Goal: Task Accomplishment & Management: Complete application form

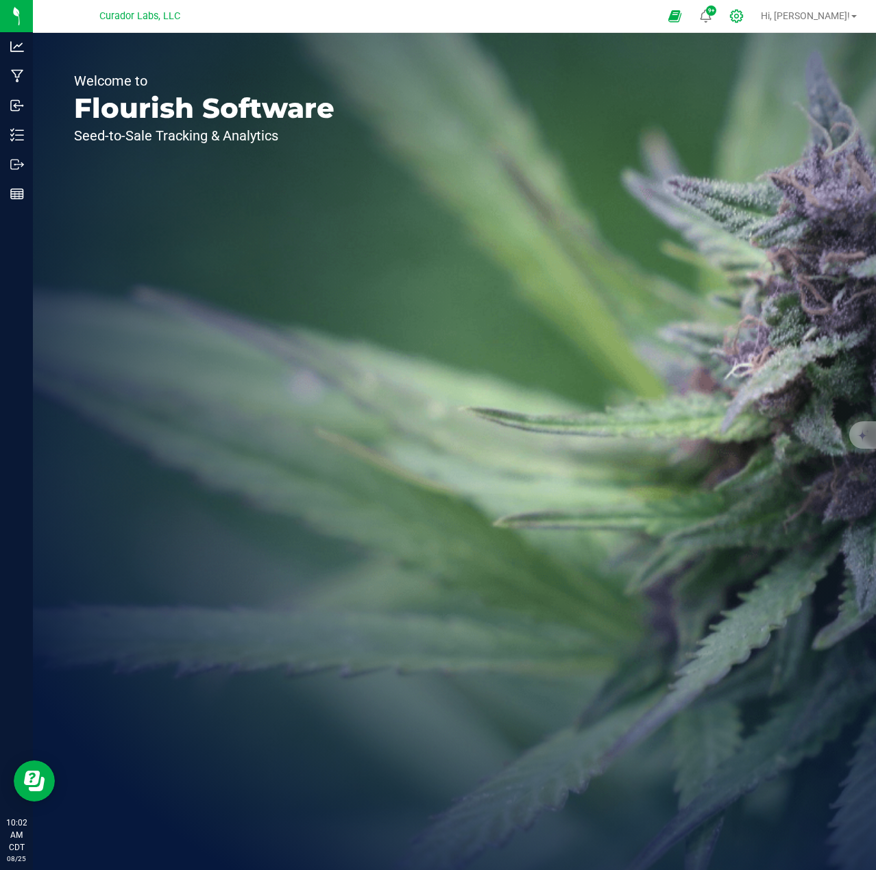
click at [744, 16] on icon at bounding box center [736, 16] width 14 height 14
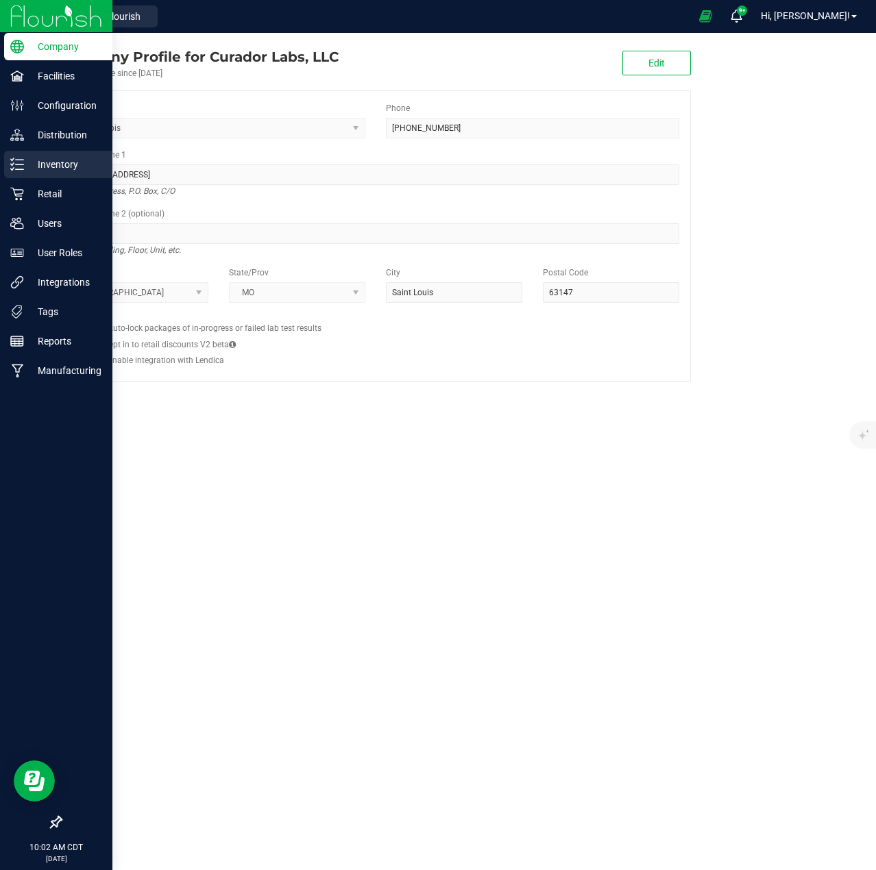
click at [18, 174] on div "Inventory" at bounding box center [58, 164] width 108 height 27
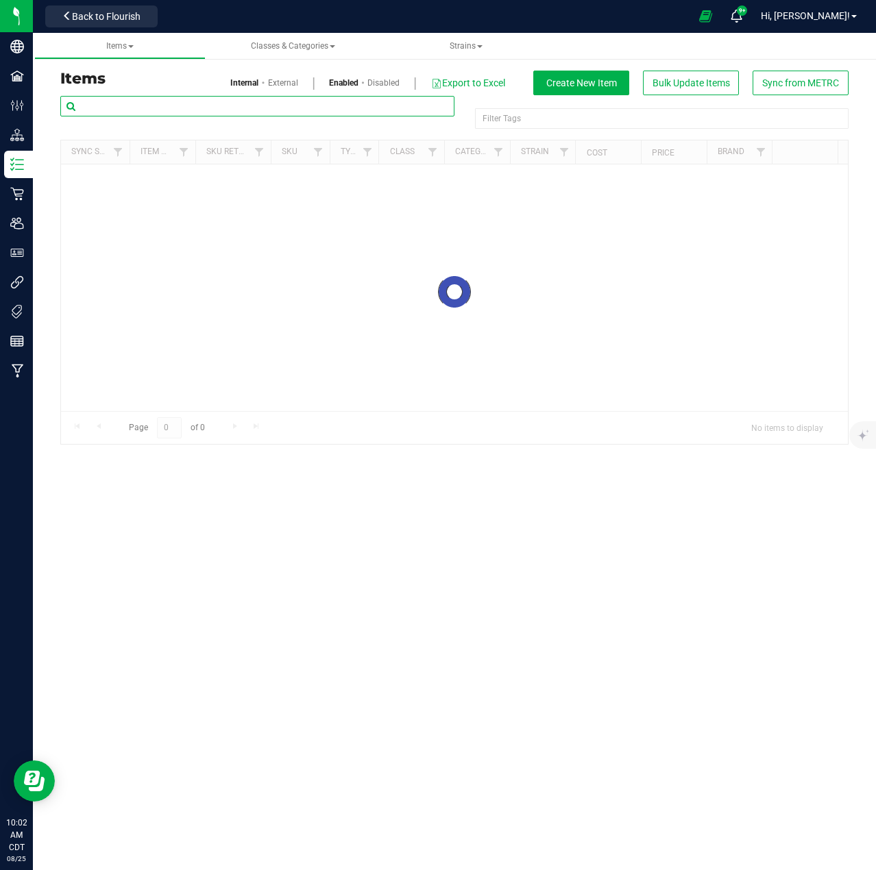
click at [126, 111] on input "text" at bounding box center [257, 106] width 394 height 21
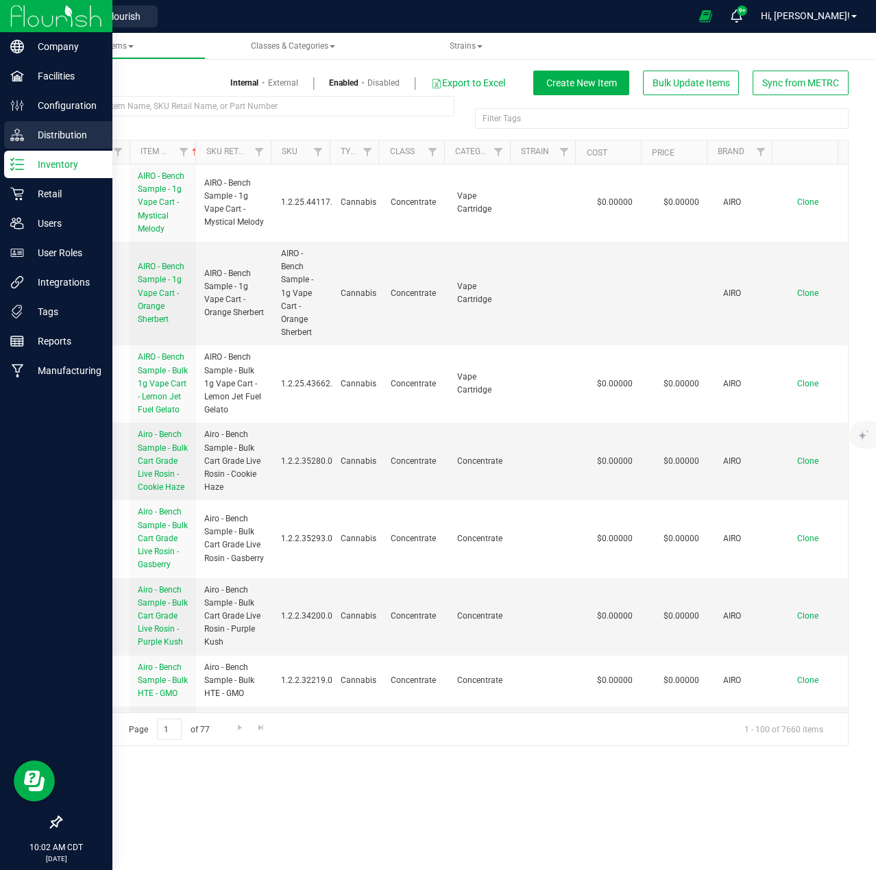
click at [14, 142] on div "Distribution" at bounding box center [58, 134] width 108 height 27
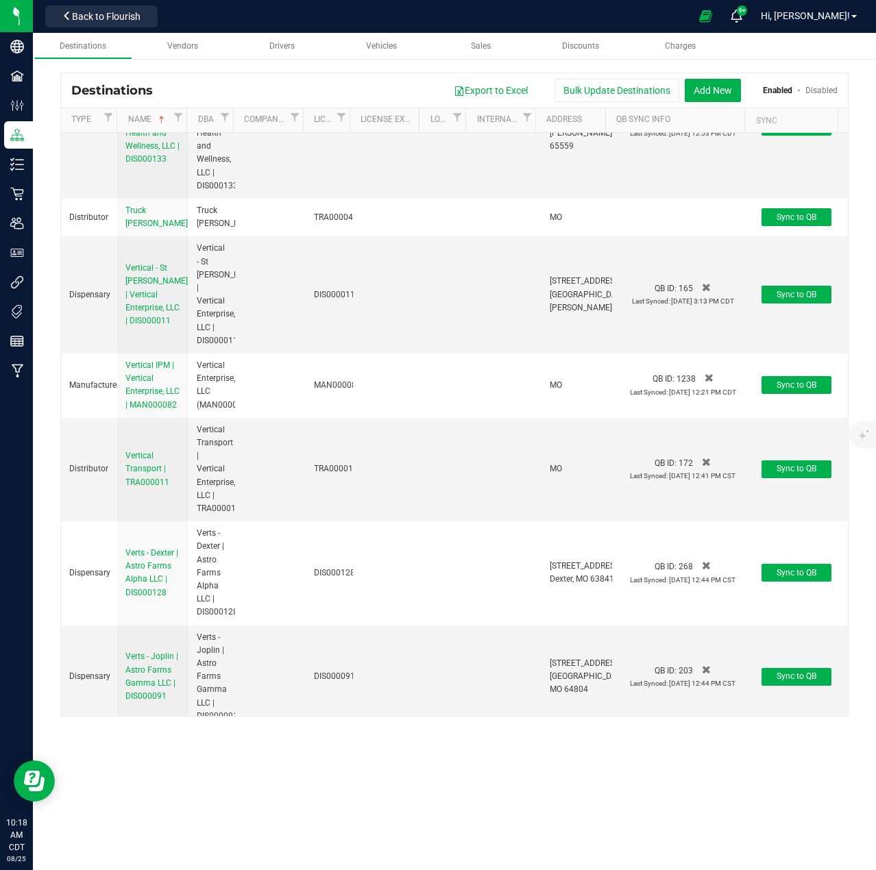
scroll to position [29674, 0]
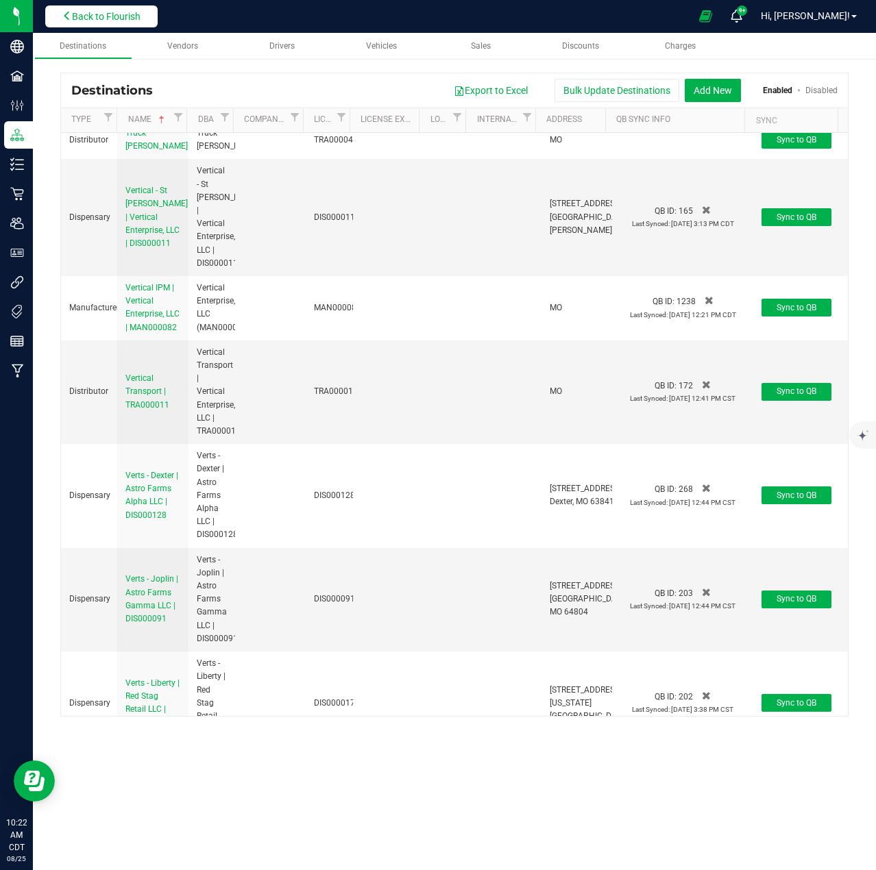
click at [91, 21] on span "Back to Flourish" at bounding box center [106, 16] width 69 height 11
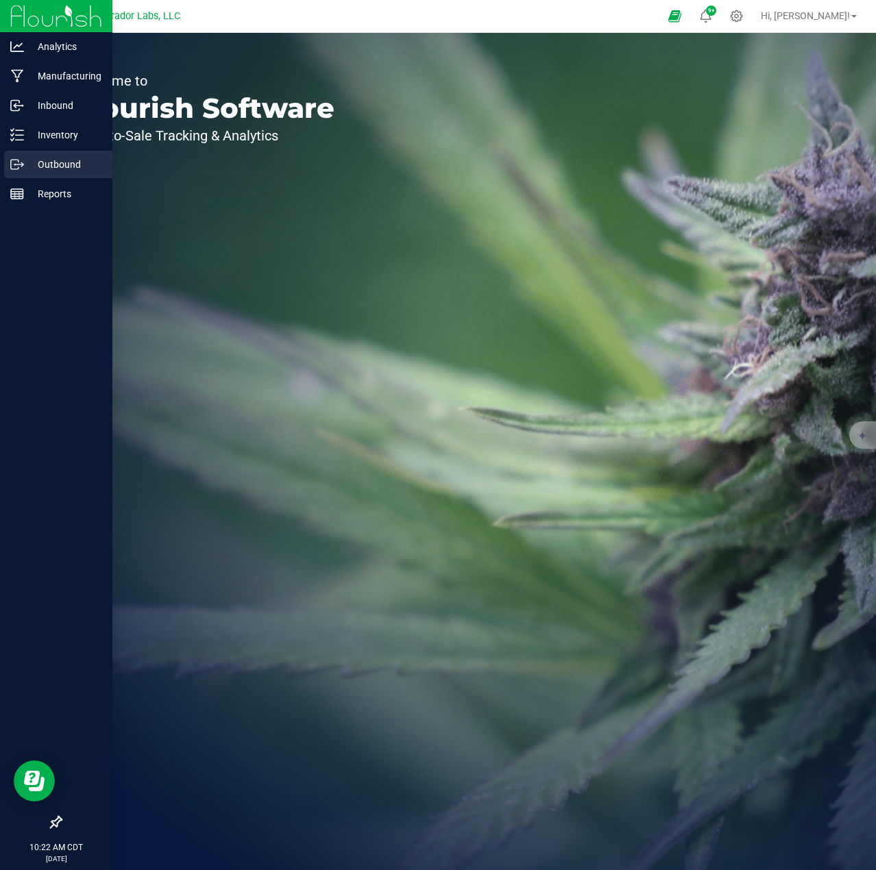
click at [34, 156] on div "Outbound" at bounding box center [58, 164] width 108 height 27
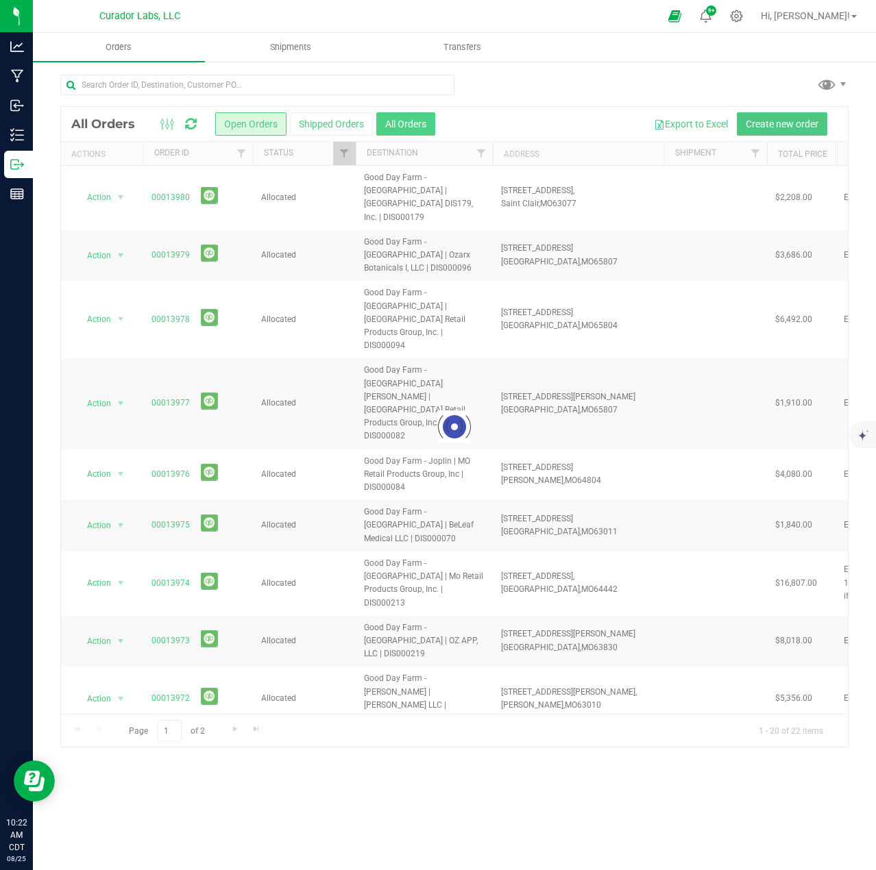
click at [393, 127] on button "All Orders" at bounding box center [405, 123] width 59 height 23
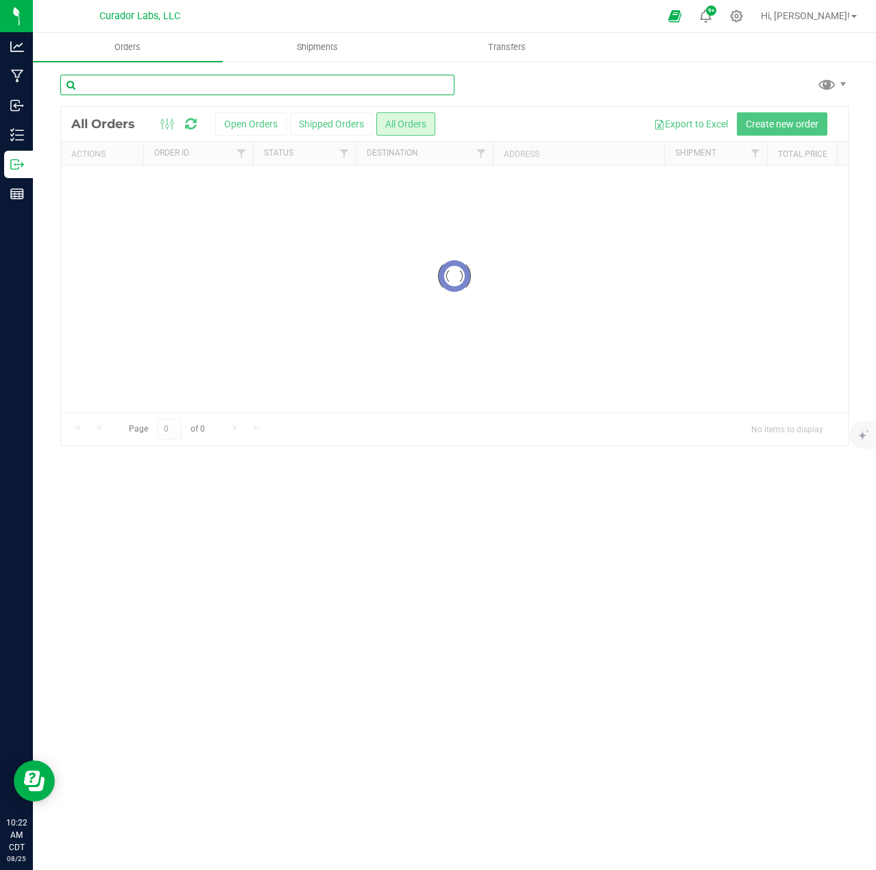
click at [228, 86] on input "text" at bounding box center [257, 85] width 394 height 21
type input "the heights"
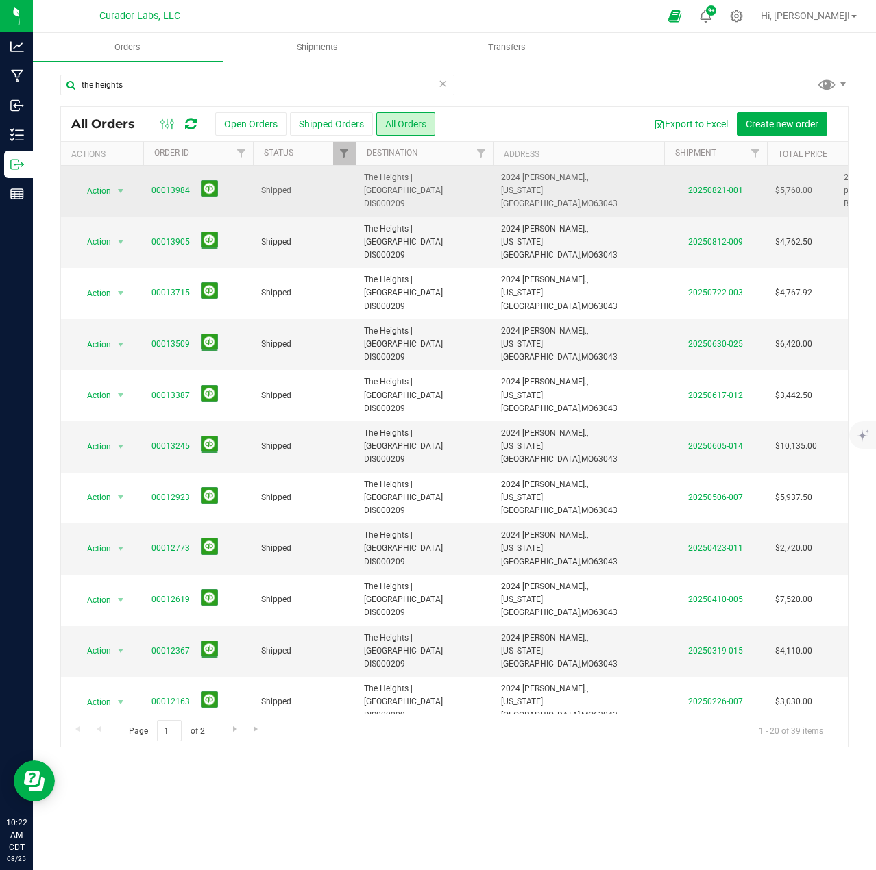
click at [172, 189] on link "00013984" at bounding box center [170, 190] width 38 height 13
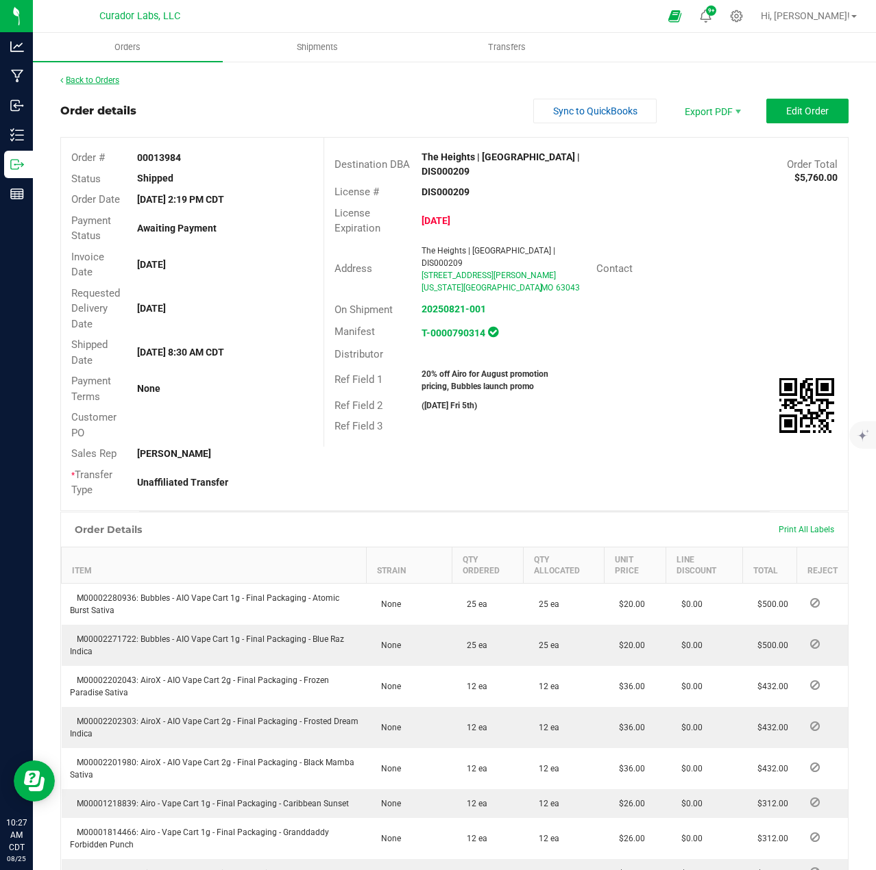
click at [90, 77] on div "Back to Orders" at bounding box center [454, 80] width 788 height 12
click at [108, 77] on link "Back to Orders" at bounding box center [89, 80] width 59 height 10
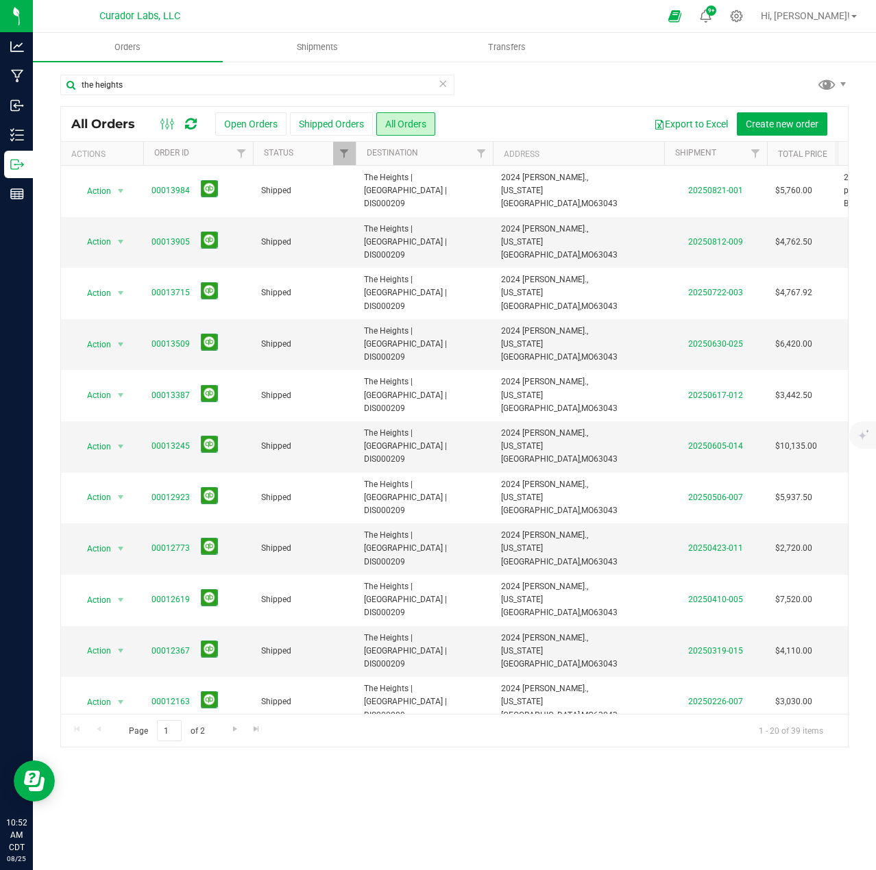
click at [444, 88] on icon at bounding box center [443, 83] width 10 height 16
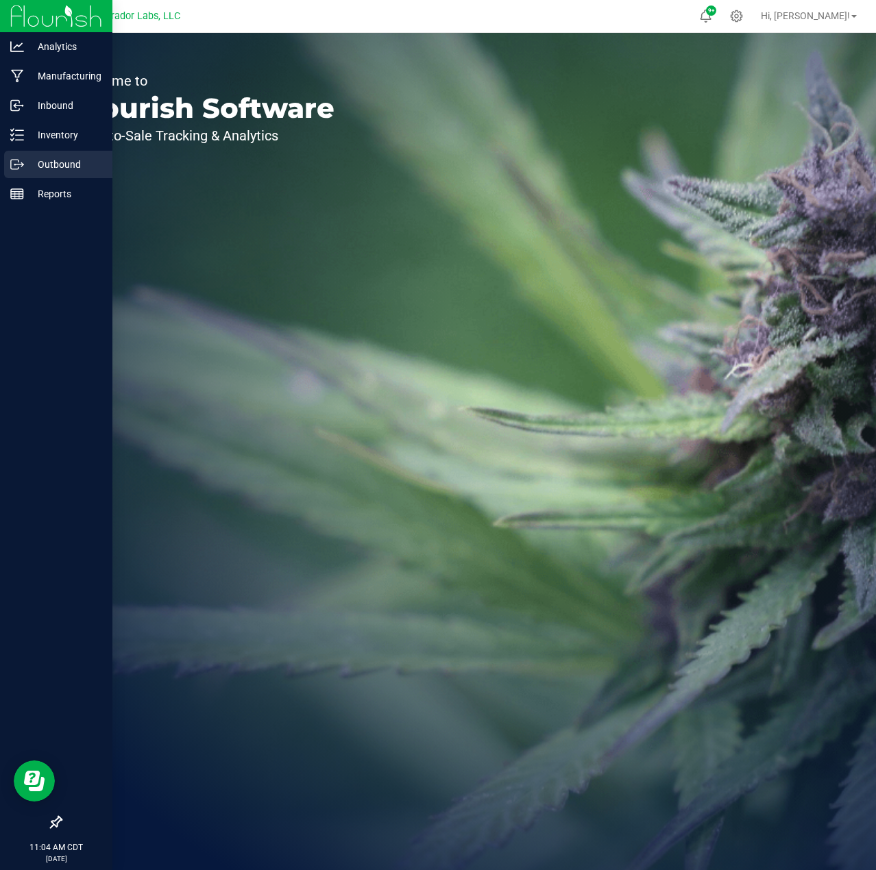
click at [15, 161] on icon at bounding box center [17, 165] width 14 height 14
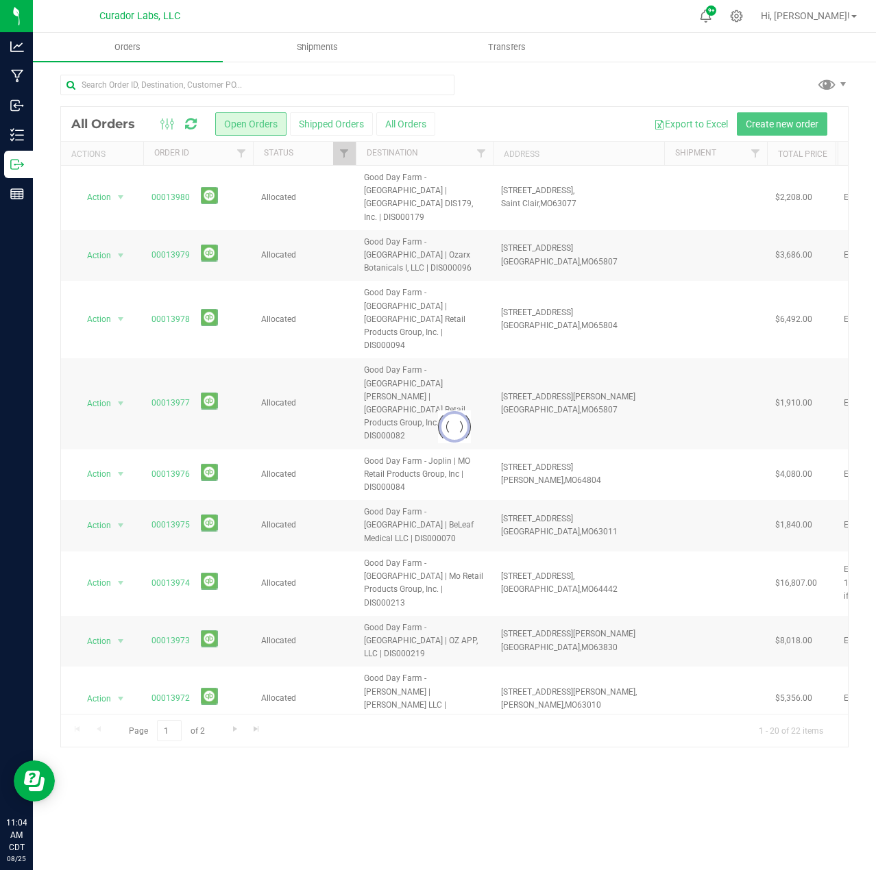
click at [798, 130] on div at bounding box center [454, 427] width 787 height 640
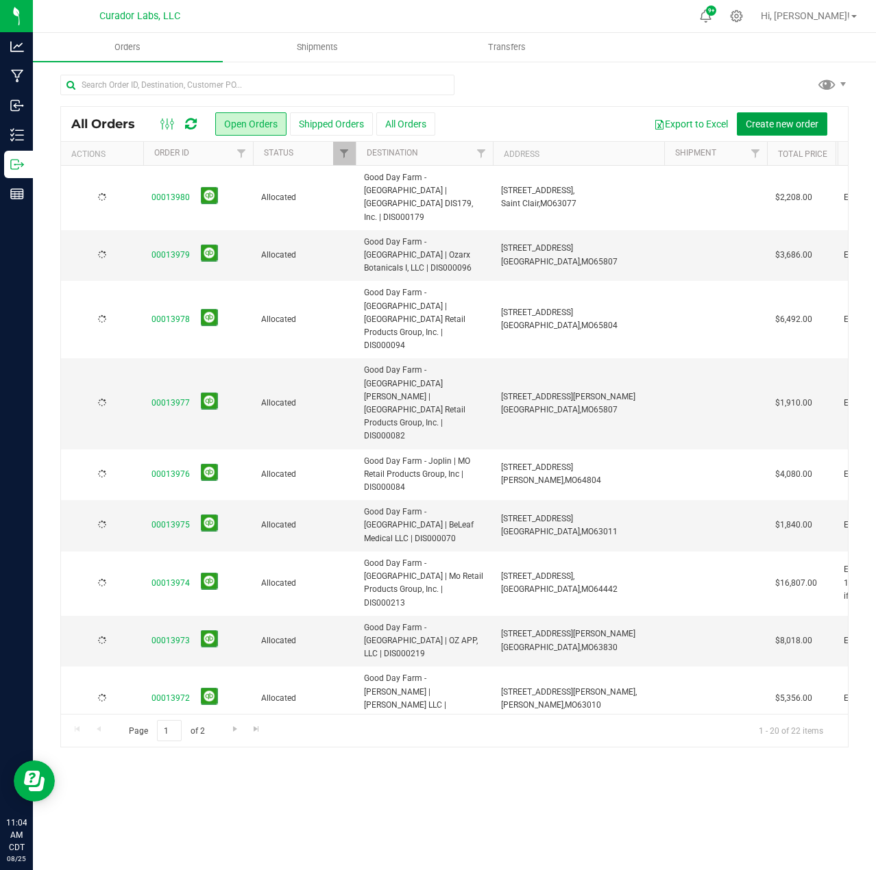
click at [798, 130] on button "Create new order" at bounding box center [782, 123] width 90 height 23
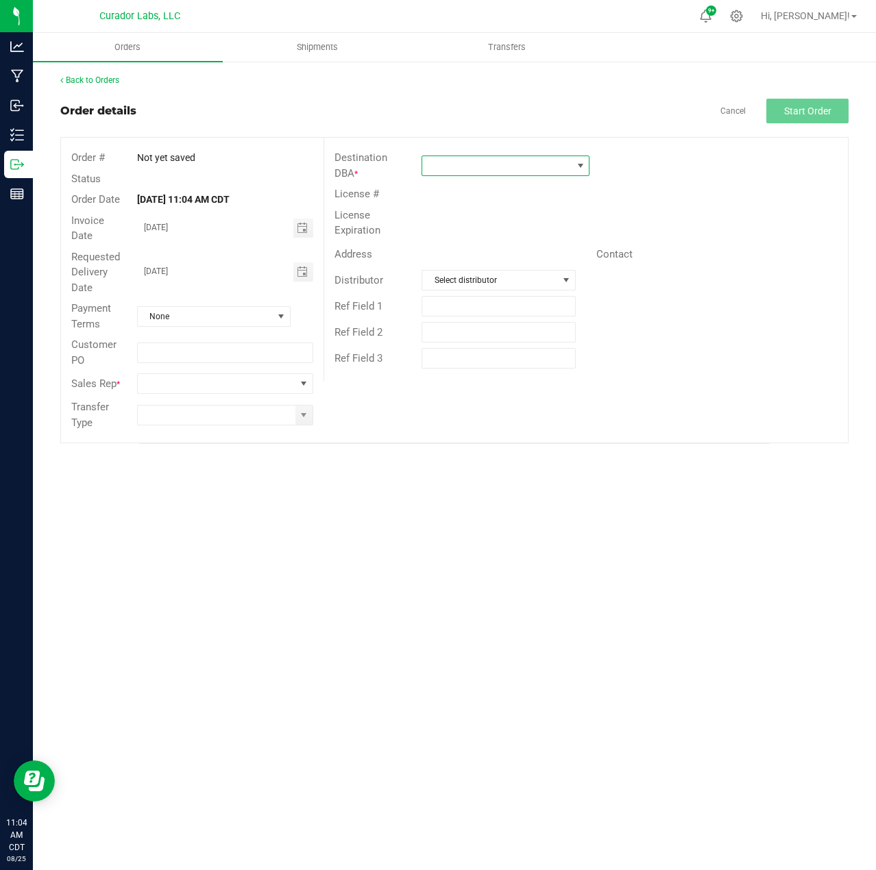
click at [513, 173] on span at bounding box center [496, 165] width 149 height 19
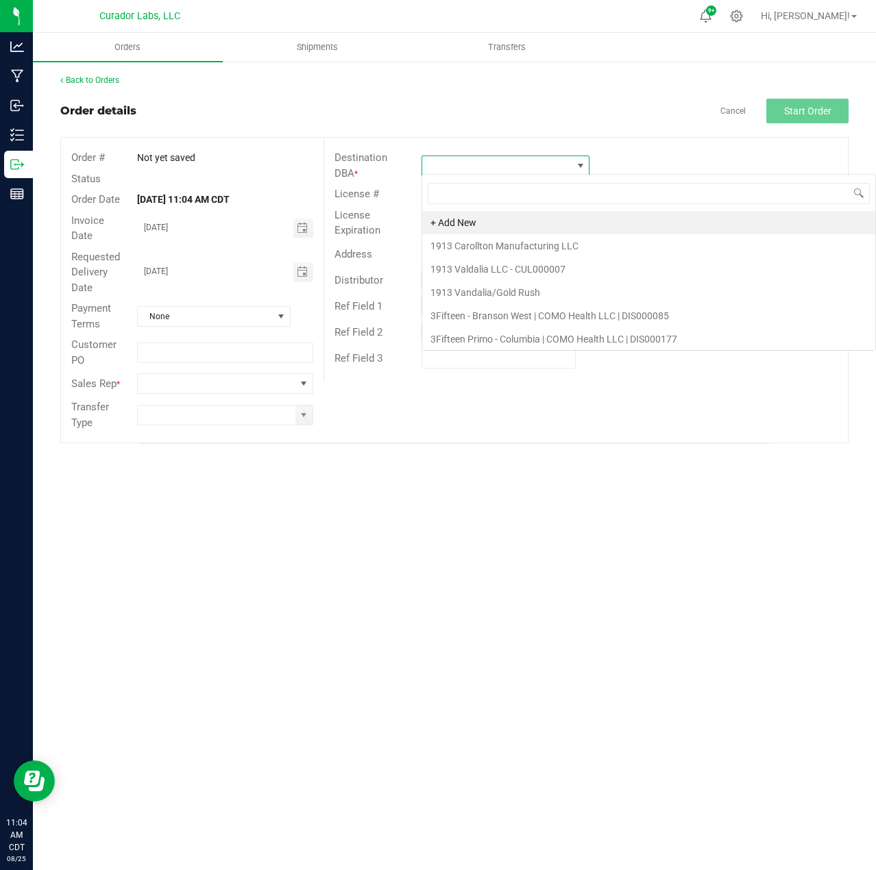
scroll to position [21, 168]
type input "releaf"
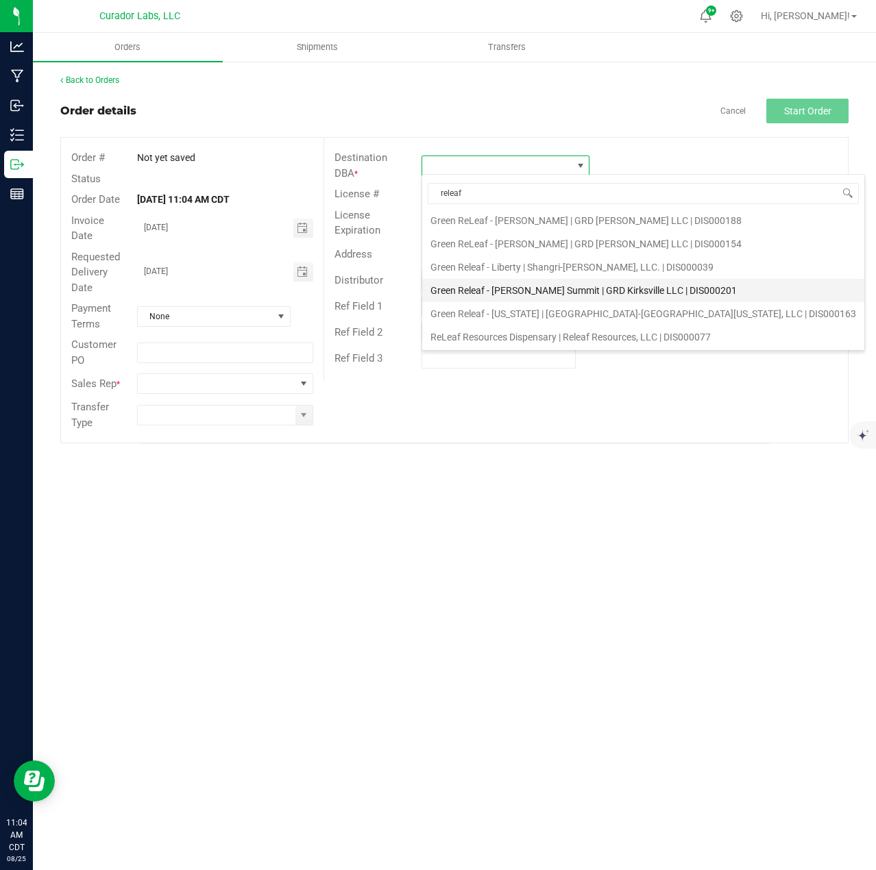
scroll to position [73, 0]
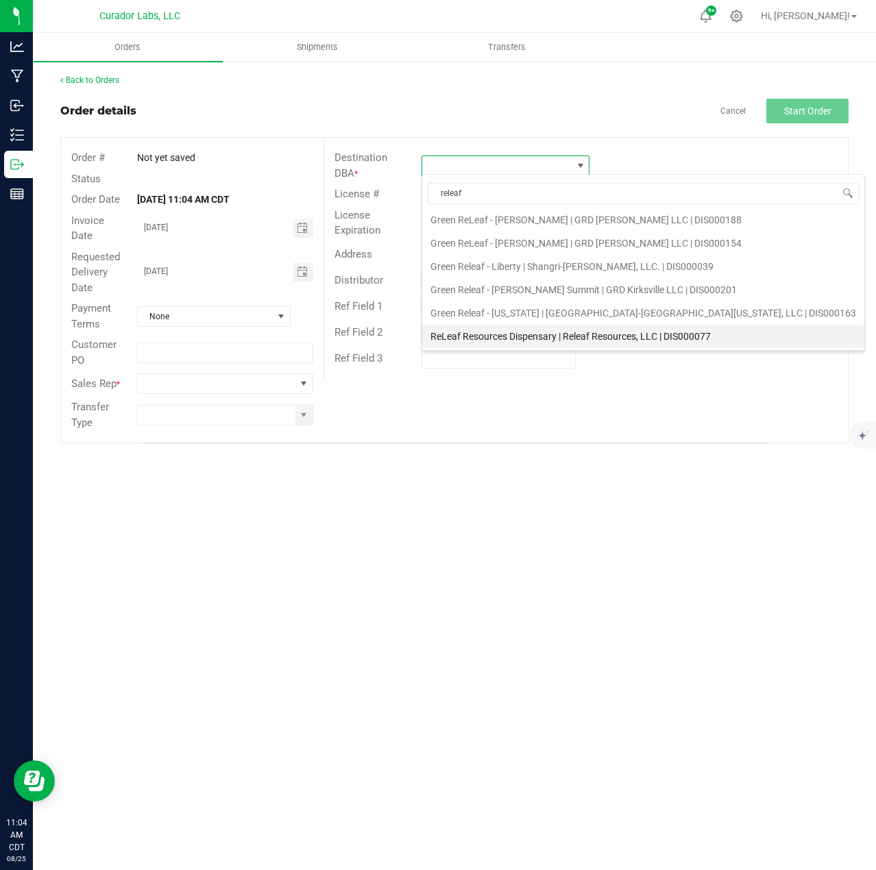
click at [513, 342] on li "ReLeaf Resources Dispensary | Releaf Resources, LLC | DIS000077" at bounding box center [643, 336] width 442 height 23
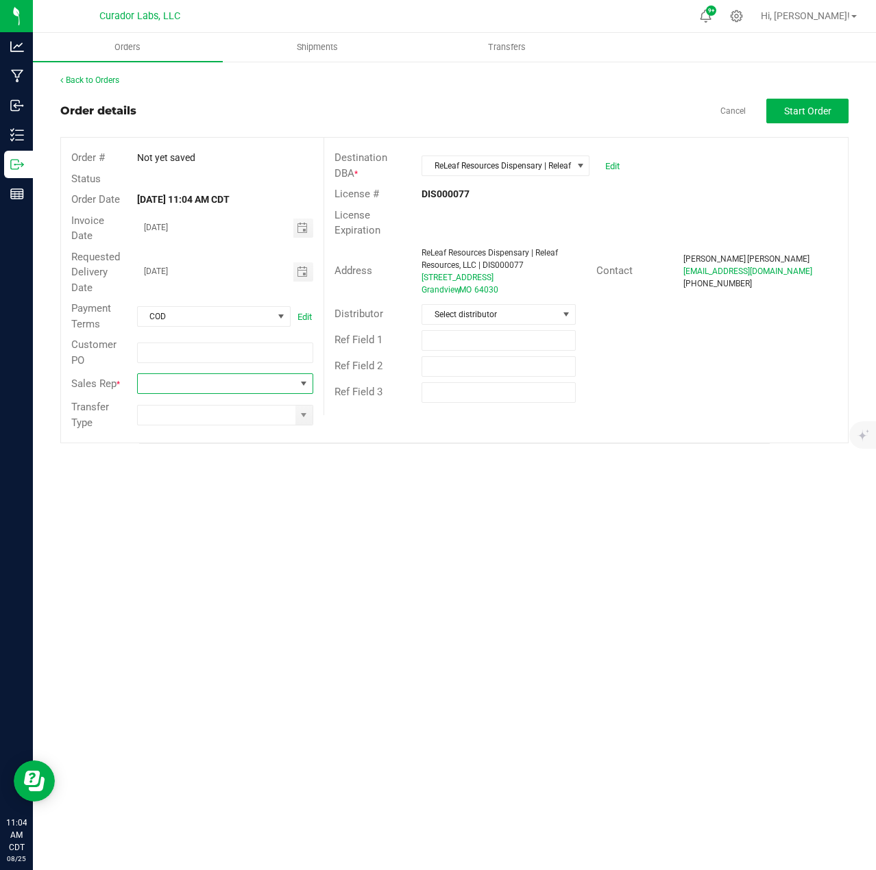
click at [215, 390] on span at bounding box center [217, 383] width 158 height 19
click at [199, 532] on li "[PERSON_NAME]" at bounding box center [225, 533] width 175 height 23
click at [316, 413] on div at bounding box center [225, 415] width 197 height 21
click at [305, 416] on span at bounding box center [303, 415] width 11 height 11
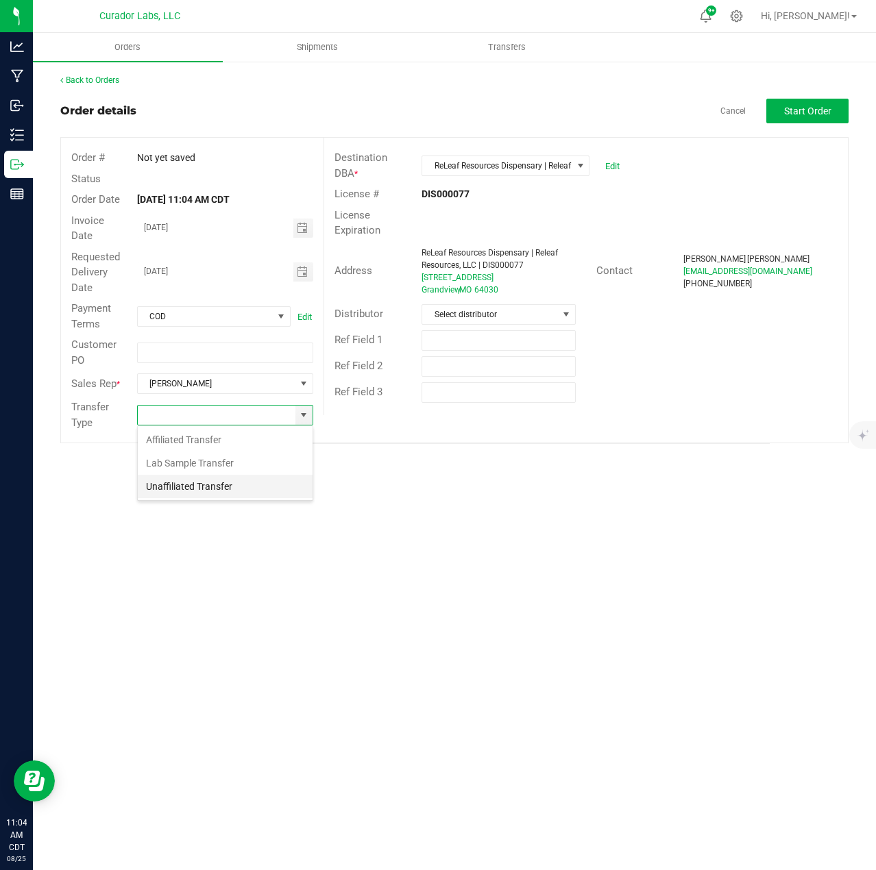
scroll to position [21, 176]
click at [205, 487] on li "Unaffiliated Transfer" at bounding box center [225, 486] width 175 height 23
type input "Unaffiliated Transfer"
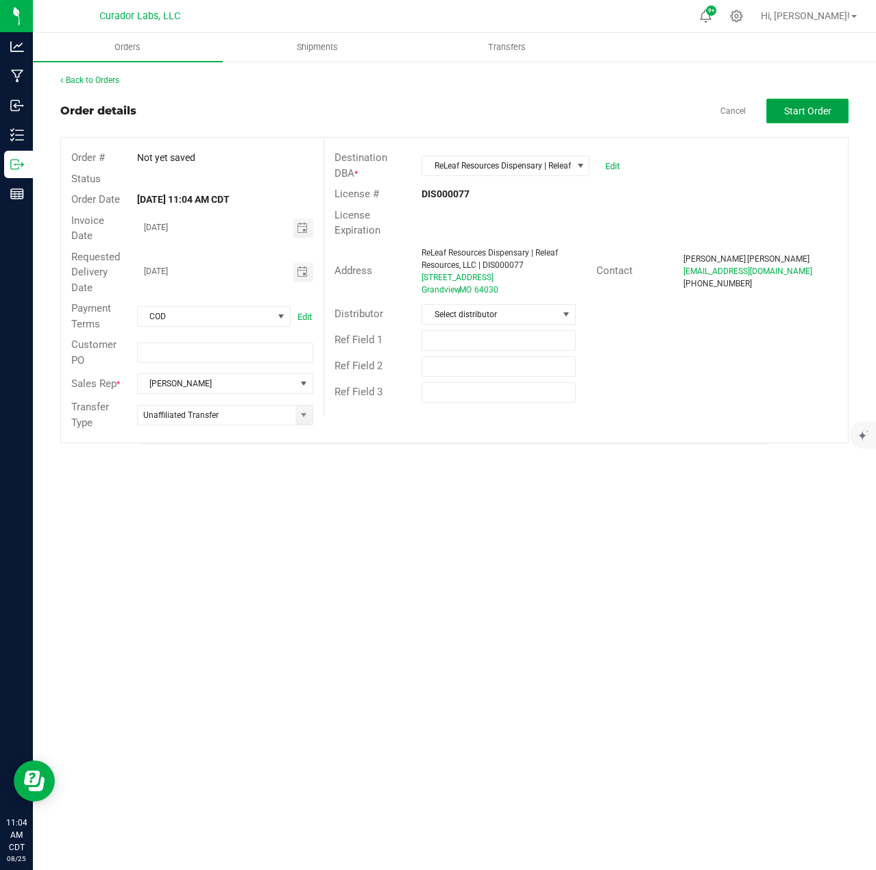
click at [812, 102] on button "Start Order" at bounding box center [807, 111] width 82 height 25
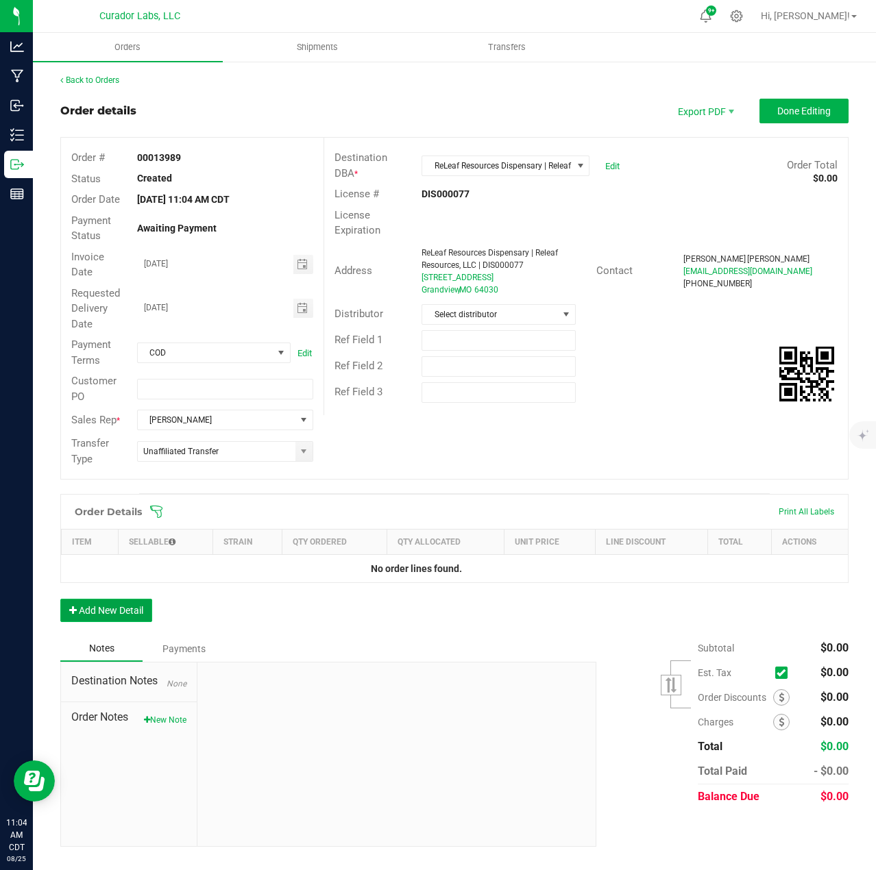
click at [110, 610] on button "Add New Detail" at bounding box center [106, 610] width 92 height 23
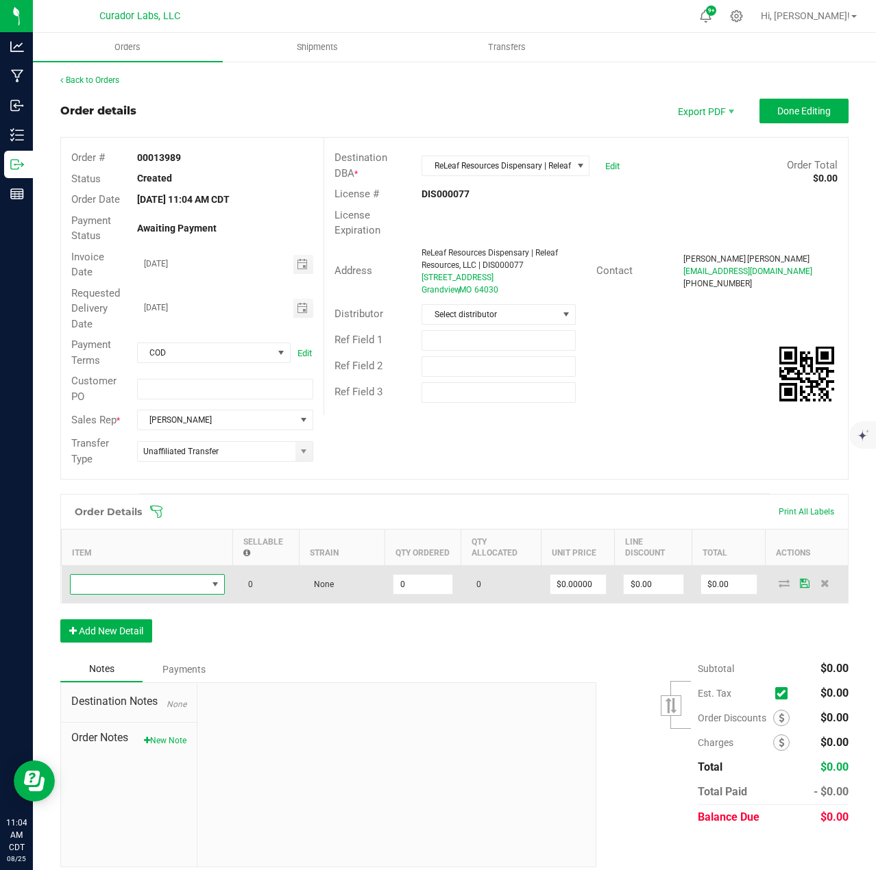
click at [113, 574] on span "NO DATA FOUND" at bounding box center [147, 584] width 155 height 21
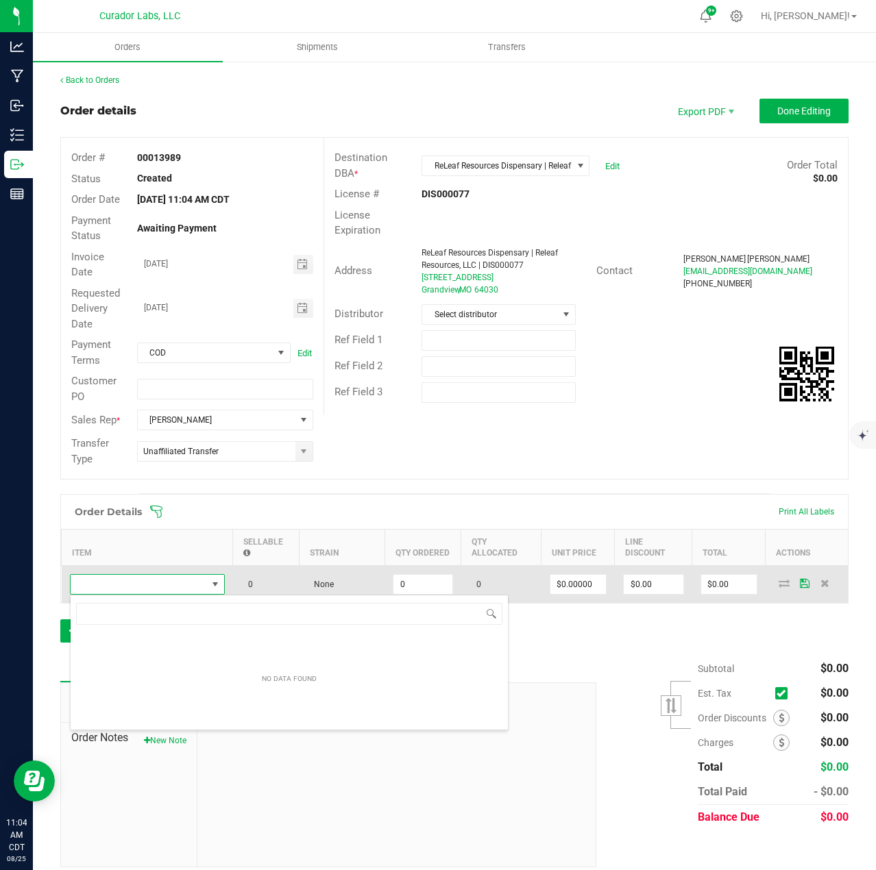
scroll to position [21, 155]
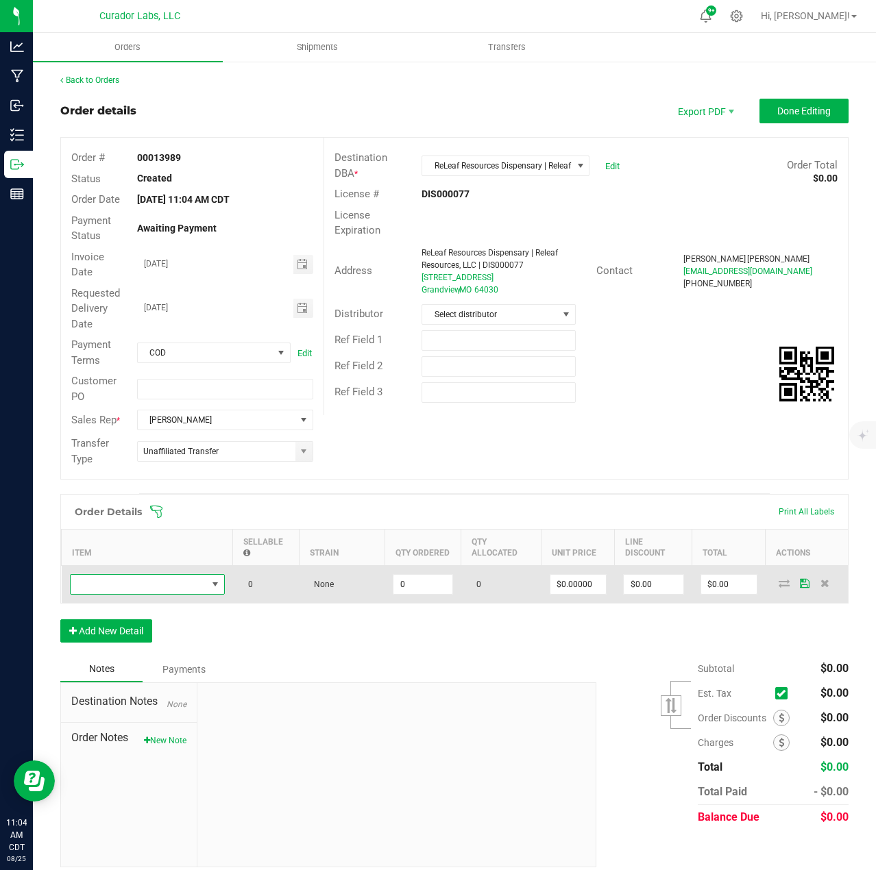
click at [200, 586] on span "NO DATA FOUND" at bounding box center [139, 584] width 136 height 19
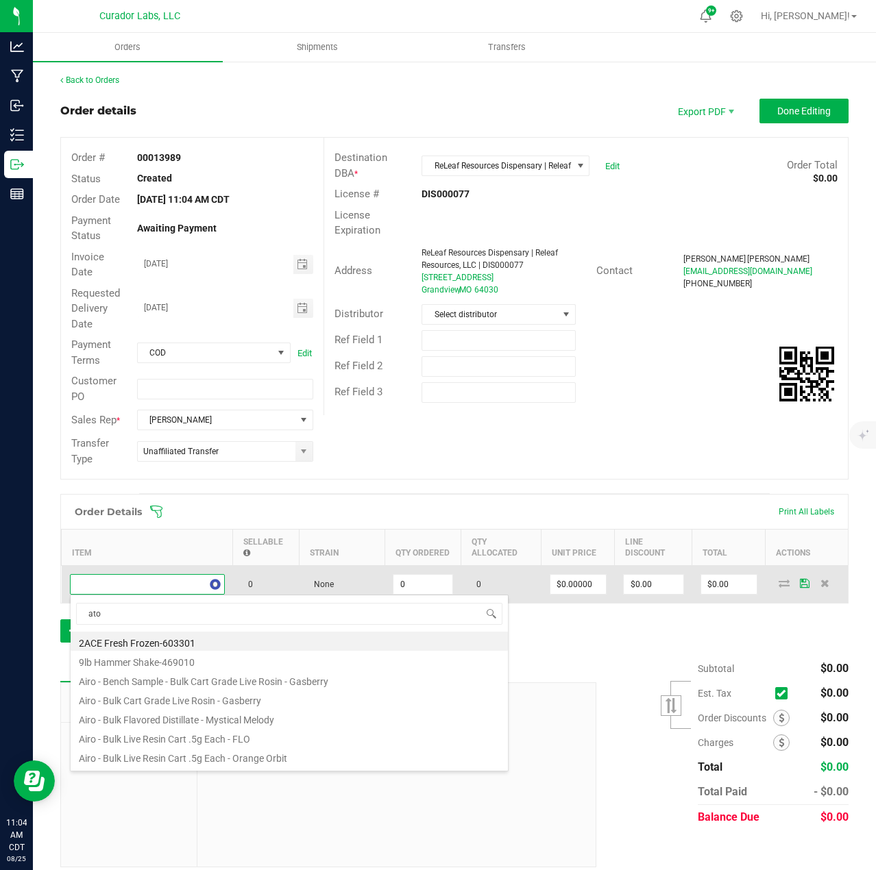
type input "atom"
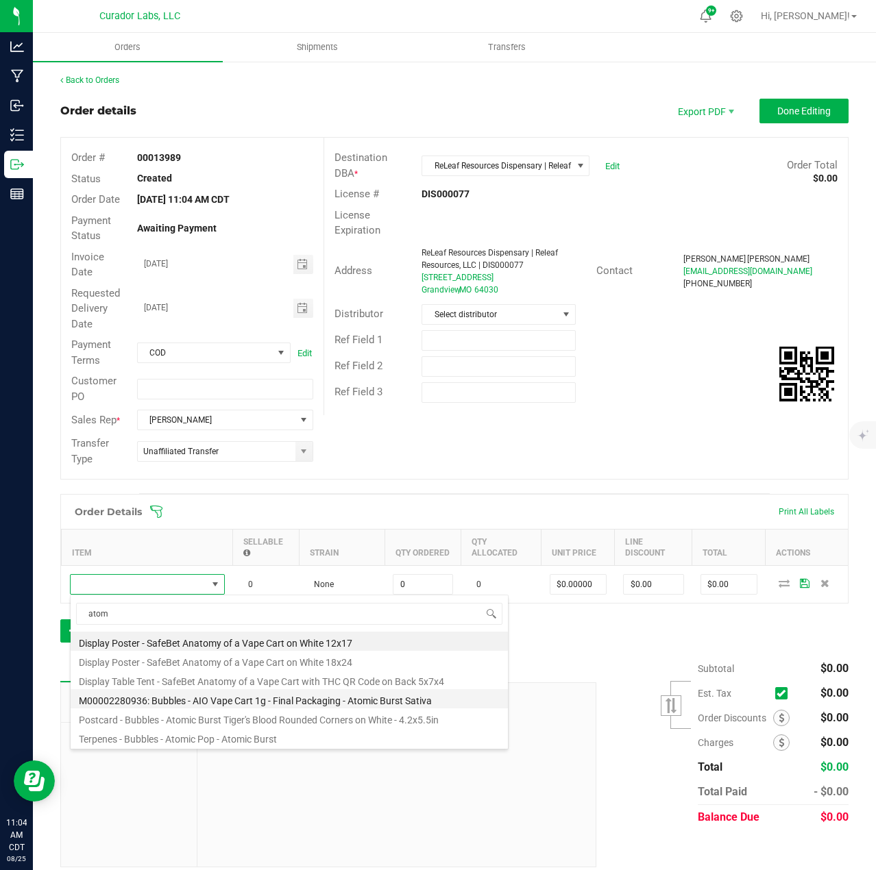
click at [230, 694] on li "M00002280936: Bubbles - AIO Vape Cart 1g - Final Packaging - Atomic Burst Sativa" at bounding box center [289, 698] width 437 height 19
type input "0 ea"
type input "$25.00000"
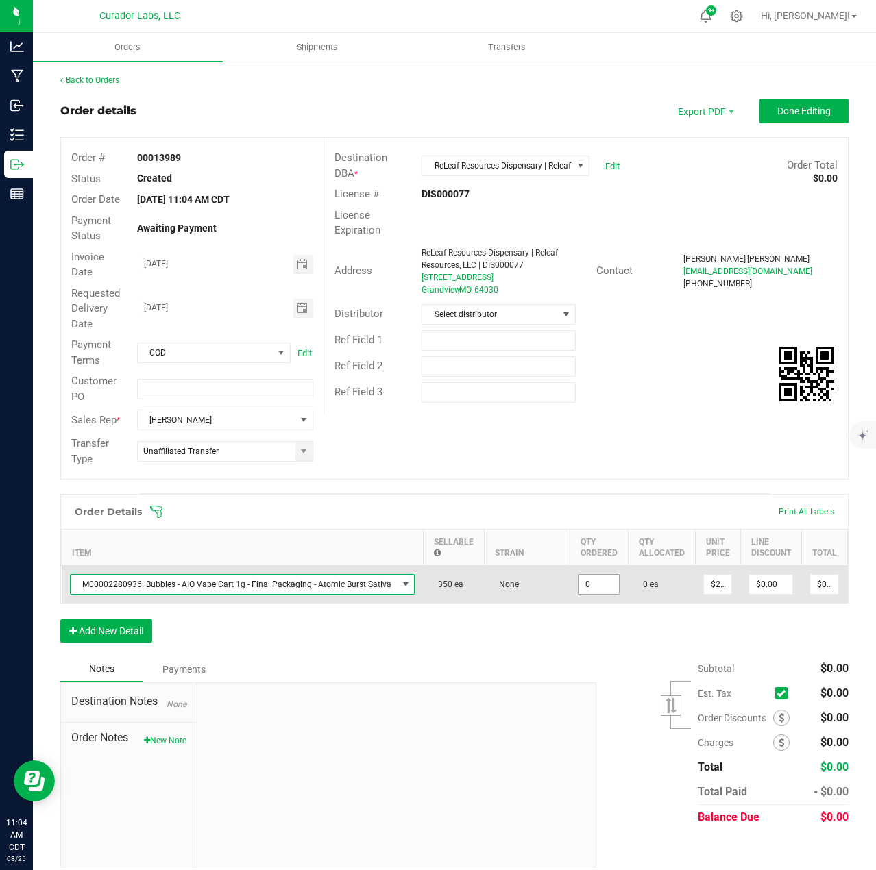
click at [607, 585] on input "0" at bounding box center [598, 584] width 40 height 19
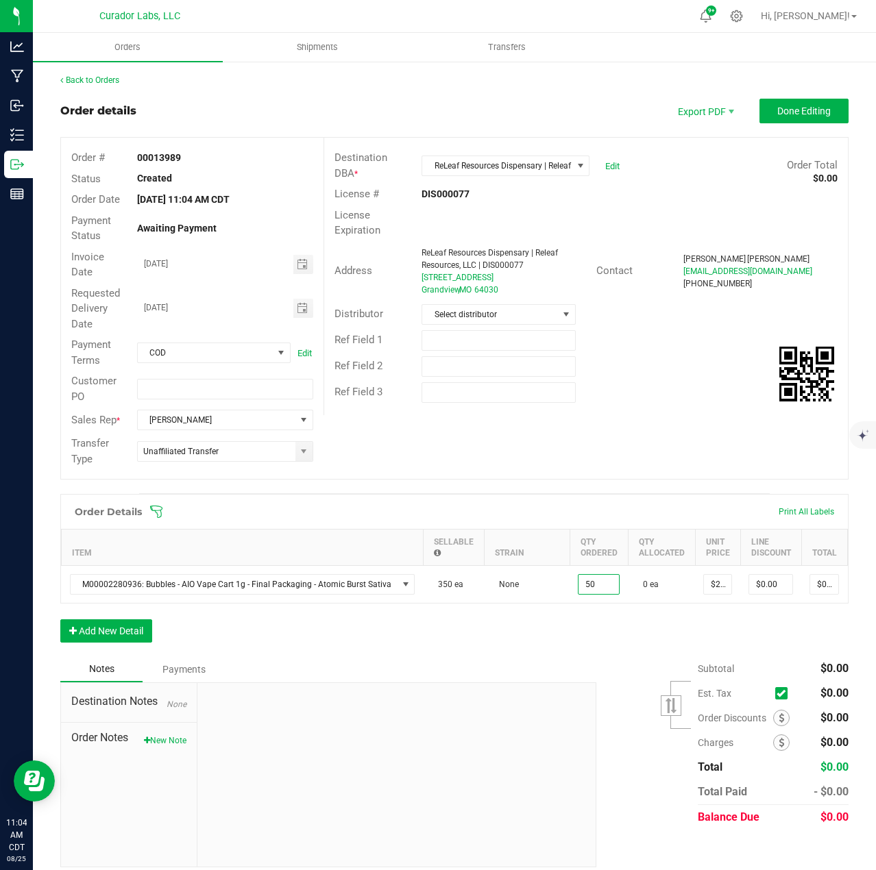
type input "50 ea"
type input "$1,250.00"
click at [572, 652] on div "Order Details Print All Labels Item Sellable Strain Qty Ordered Qty Allocated U…" at bounding box center [454, 575] width 788 height 162
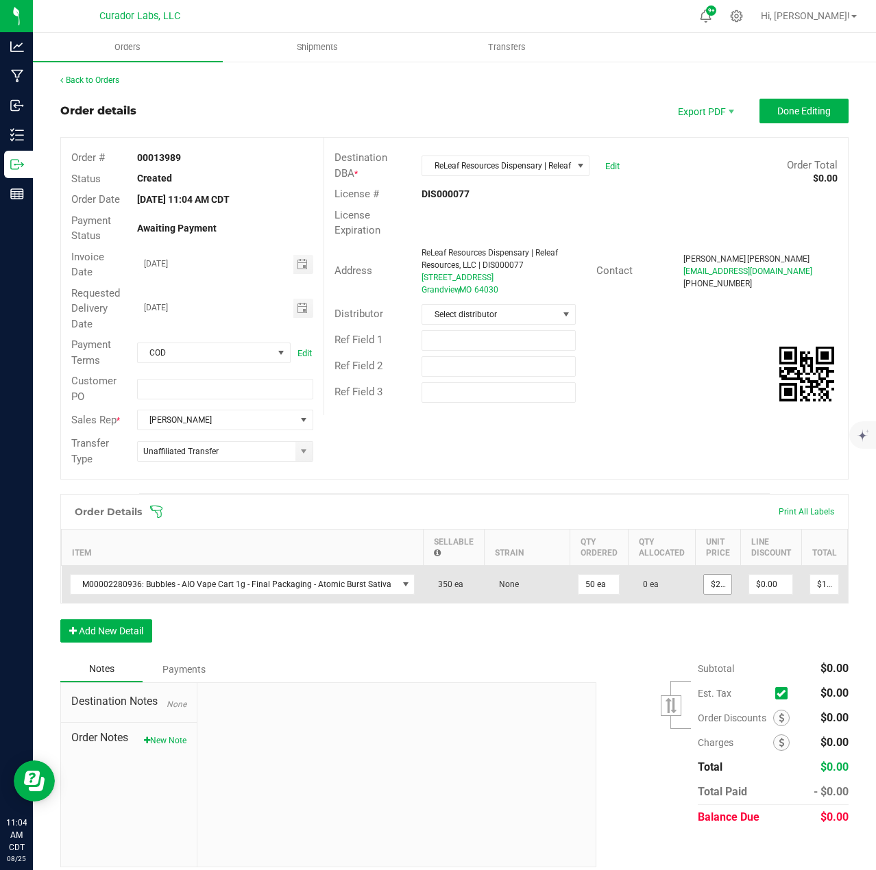
type input "25"
click at [704, 585] on input "25" at bounding box center [717, 584] width 27 height 19
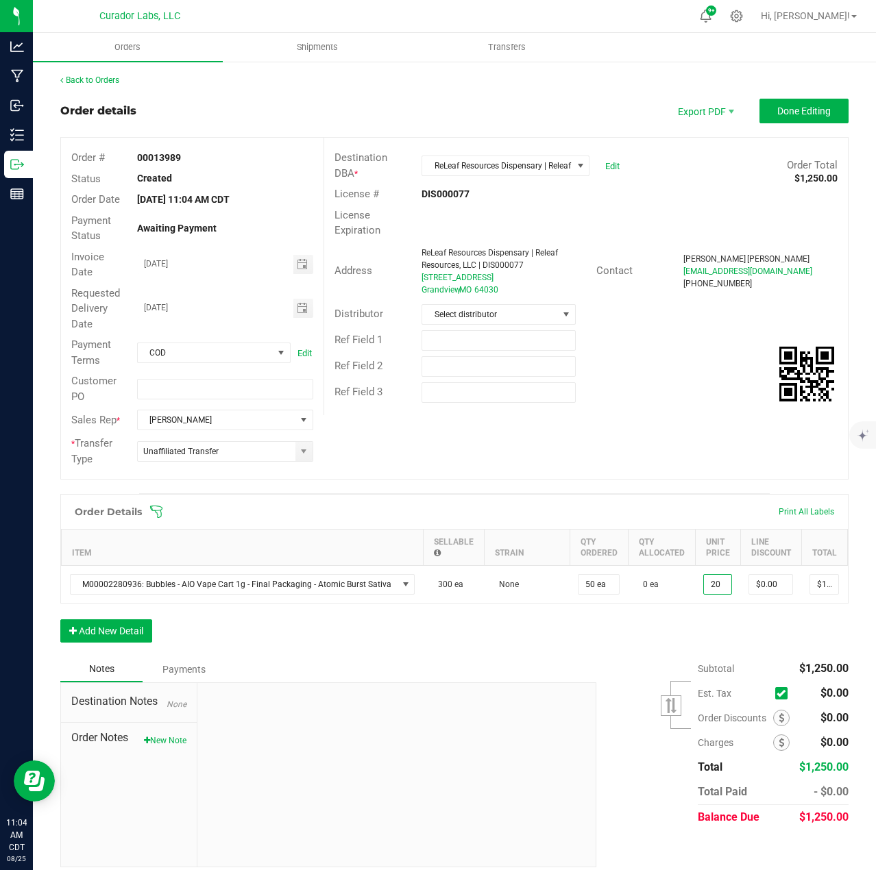
type input "$20.00000"
type input "$1,000.00"
click at [684, 634] on div "Order Details Print All Labels Item Sellable Strain Qty Ordered Qty Allocated U…" at bounding box center [454, 575] width 788 height 162
drag, startPoint x: 145, startPoint y: 654, endPoint x: 137, endPoint y: 645, distance: 12.1
click at [143, 655] on div "Order Details Print All Labels Item Sellable Strain Qty Ordered Qty Allocated U…" at bounding box center [454, 575] width 788 height 162
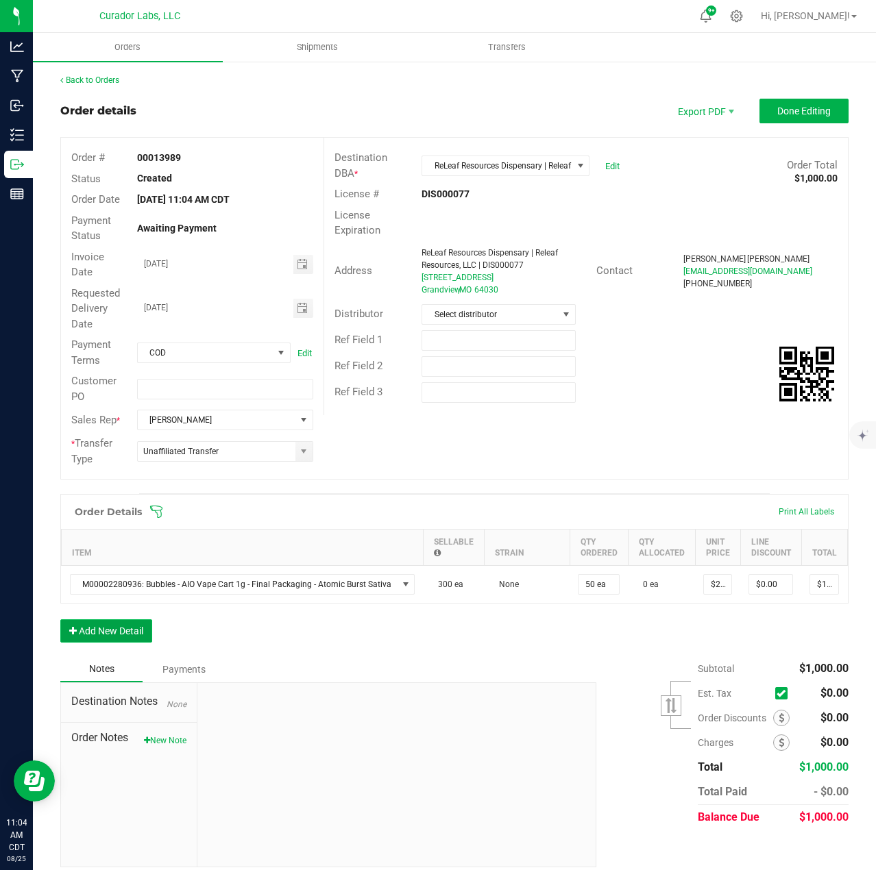
click at [136, 643] on button "Add New Detail" at bounding box center [106, 631] width 92 height 23
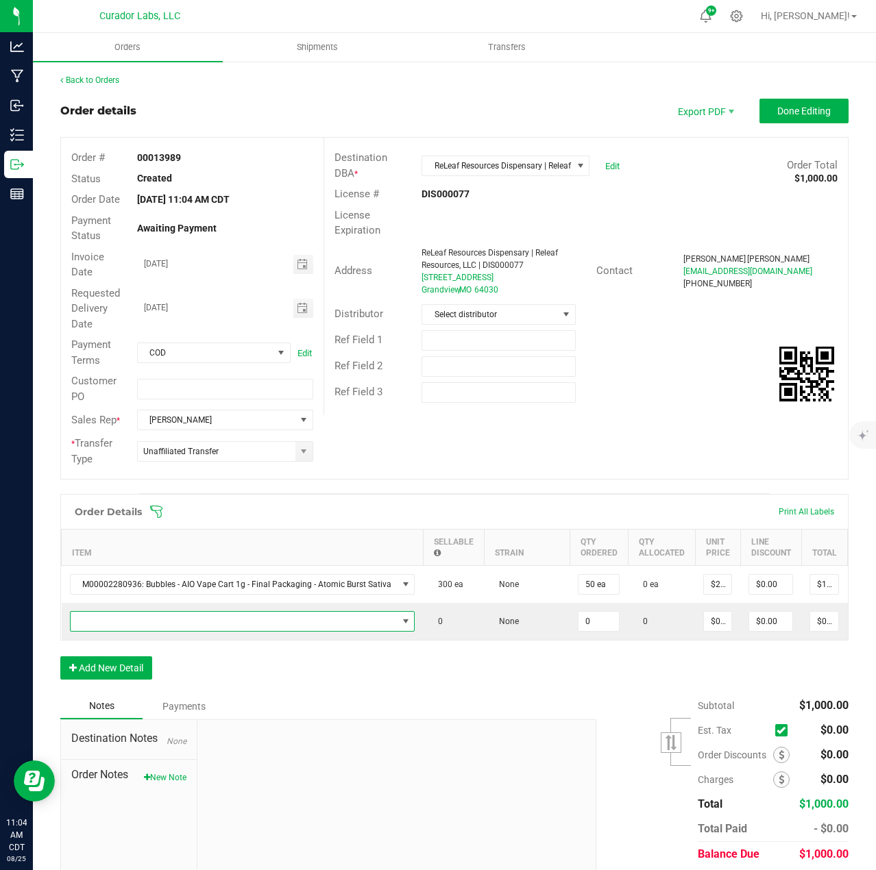
click at [133, 626] on span "NO DATA FOUND" at bounding box center [234, 621] width 327 height 19
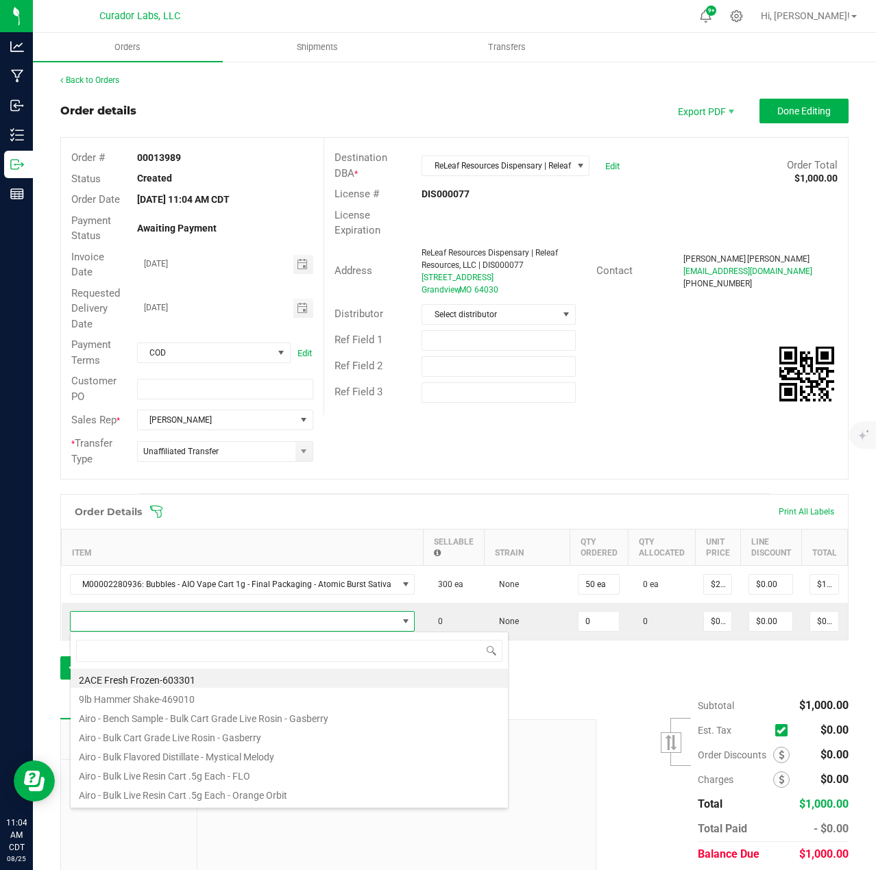
scroll to position [21, 339]
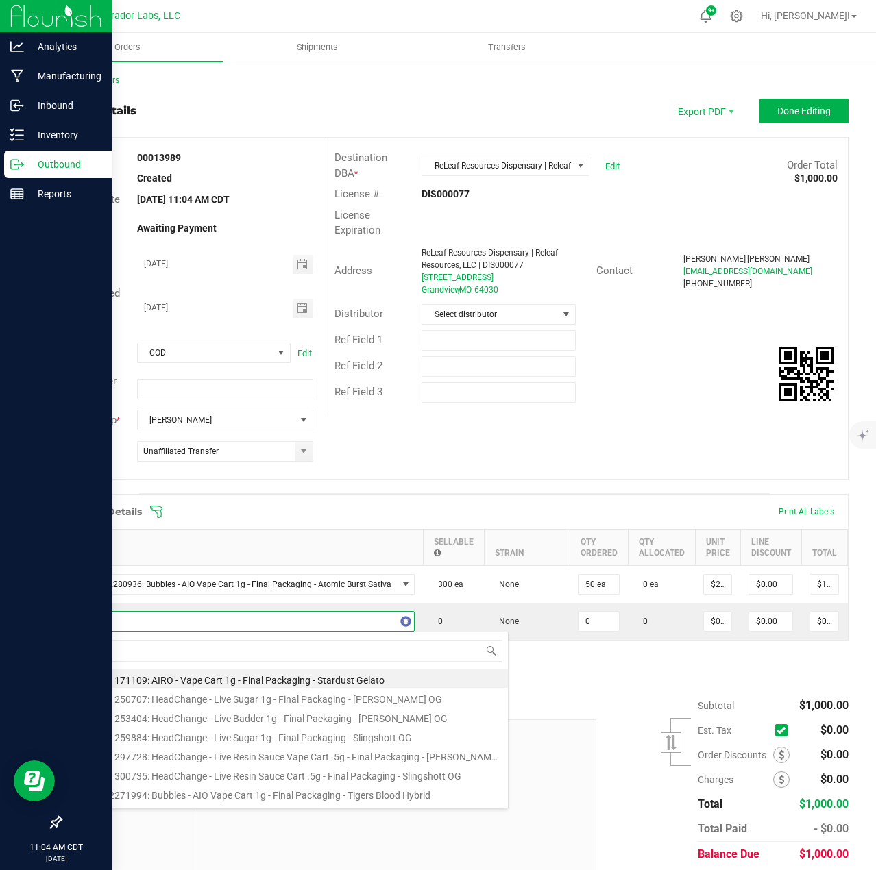
type input "tiger"
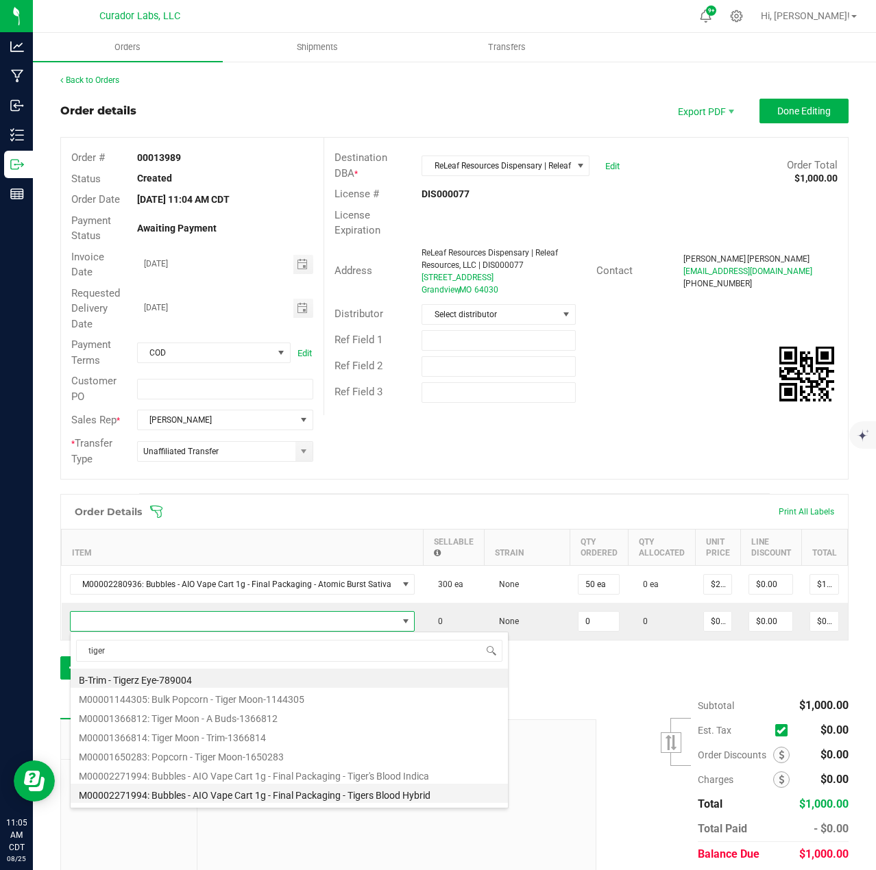
click at [350, 793] on li "M00002271994: Bubbles - AIO Vape Cart 1g - Final Packaging - Tigers Blood Hybrid" at bounding box center [289, 793] width 437 height 19
type input "0 ea"
type input "$25.00000"
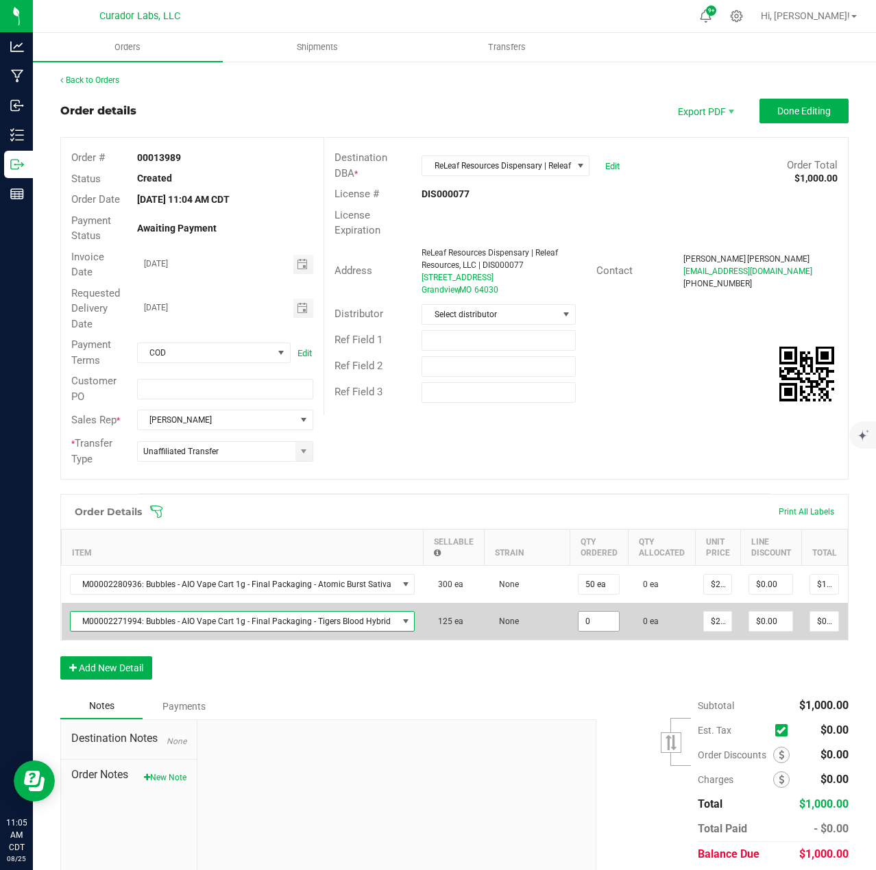
click at [600, 613] on input "0" at bounding box center [598, 621] width 40 height 19
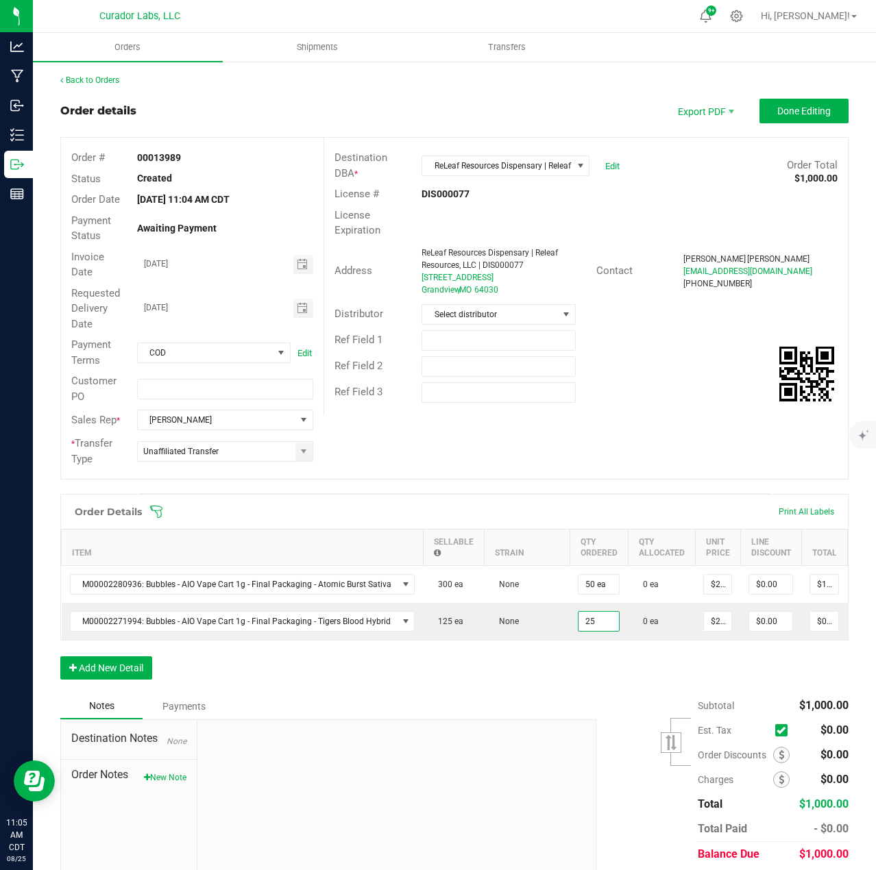
type input "25 ea"
type input "$625.00"
click at [593, 709] on div "Subtotal $1,000.00 Est. Tax" at bounding box center [717, 780] width 262 height 173
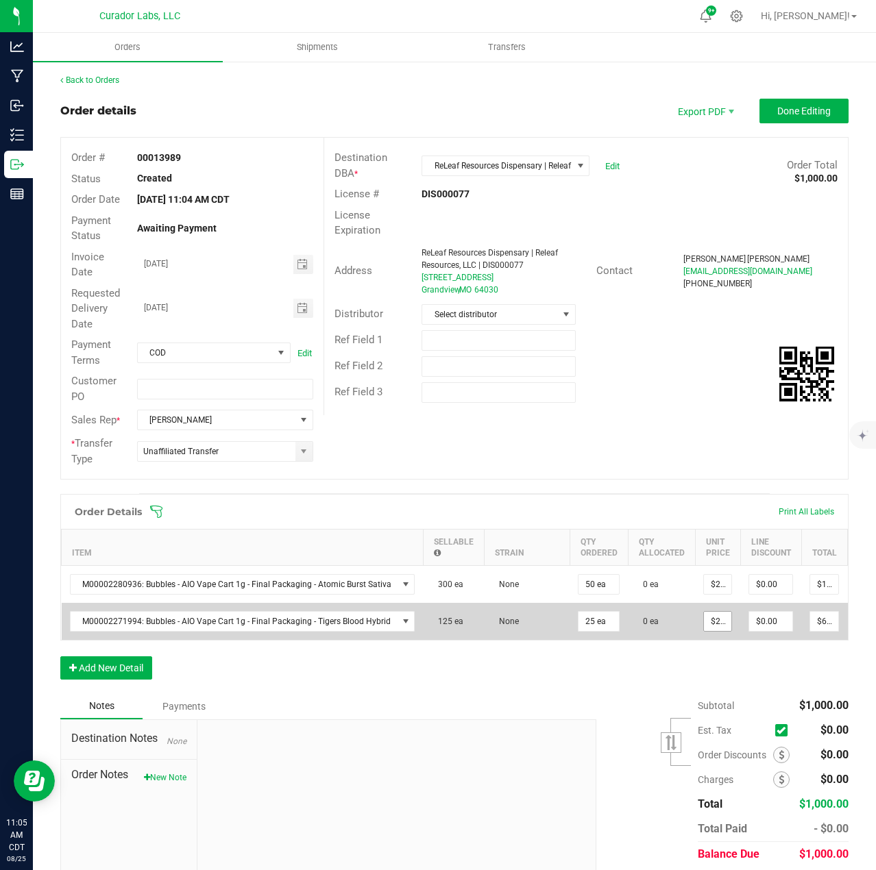
type input "25"
click at [712, 616] on input "25" at bounding box center [717, 621] width 27 height 19
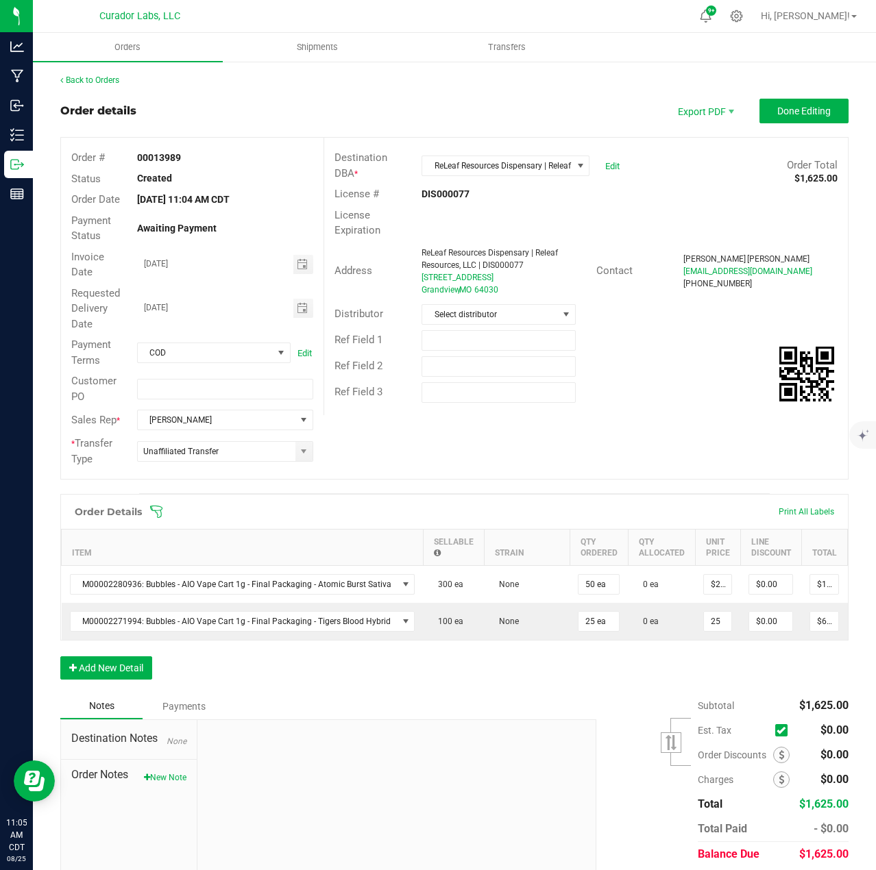
click at [712, 616] on input "25" at bounding box center [717, 621] width 27 height 19
type input "$20.00000"
type input "$500.00"
click at [708, 661] on div "Order Details Print All Labels Item Sellable Strain Qty Ordered Qty Allocated U…" at bounding box center [454, 593] width 788 height 199
click at [124, 689] on div "Order Details Print All Labels Item Sellable Strain Qty Ordered Qty Allocated U…" at bounding box center [454, 593] width 788 height 199
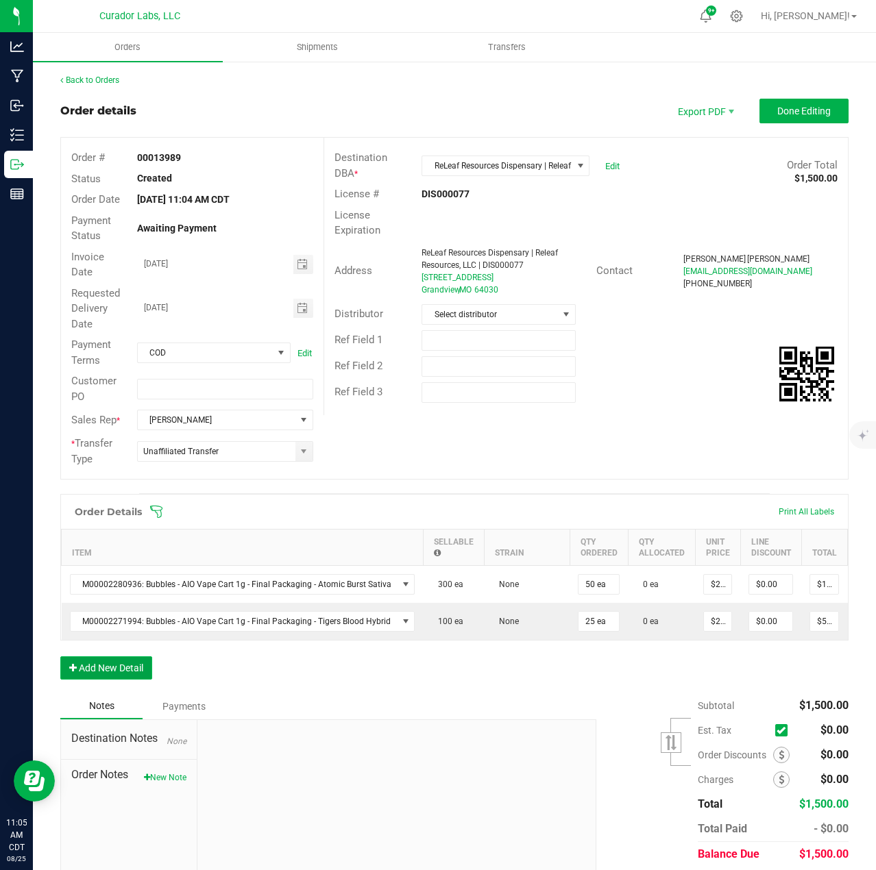
click at [123, 670] on button "Add New Detail" at bounding box center [106, 668] width 92 height 23
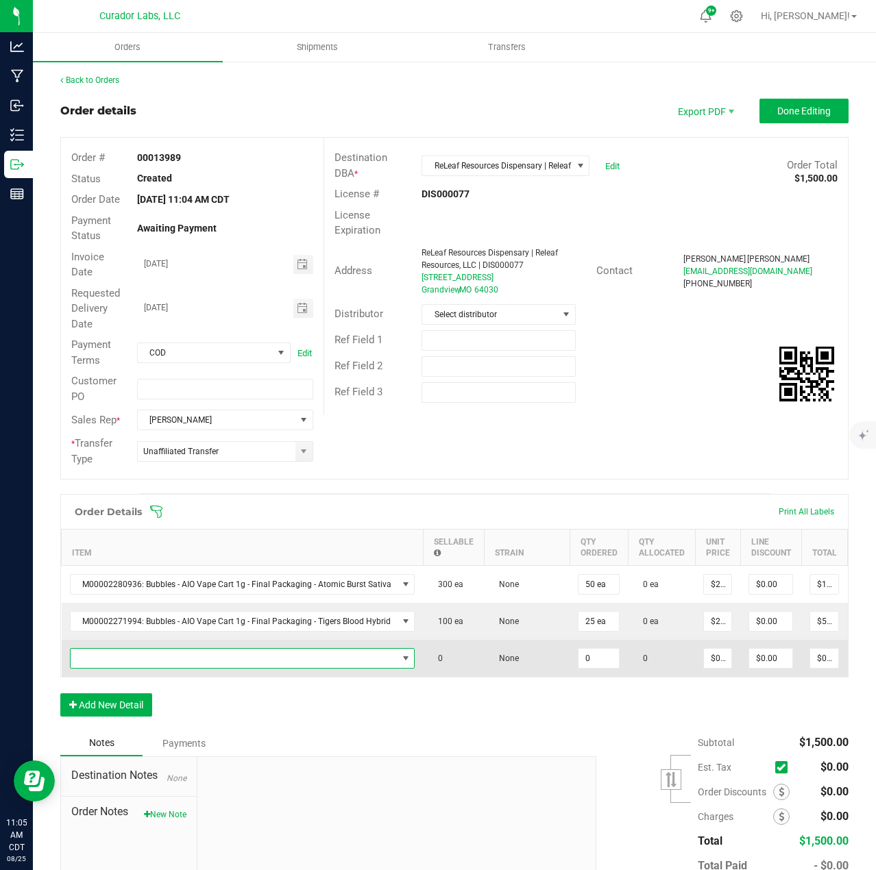
click at [123, 659] on span "NO DATA FOUND" at bounding box center [234, 658] width 327 height 19
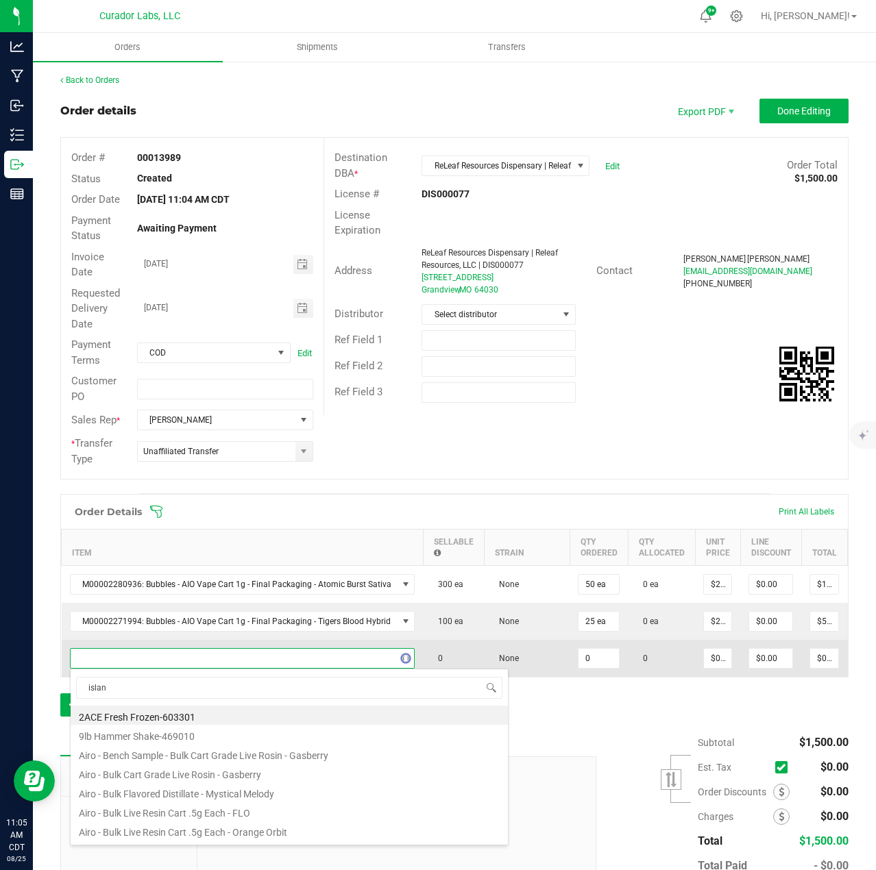
type input "island"
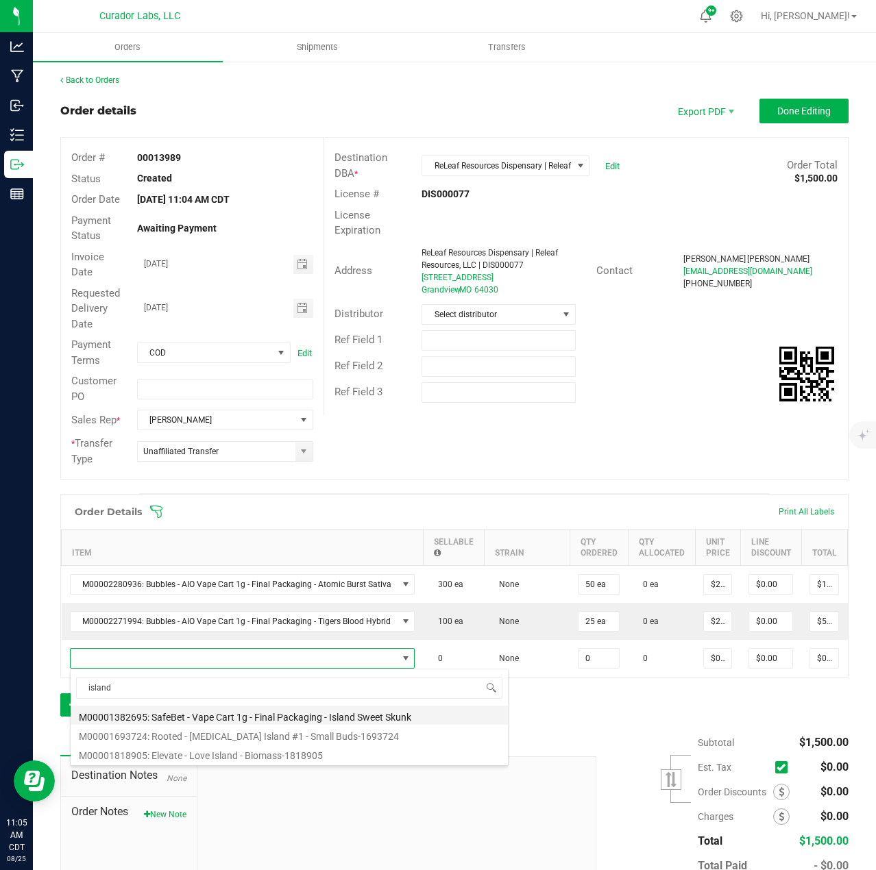
click at [273, 716] on li "M00001382695: SafeBet - Vape Cart 1g - Final Packaging - Island Sweet Skunk" at bounding box center [289, 715] width 437 height 19
type input "0 ea"
type input "$22.50000"
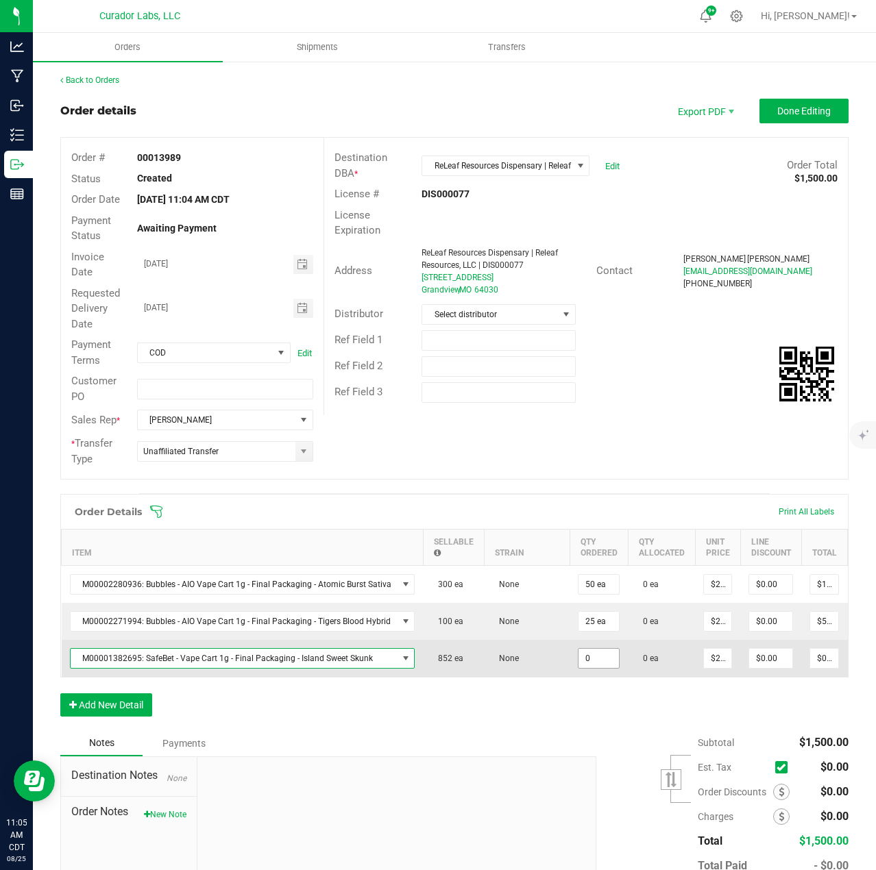
click at [594, 664] on input "0" at bounding box center [598, 658] width 40 height 19
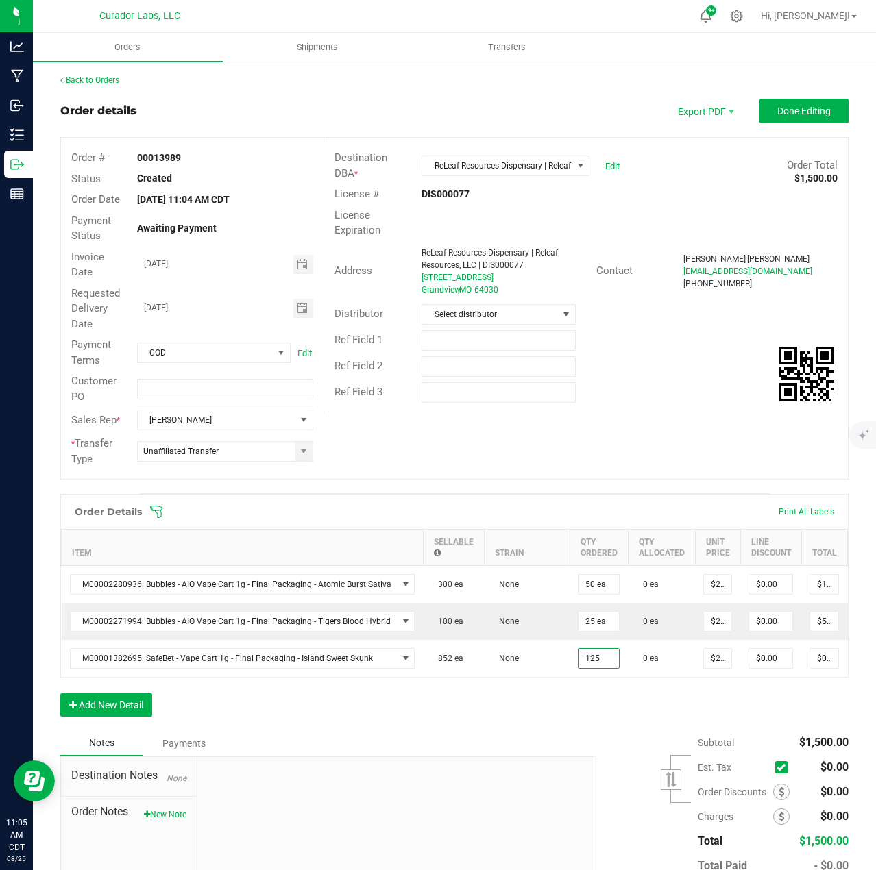
type input "125 ea"
type input "$2,812.50"
click at [609, 731] on div "Order Details Print All Labels Item Sellable Strain Qty Ordered Qty Allocated U…" at bounding box center [454, 612] width 788 height 236
click at [716, 659] on input "22.5" at bounding box center [717, 658] width 27 height 19
type input "$16.00000"
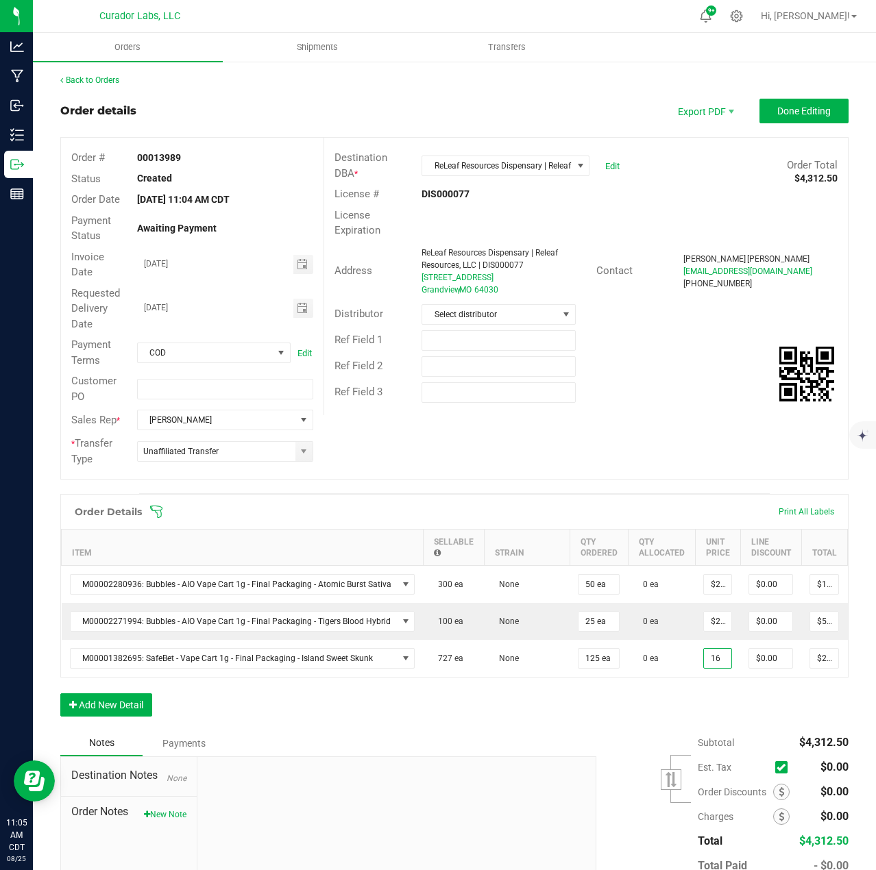
type input "$2,000.00"
click at [699, 716] on div "Order Details Print All Labels Item Sellable Strain Qty Ordered Qty Allocated U…" at bounding box center [454, 612] width 788 height 236
click at [142, 717] on button "Add New Detail" at bounding box center [106, 705] width 92 height 23
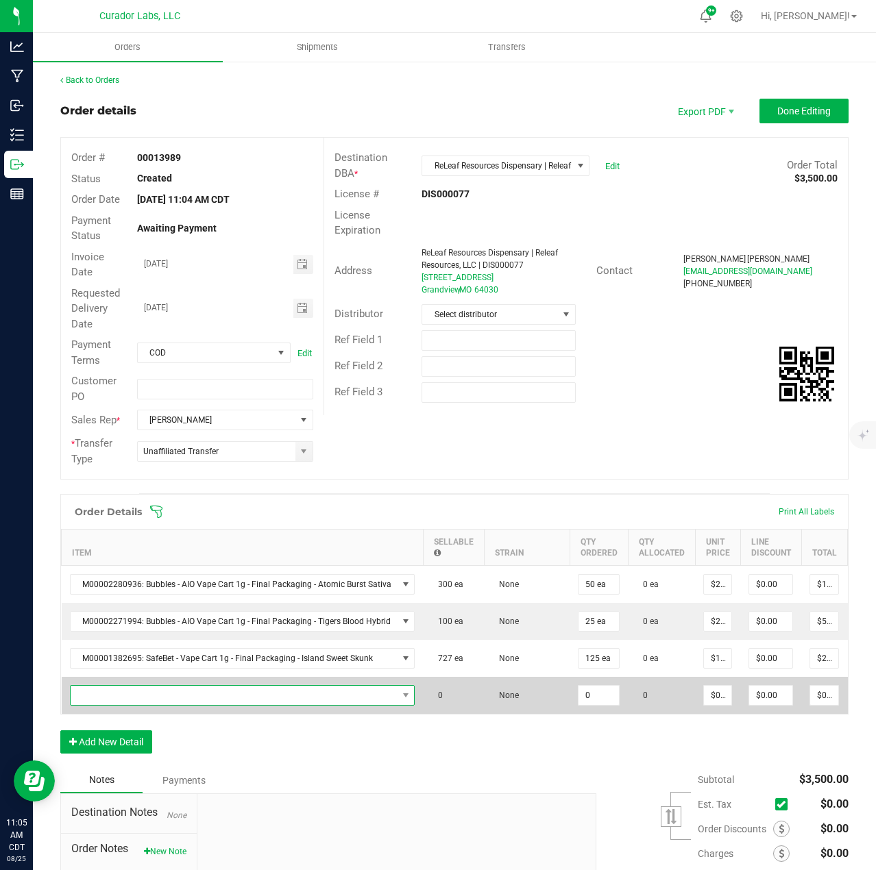
click at [130, 703] on span "NO DATA FOUND" at bounding box center [234, 695] width 327 height 19
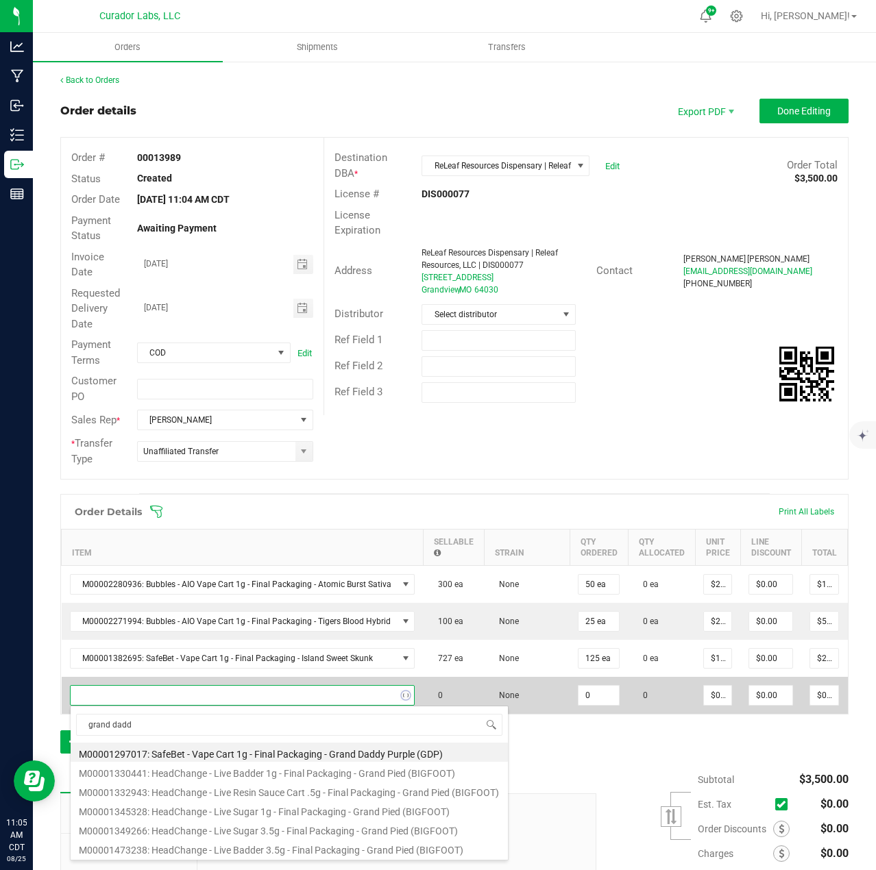
type input "grand daddy"
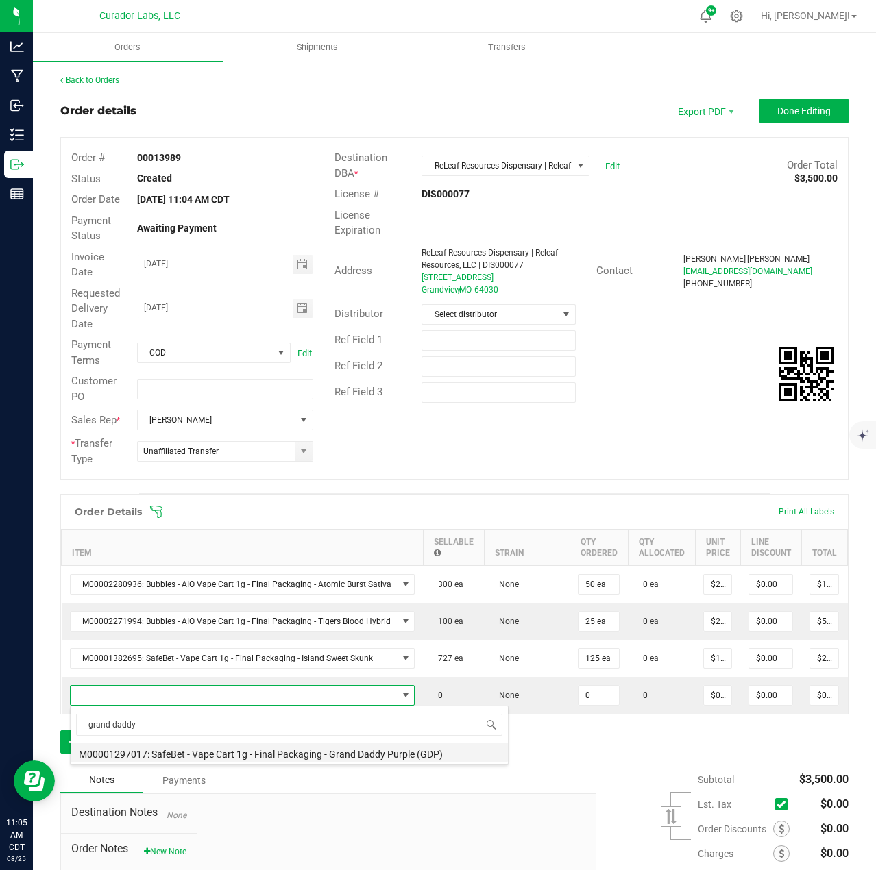
click at [262, 759] on li "M00001297017: SafeBet - Vape Cart 1g - Final Packaging - Grand Daddy Purple (GD…" at bounding box center [289, 752] width 437 height 19
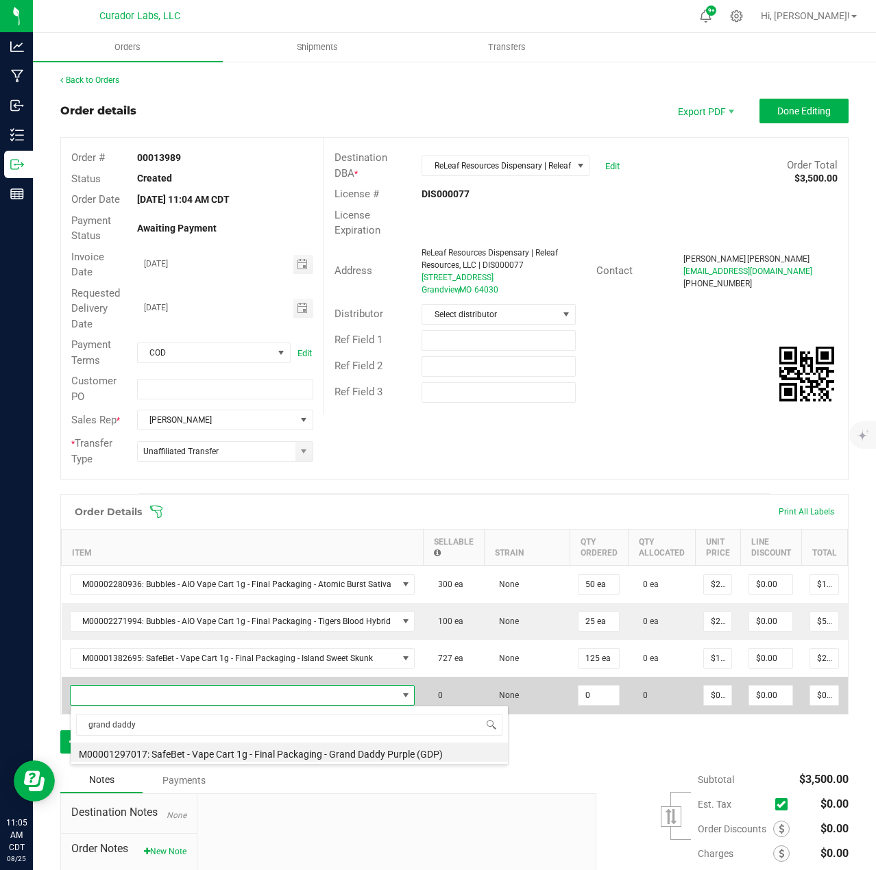
type input "0 ea"
type input "$22.50000"
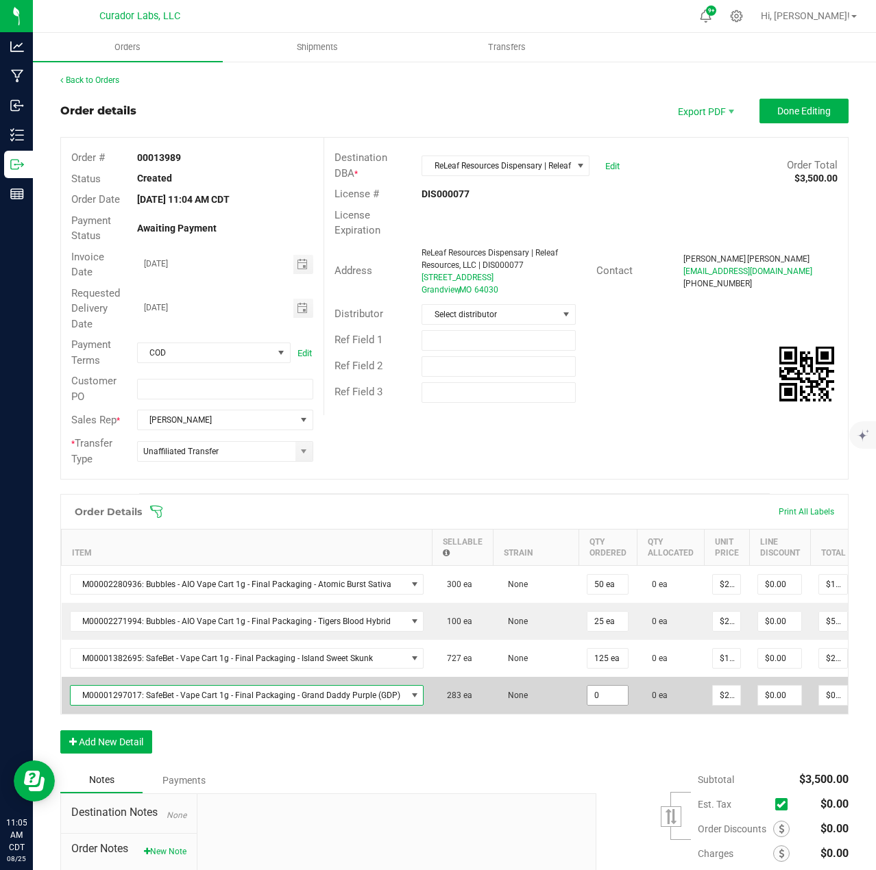
click at [600, 692] on input "0" at bounding box center [607, 695] width 40 height 19
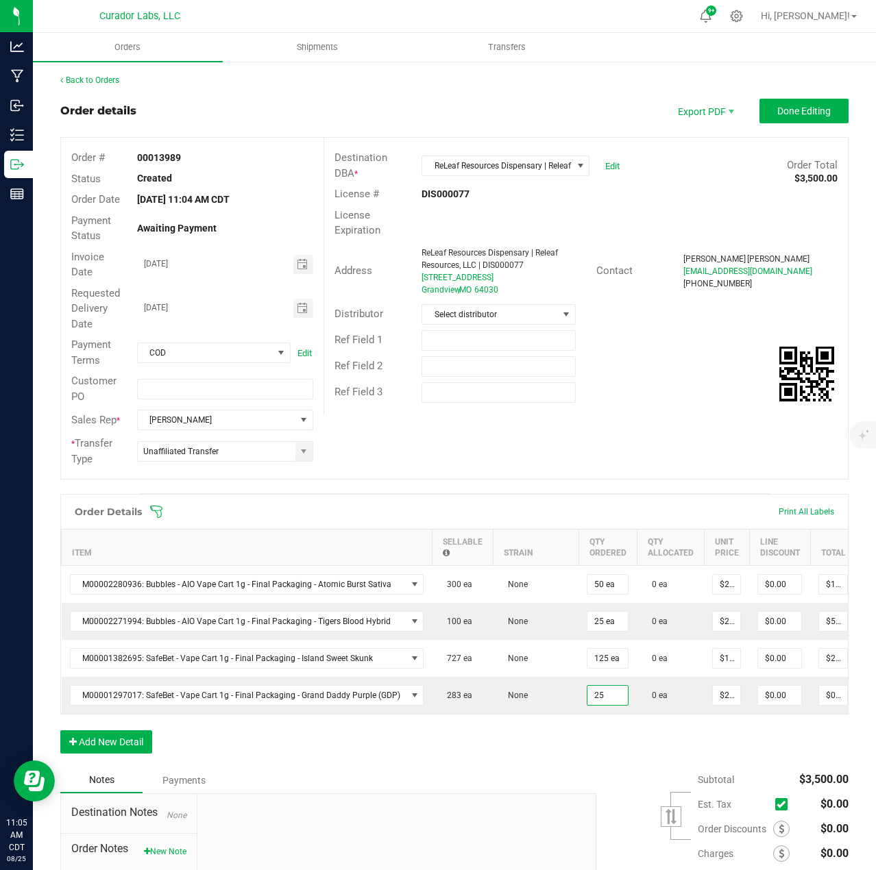
type input "25 ea"
type input "$562.50"
click at [601, 736] on div "Order Details Print All Labels Item Sellable Strain Qty Ordered Qty Allocated U…" at bounding box center [454, 630] width 788 height 273
click at [137, 754] on button "Add New Detail" at bounding box center [106, 742] width 92 height 23
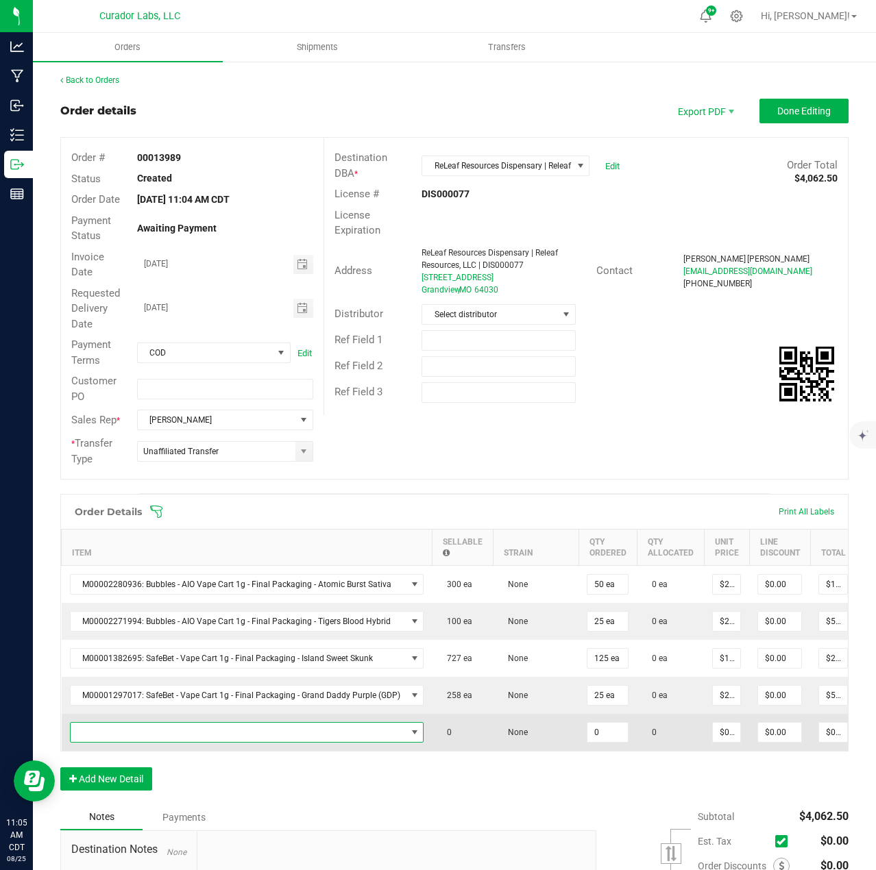
click at [124, 739] on span "NO DATA FOUND" at bounding box center [239, 732] width 336 height 19
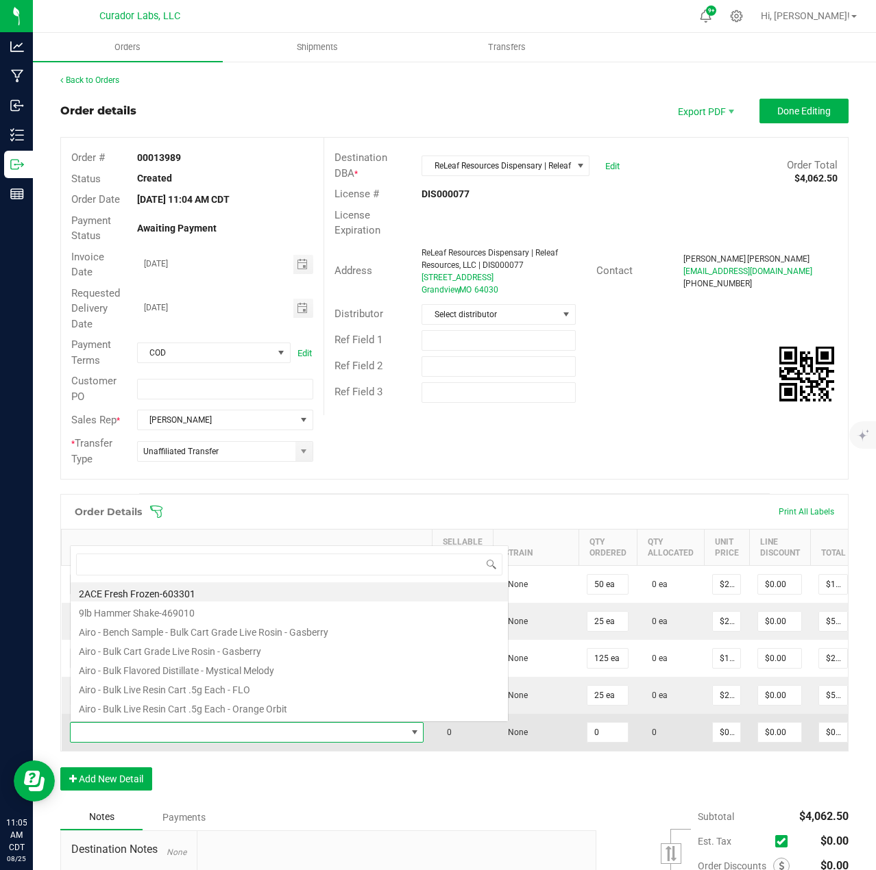
scroll to position [21, 347]
type input "green crack"
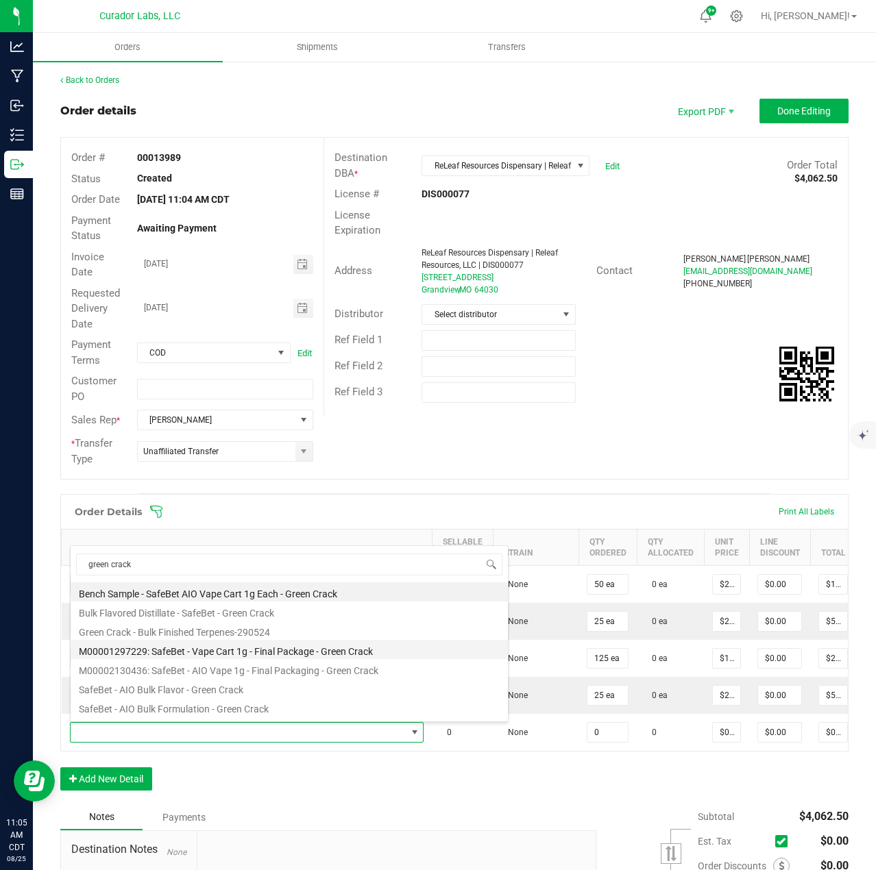
click at [190, 648] on li "M00001297229: SafeBet - Vape Cart 1g - Final Package - Green Crack" at bounding box center [289, 649] width 437 height 19
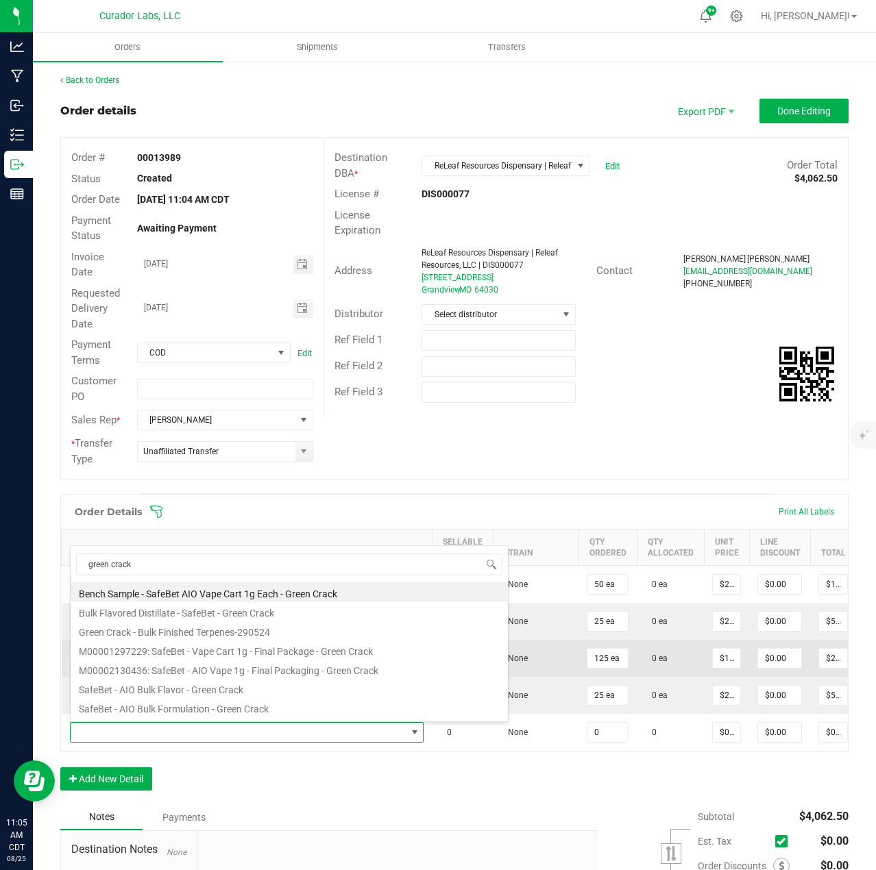
type input "0 ea"
type input "$22.50000"
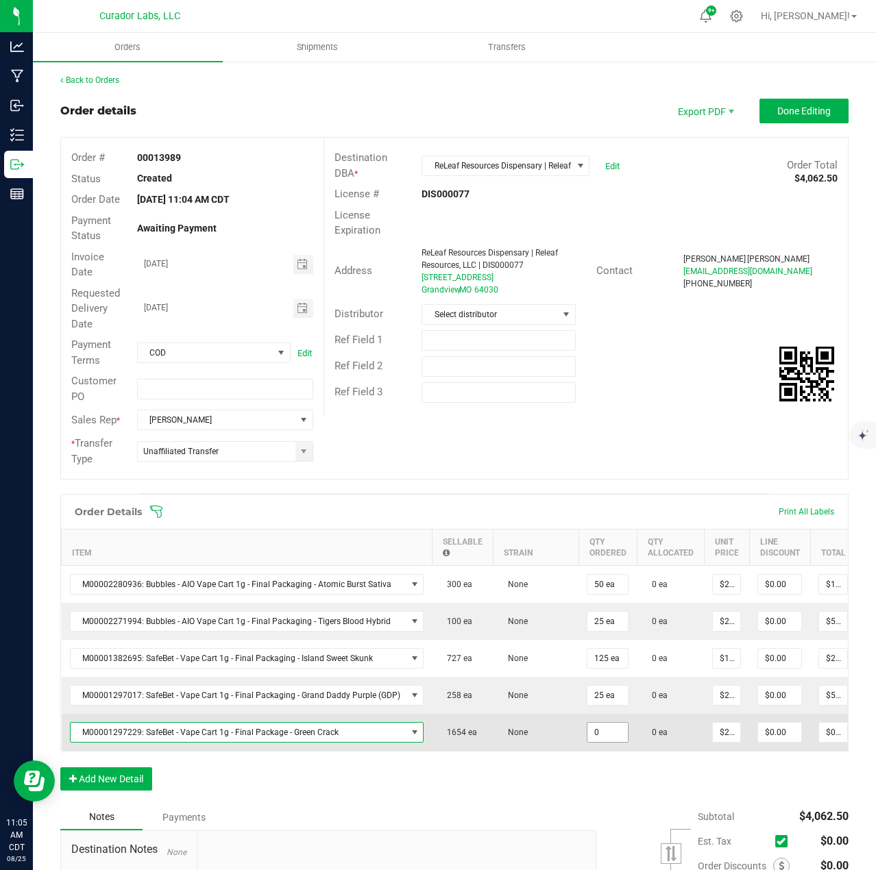
click at [609, 738] on input "0" at bounding box center [607, 732] width 40 height 19
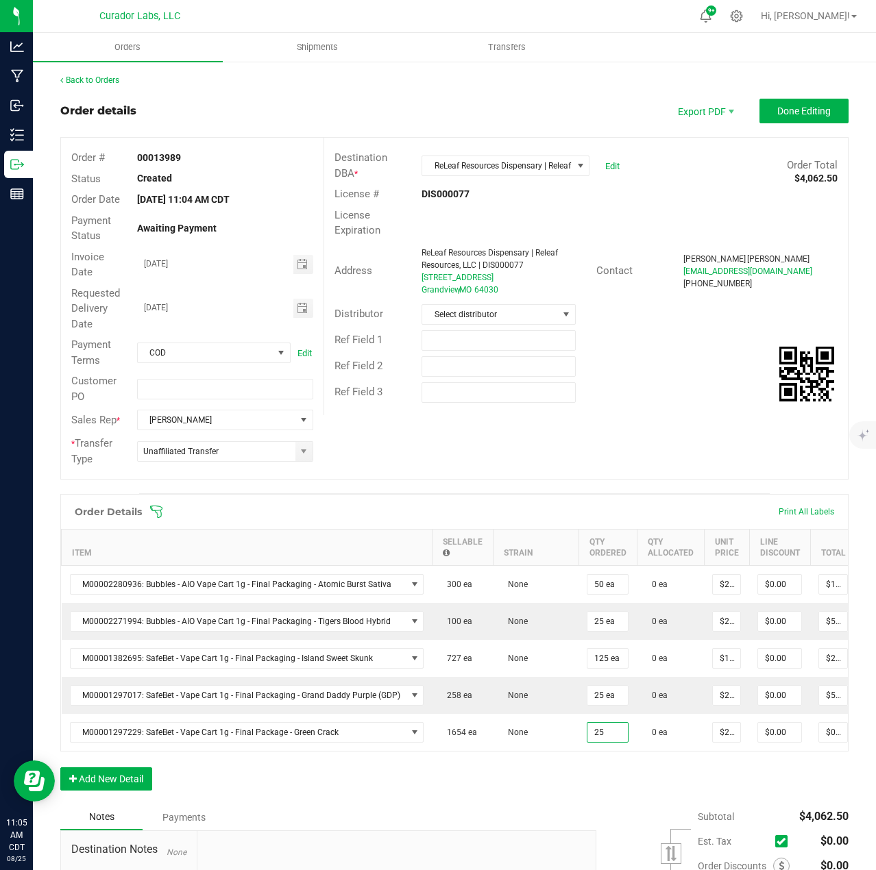
type input "25 ea"
type input "$562.50"
drag, startPoint x: 591, startPoint y: 772, endPoint x: 417, endPoint y: 781, distance: 174.3
click at [589, 775] on div "Order Details Print All Labels Item Sellable Strain Qty Ordered Qty Allocated U…" at bounding box center [454, 649] width 788 height 310
click at [123, 783] on button "Add New Detail" at bounding box center [106, 779] width 92 height 23
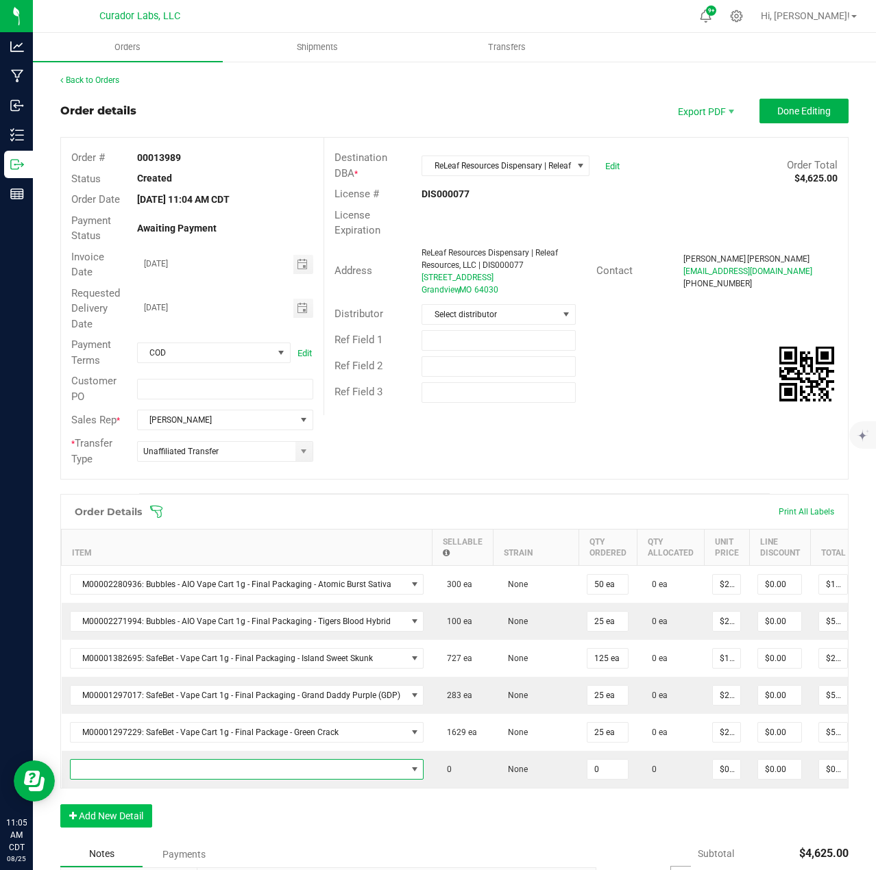
click at [121, 774] on span "NO DATA FOUND" at bounding box center [239, 769] width 336 height 19
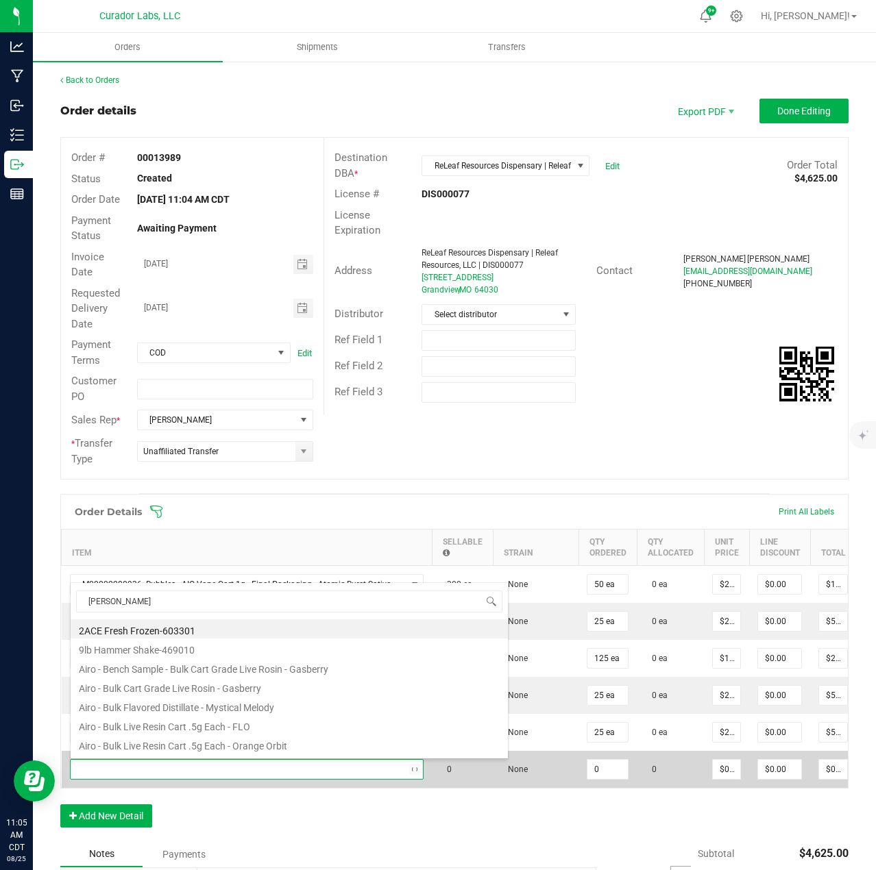
type input "lilly haze"
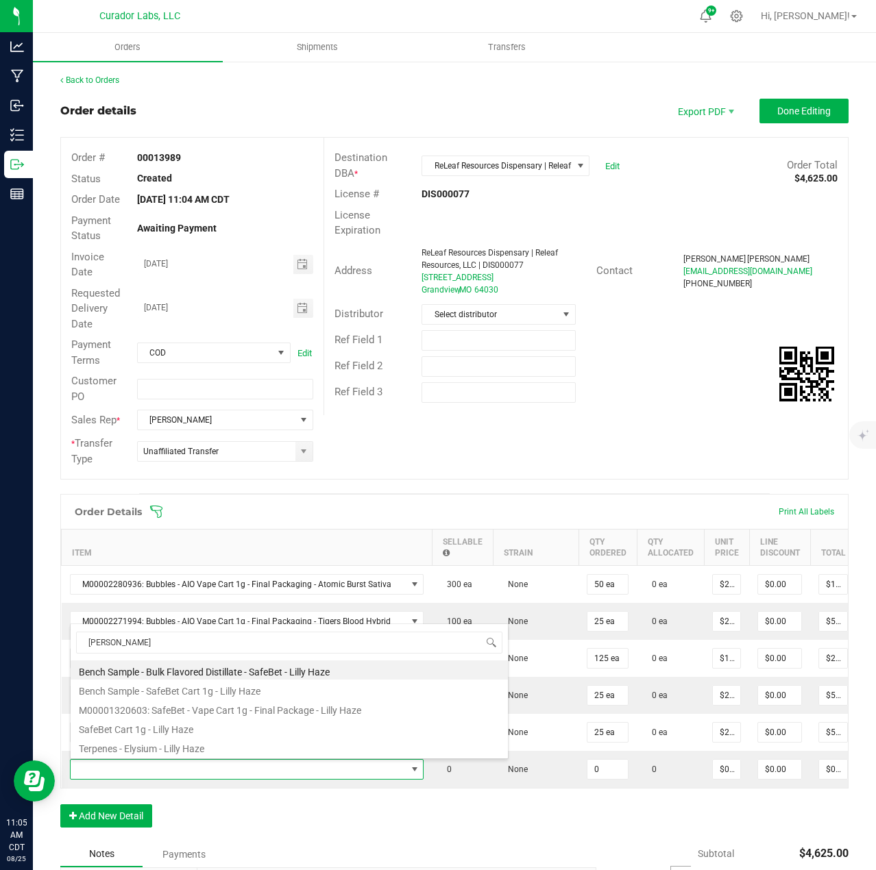
click at [201, 702] on li "M00001320603: SafeBet - Vape Cart 1g - Final Package - Lilly Haze" at bounding box center [289, 708] width 437 height 19
type input "0 ea"
type input "$22.50000"
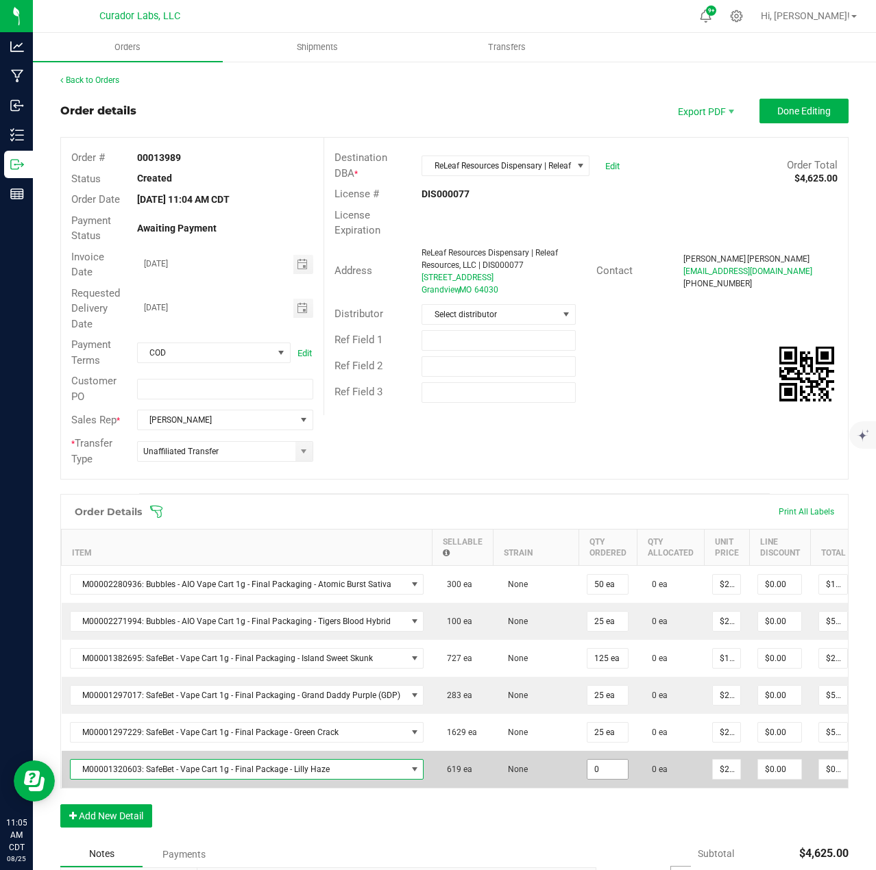
click at [601, 766] on input "0" at bounding box center [607, 769] width 40 height 19
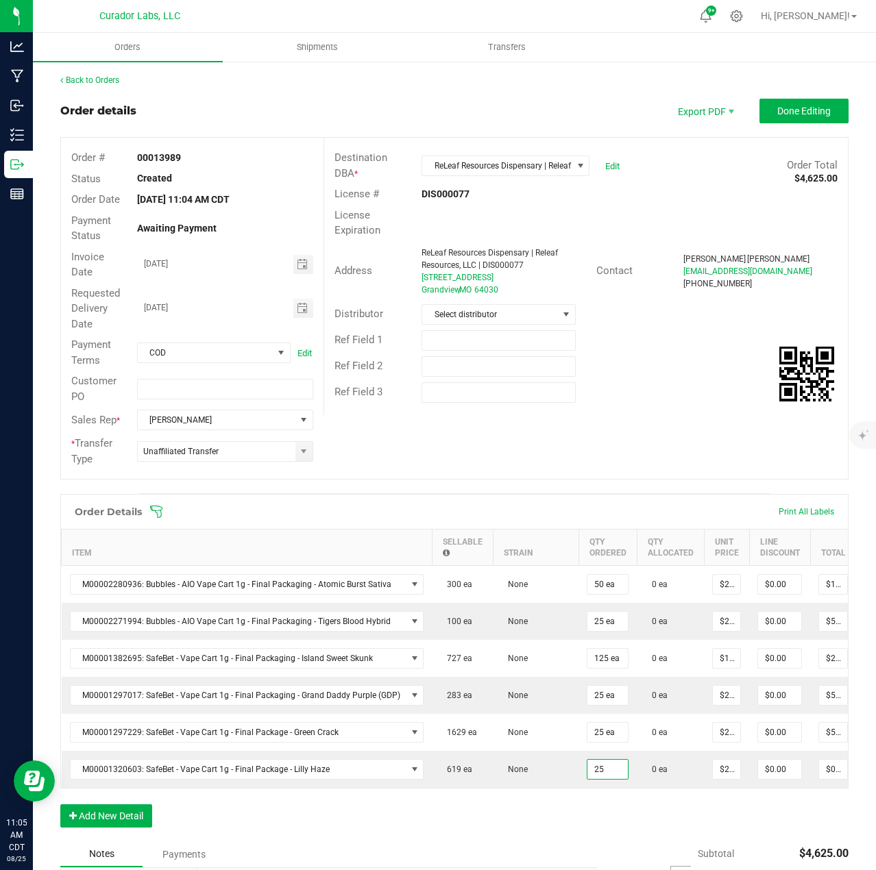
type input "25 ea"
type input "$562.50"
click at [602, 820] on div "Order Details Print All Labels Item Sellable Strain Qty Ordered Qty Allocated U…" at bounding box center [454, 667] width 788 height 347
click at [136, 822] on button "Add New Detail" at bounding box center [106, 816] width 92 height 23
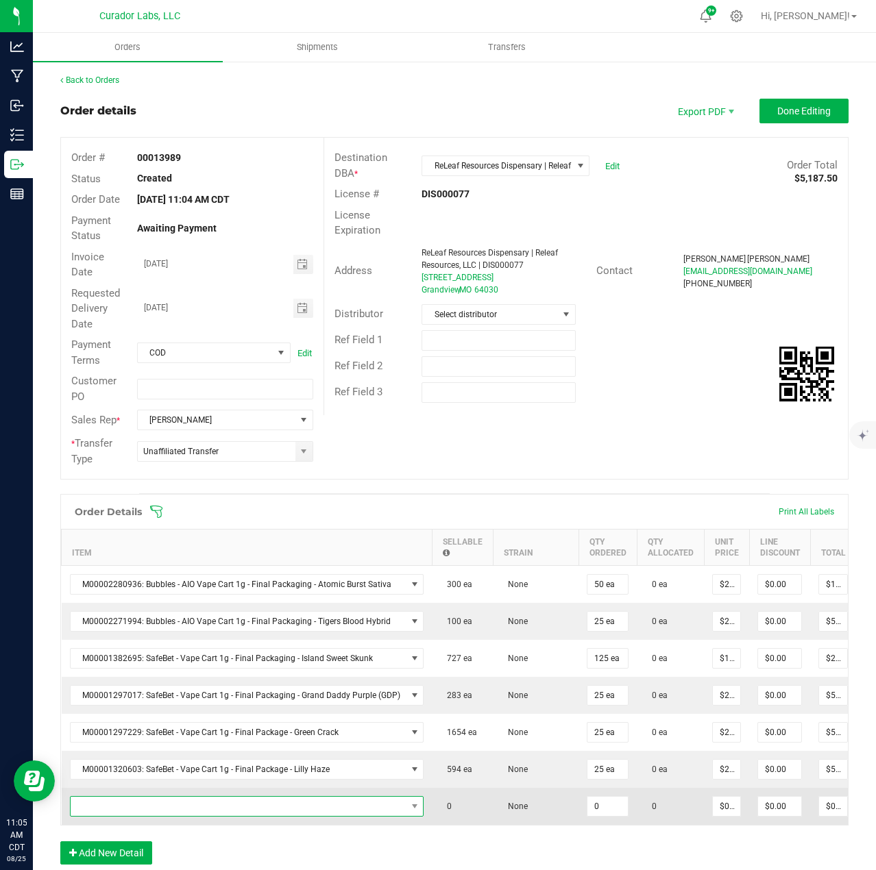
click at [137, 810] on span "NO DATA FOUND" at bounding box center [239, 806] width 336 height 19
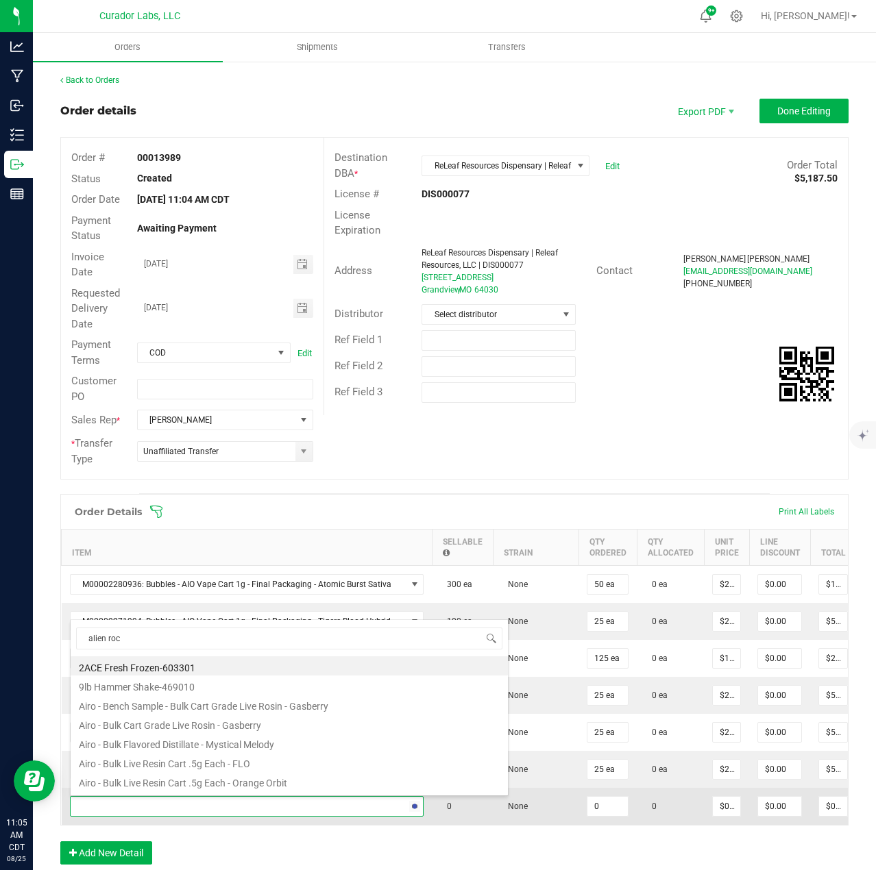
type input "alien rock"
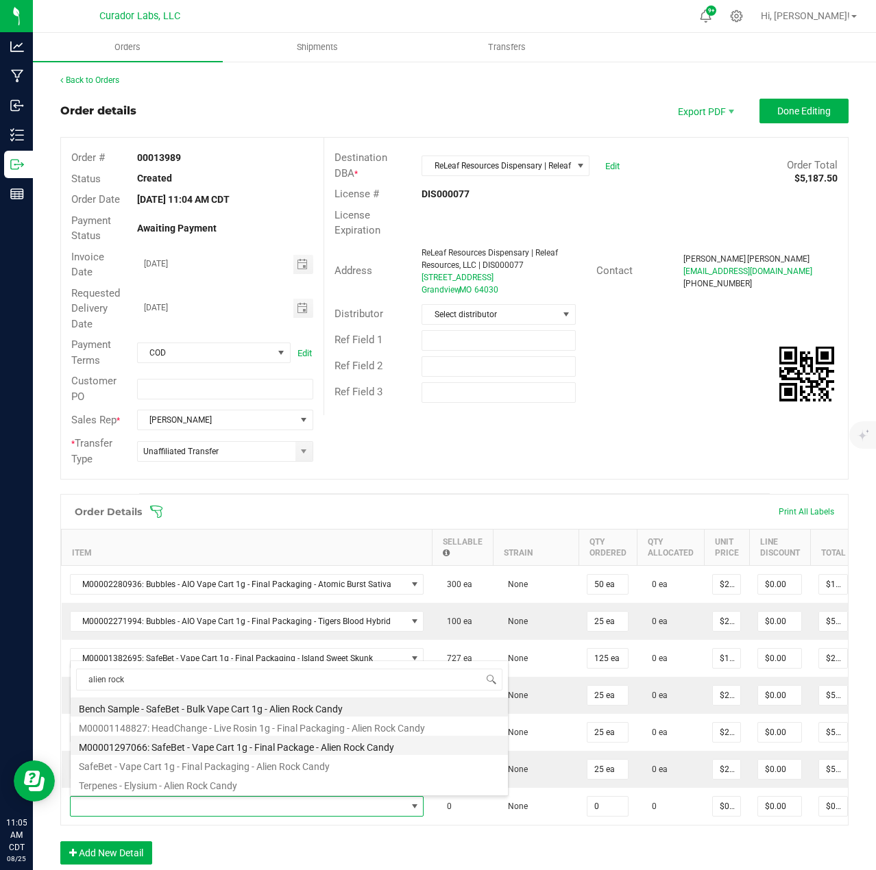
click at [184, 746] on li "M00001297066: SafeBet - Vape Cart 1g - Final Package - Alien Rock Candy" at bounding box center [289, 745] width 437 height 19
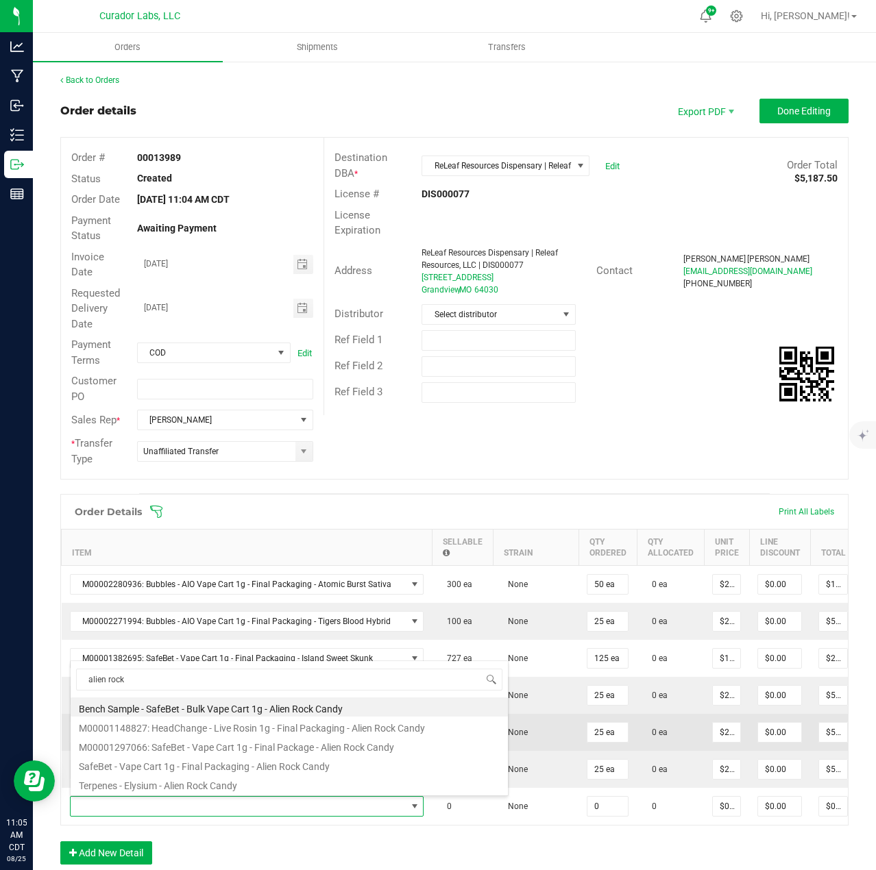
type input "0 ea"
type input "$22.50000"
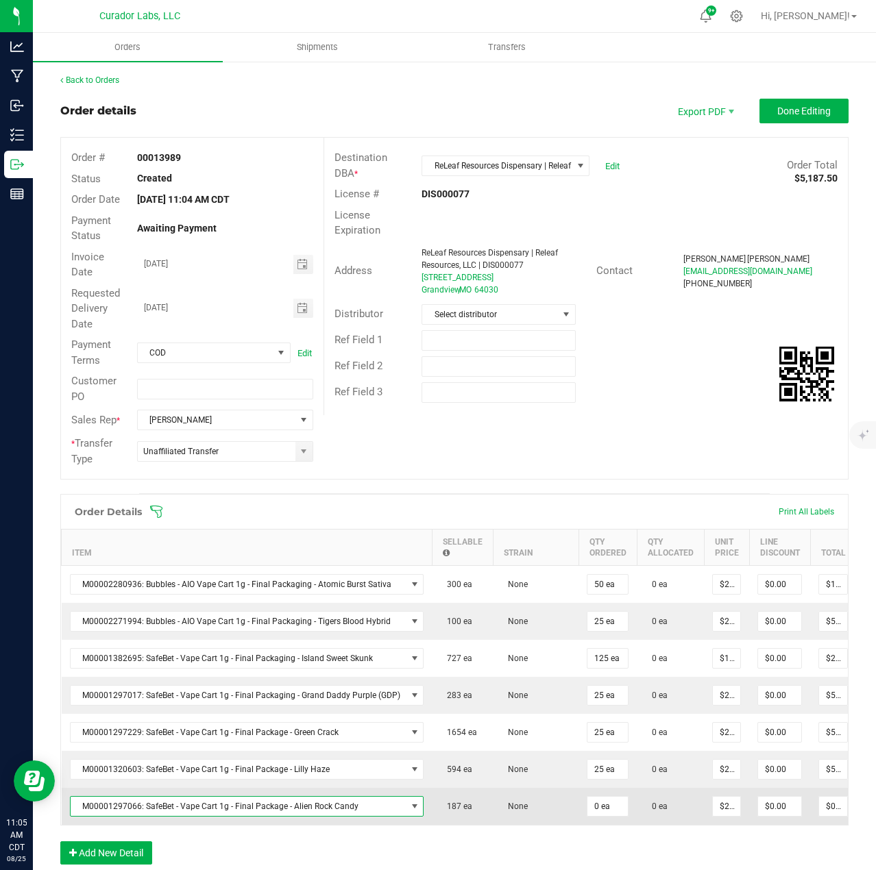
click at [604, 819] on td "0 ea" at bounding box center [607, 806] width 58 height 37
click at [605, 809] on input "0" at bounding box center [607, 806] width 40 height 19
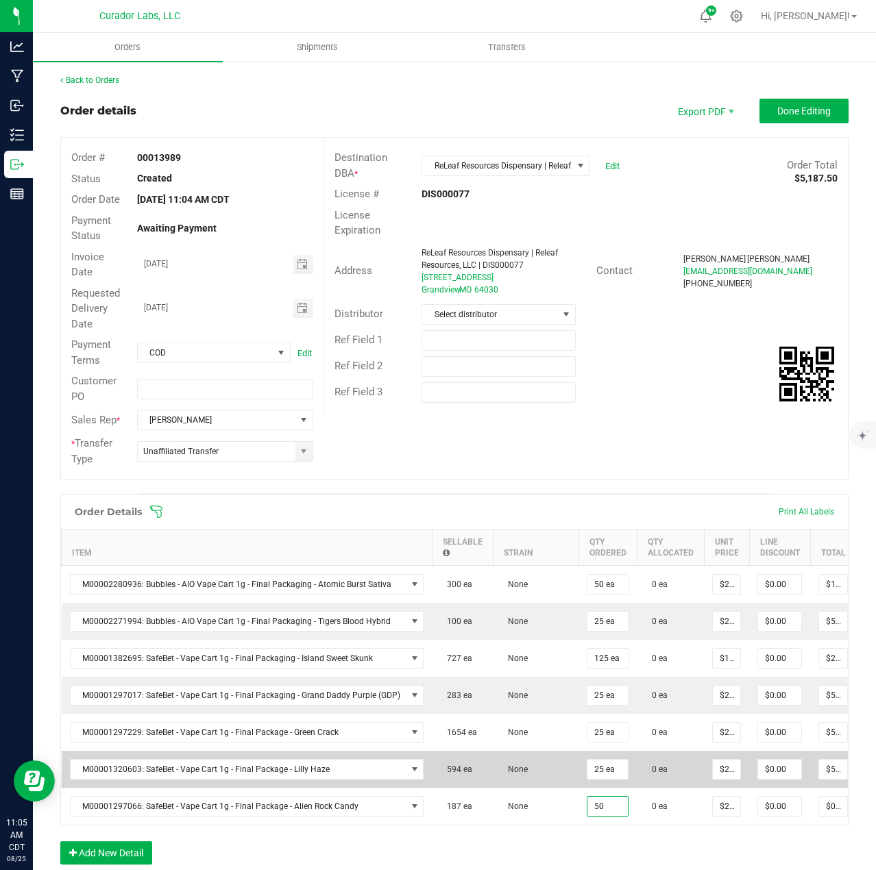
type input "50 ea"
type input "$1,125.00"
click at [536, 765] on td "None" at bounding box center [536, 769] width 86 height 37
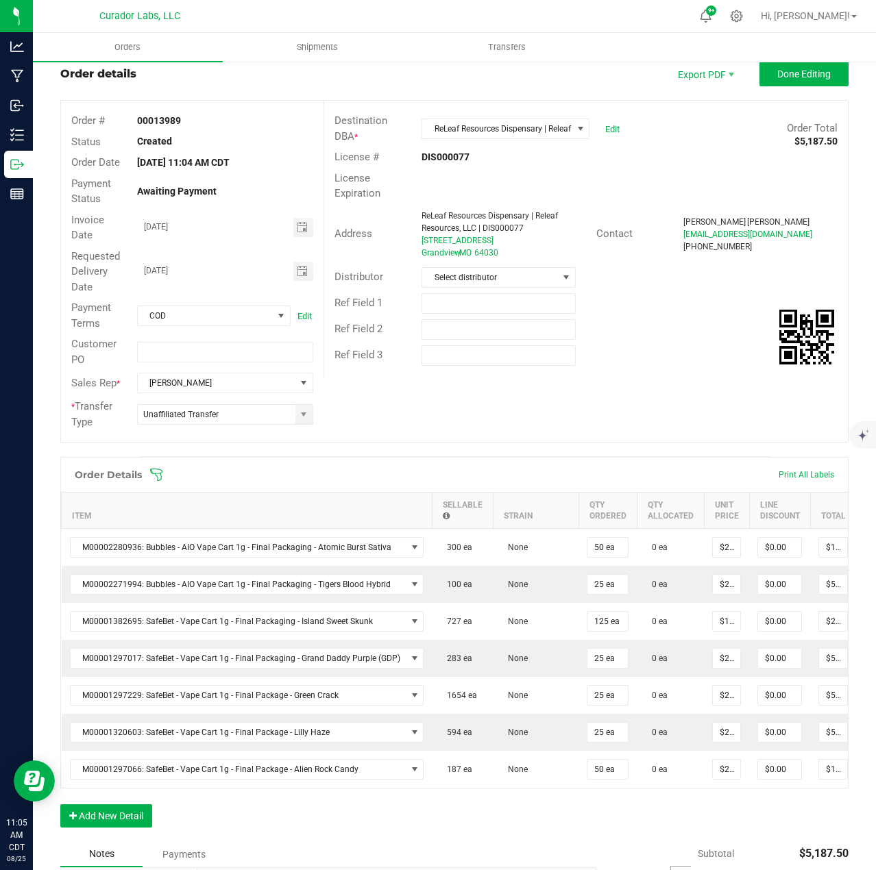
scroll to position [69, 0]
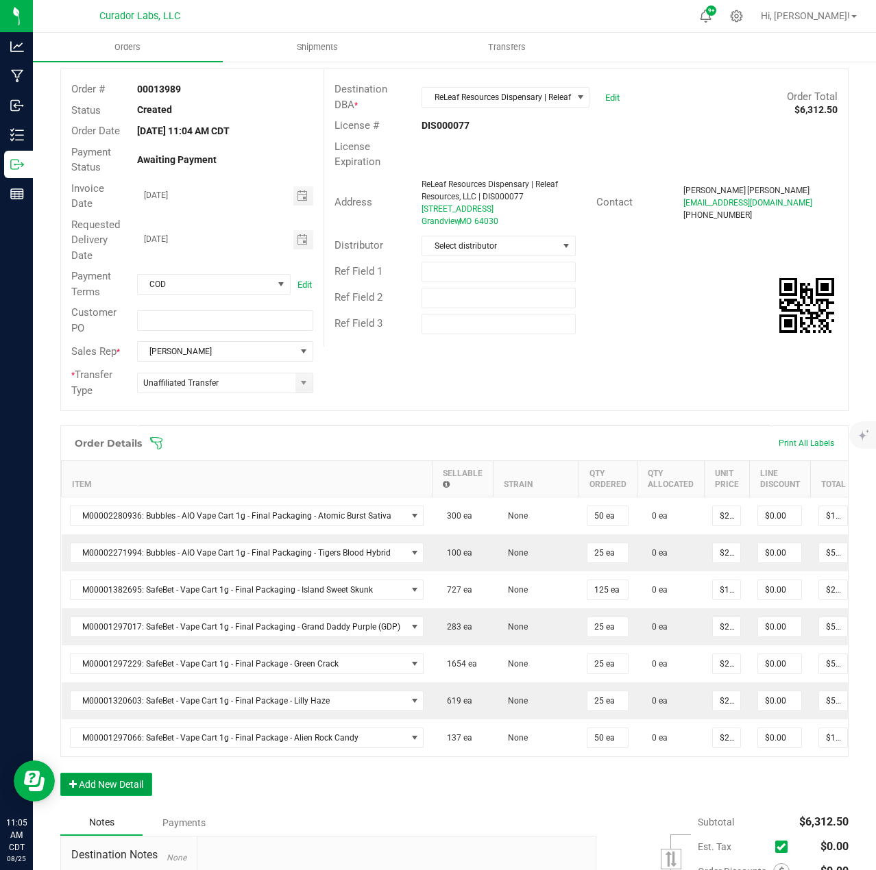
click at [123, 796] on button "Add New Detail" at bounding box center [106, 784] width 92 height 23
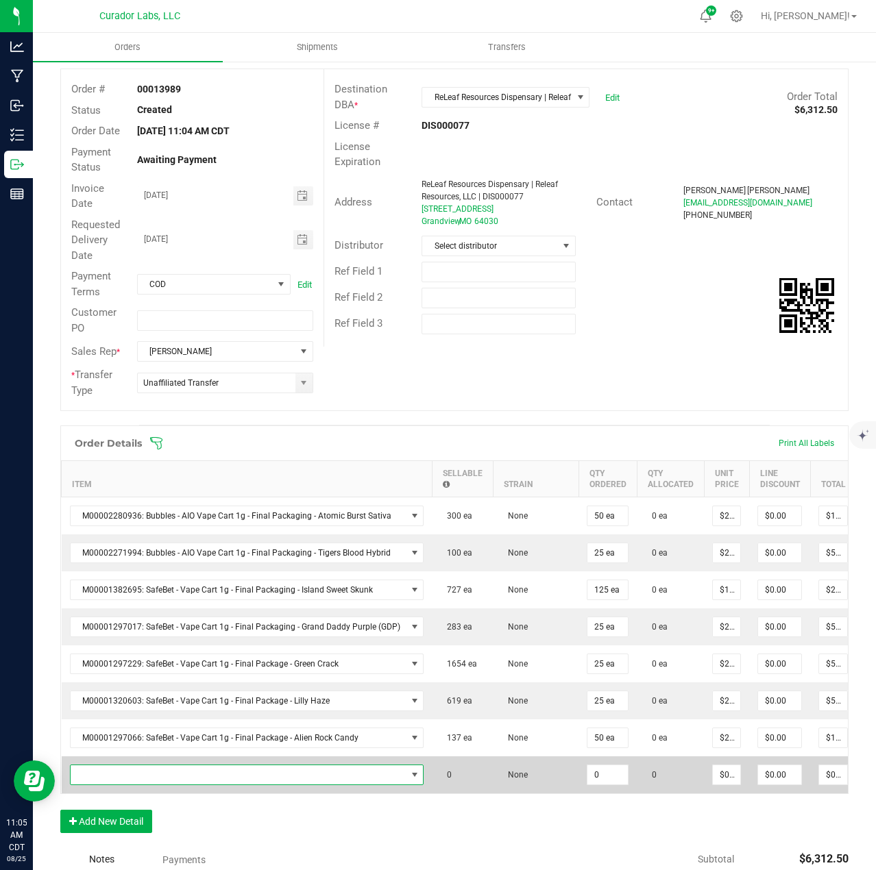
click at [123, 784] on span "NO DATA FOUND" at bounding box center [239, 774] width 336 height 19
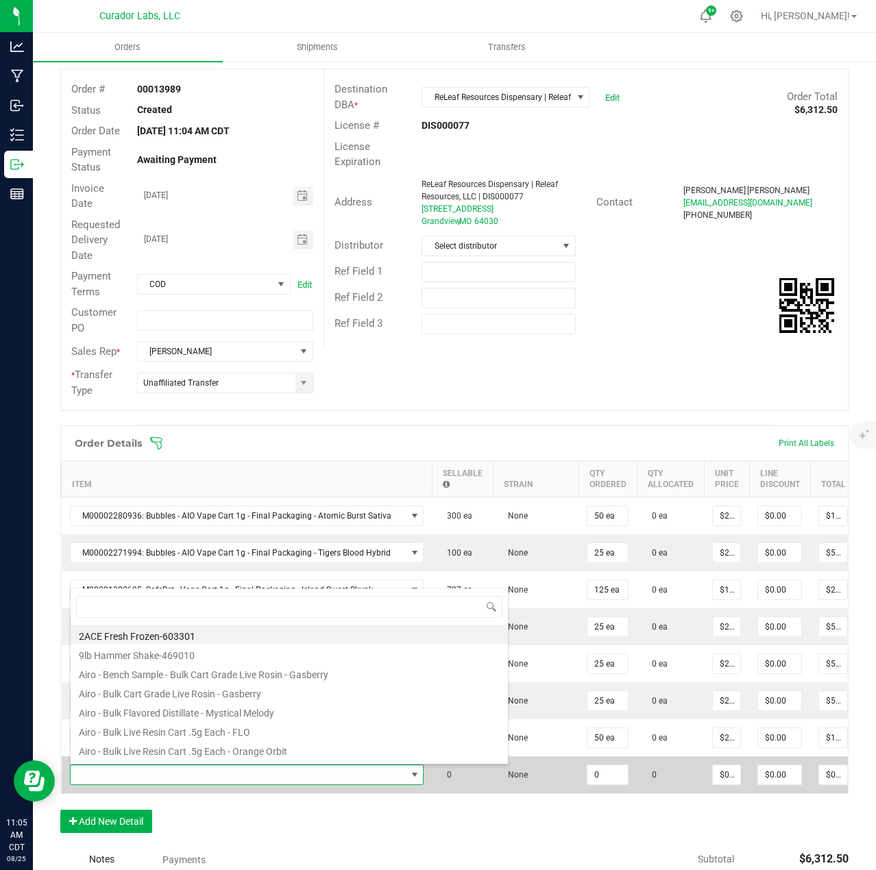
scroll to position [21, 347]
type input "bubba kush"
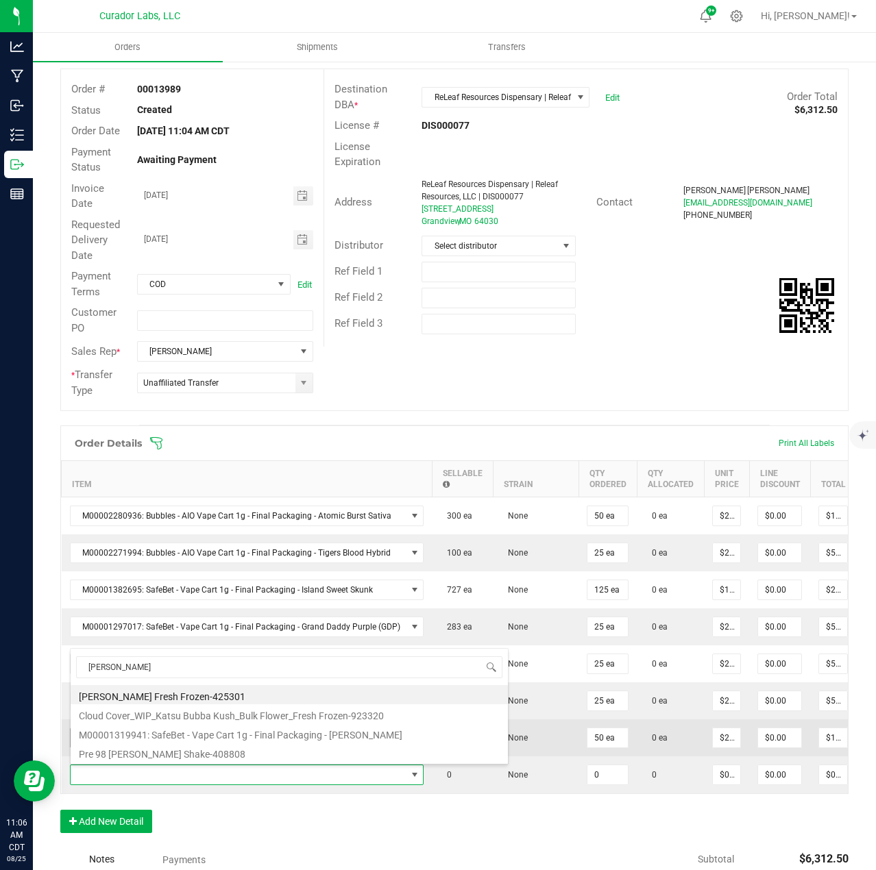
drag, startPoint x: 201, startPoint y: 728, endPoint x: 273, endPoint y: 744, distance: 74.3
click at [201, 727] on li "M00001319941: SafeBet - Vape Cart 1g - Final Packaging - Bubba Kush" at bounding box center [289, 733] width 437 height 19
type input "0 ea"
type input "$22.50000"
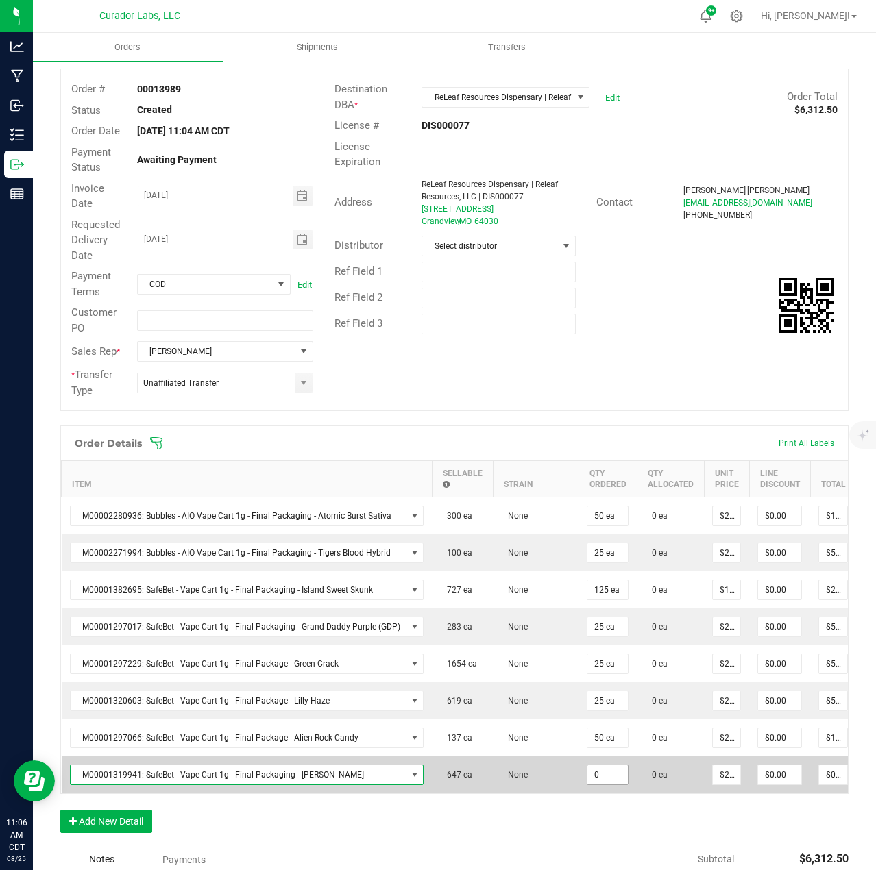
click at [600, 781] on input "0" at bounding box center [607, 774] width 40 height 19
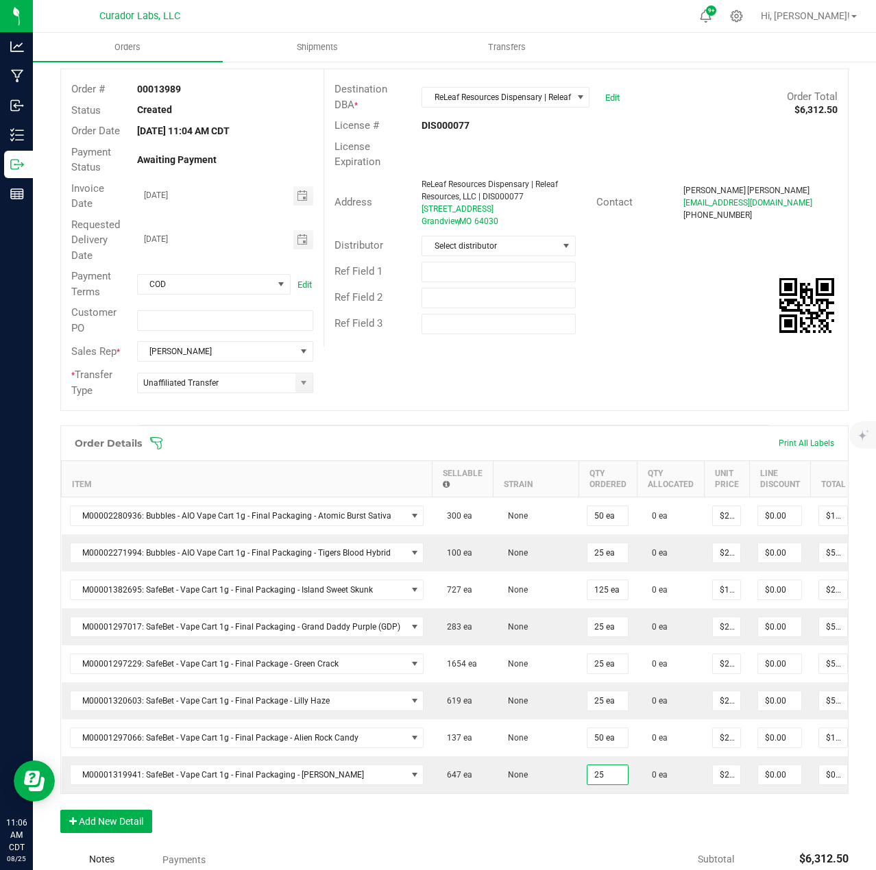
type input "25 ea"
type input "$562.50"
click at [592, 820] on div "Order Details Print All Labels Item Sellable Strain Qty Ordered Qty Allocated U…" at bounding box center [454, 636] width 788 height 421
click at [147, 824] on button "Add New Detail" at bounding box center [106, 821] width 92 height 23
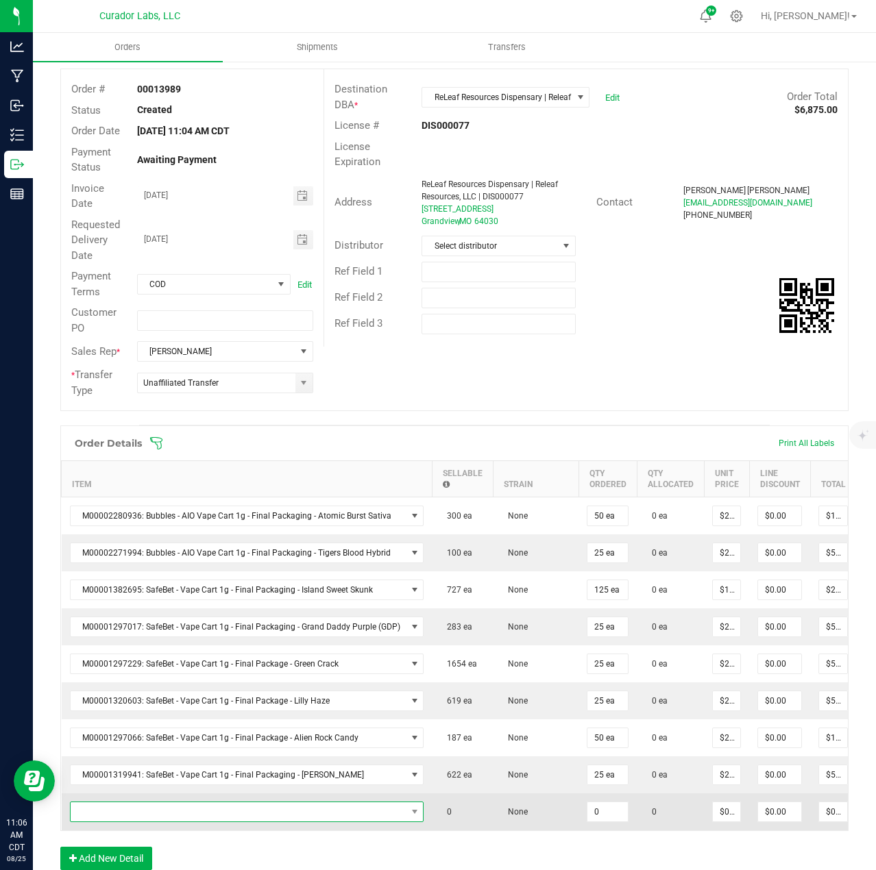
click at [143, 808] on span "NO DATA FOUND" at bounding box center [239, 811] width 336 height 19
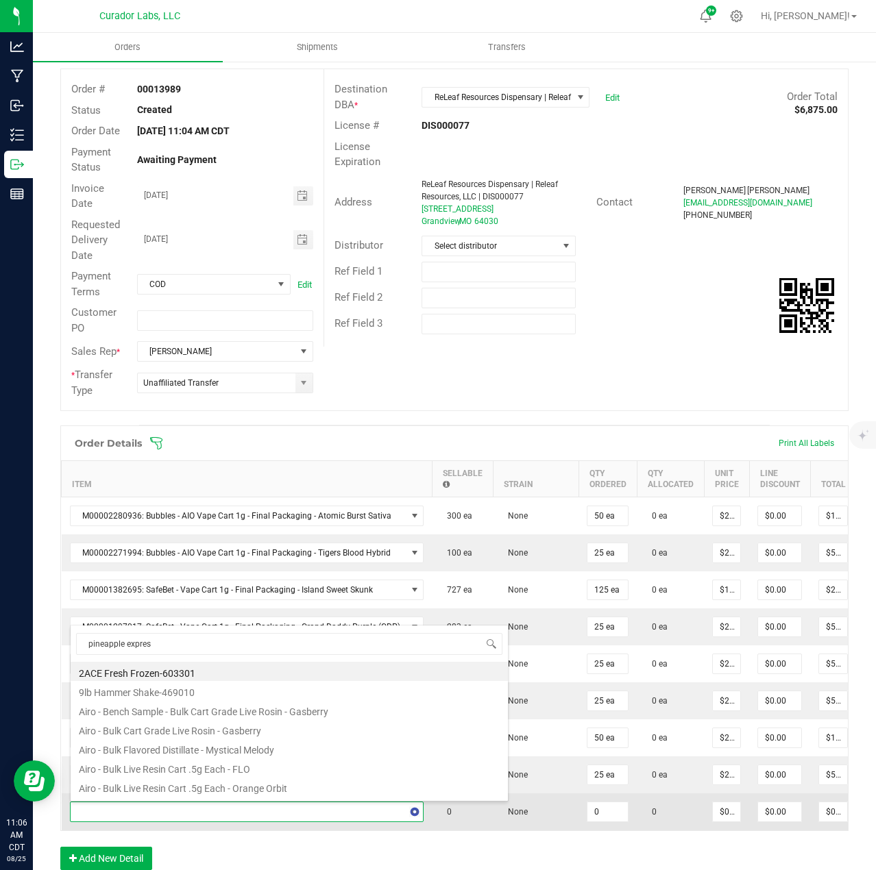
type input "pineapple express"
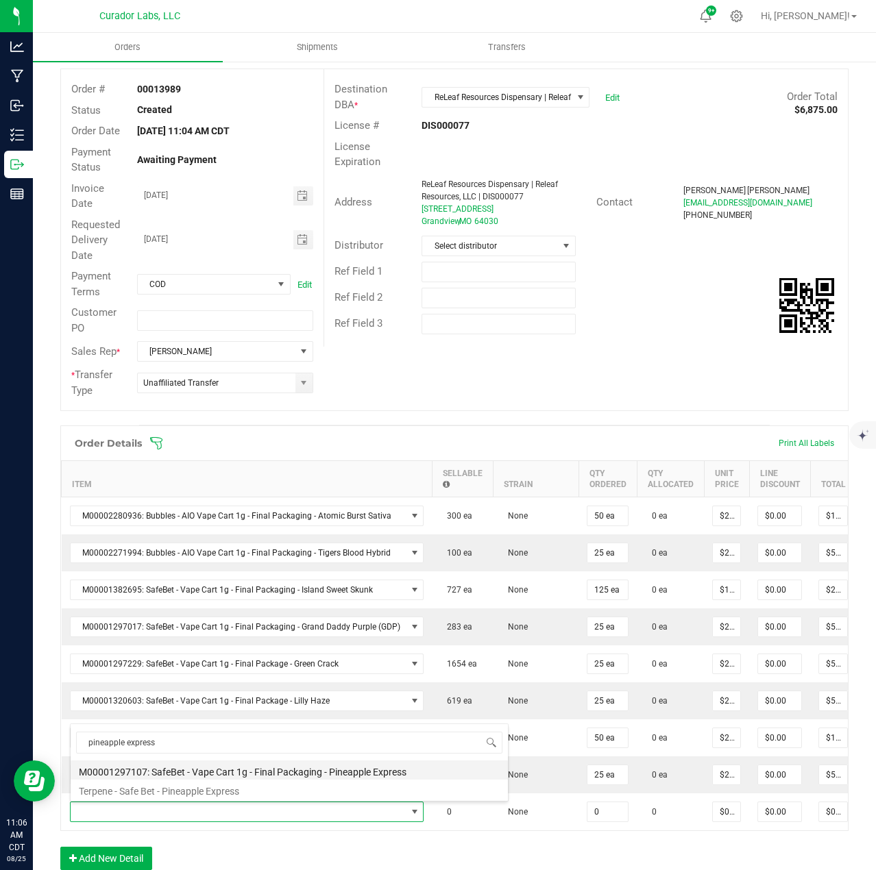
click at [219, 762] on li "M00001297107: SafeBet - Vape Cart 1g - Final Packaging - Pineapple Express" at bounding box center [289, 770] width 437 height 19
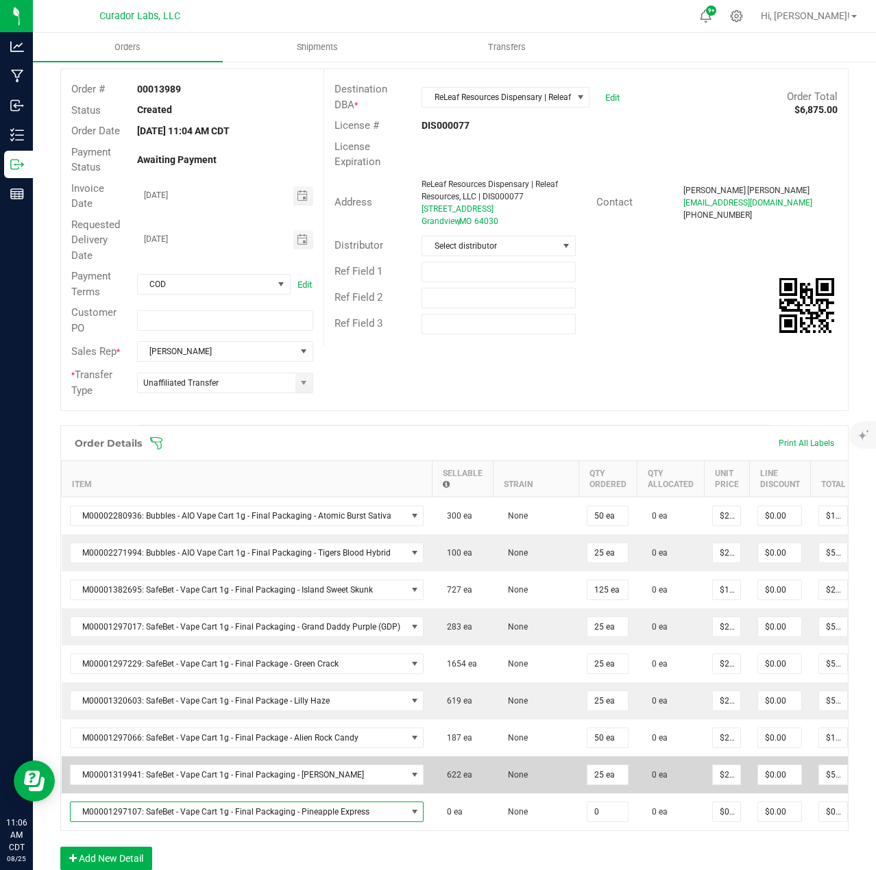
type input "0 ea"
type input "$22.50000"
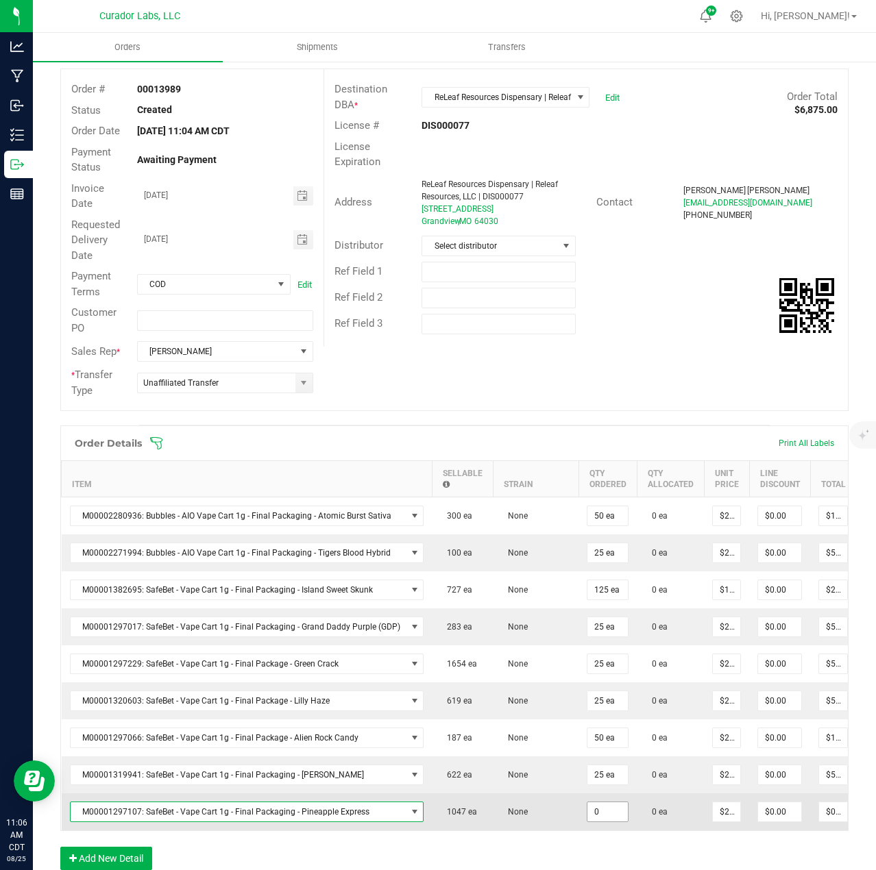
click at [587, 821] on input "0" at bounding box center [607, 811] width 40 height 19
type input "25 ea"
type input "$562.50"
click at [547, 818] on td "None" at bounding box center [536, 812] width 86 height 37
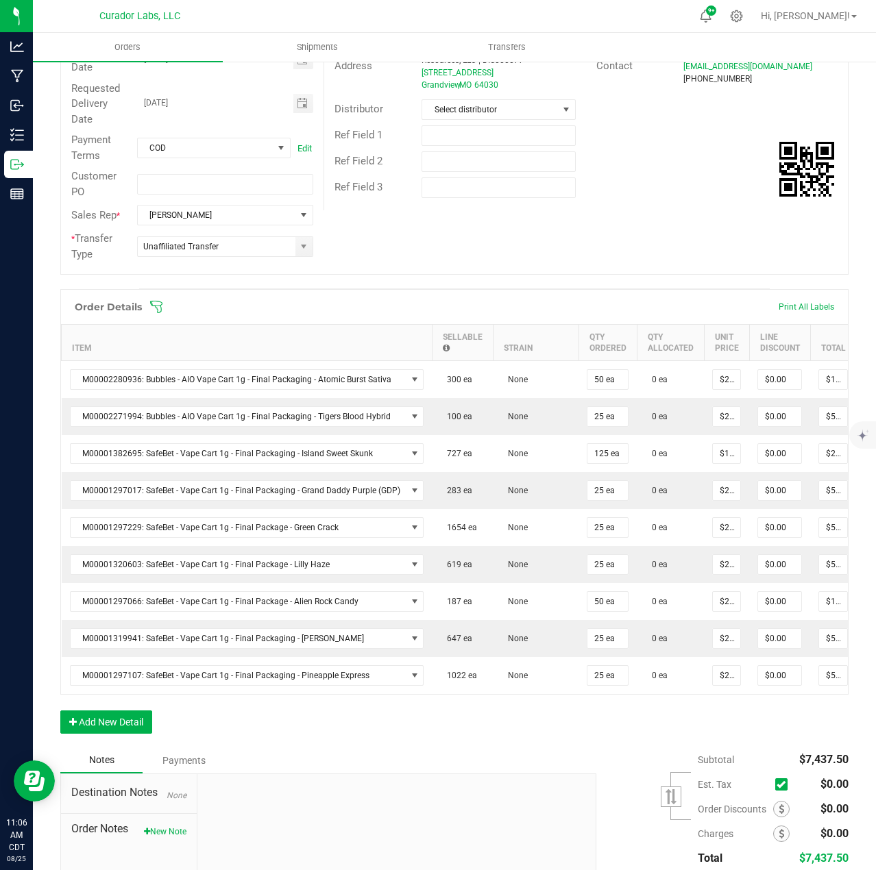
scroll to position [206, 0]
click at [114, 733] on button "Add New Detail" at bounding box center [106, 721] width 92 height 23
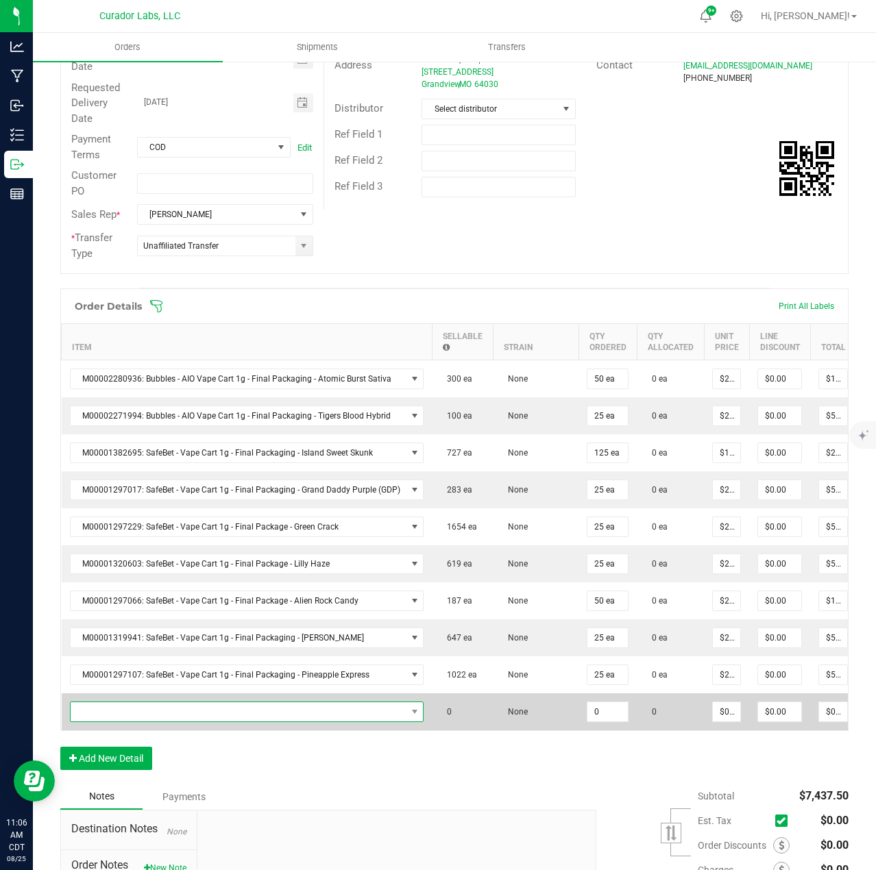
click at [114, 715] on span "NO DATA FOUND" at bounding box center [239, 711] width 336 height 19
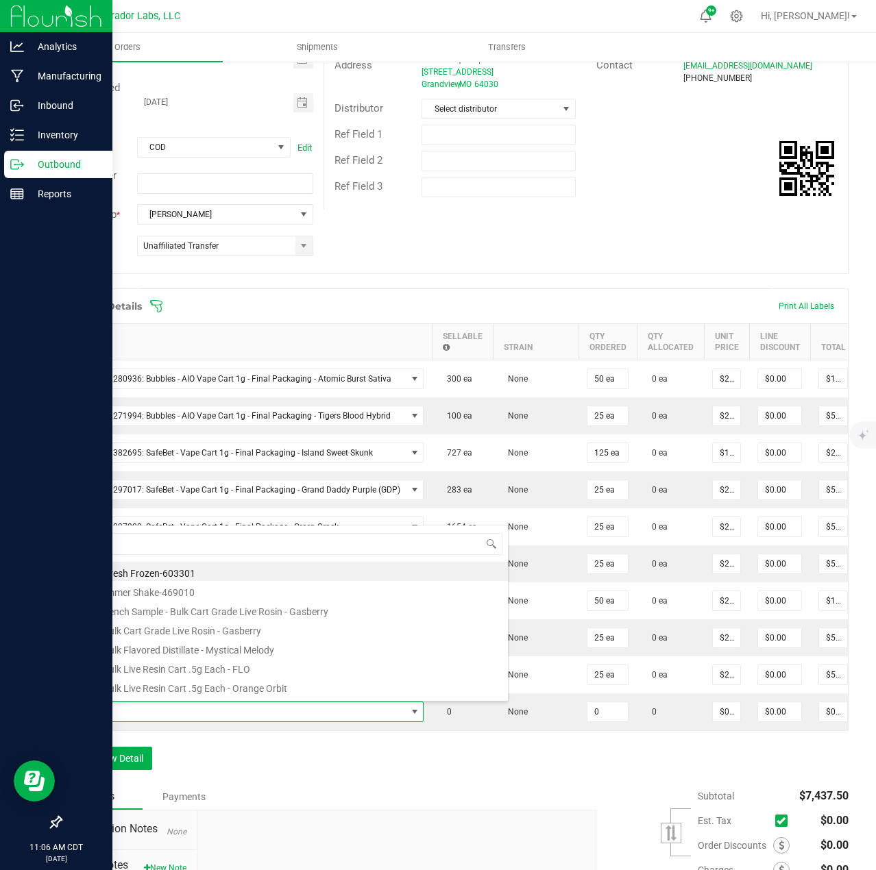
scroll to position [21, 347]
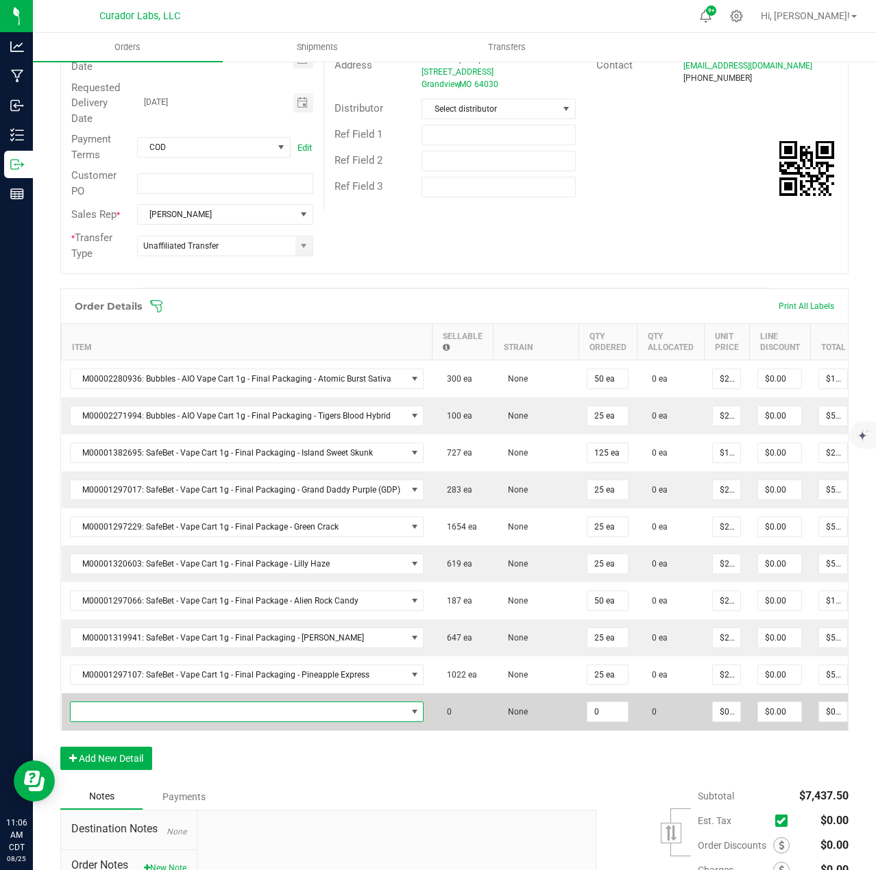
click at [102, 704] on span "NO DATA FOUND" at bounding box center [239, 711] width 336 height 19
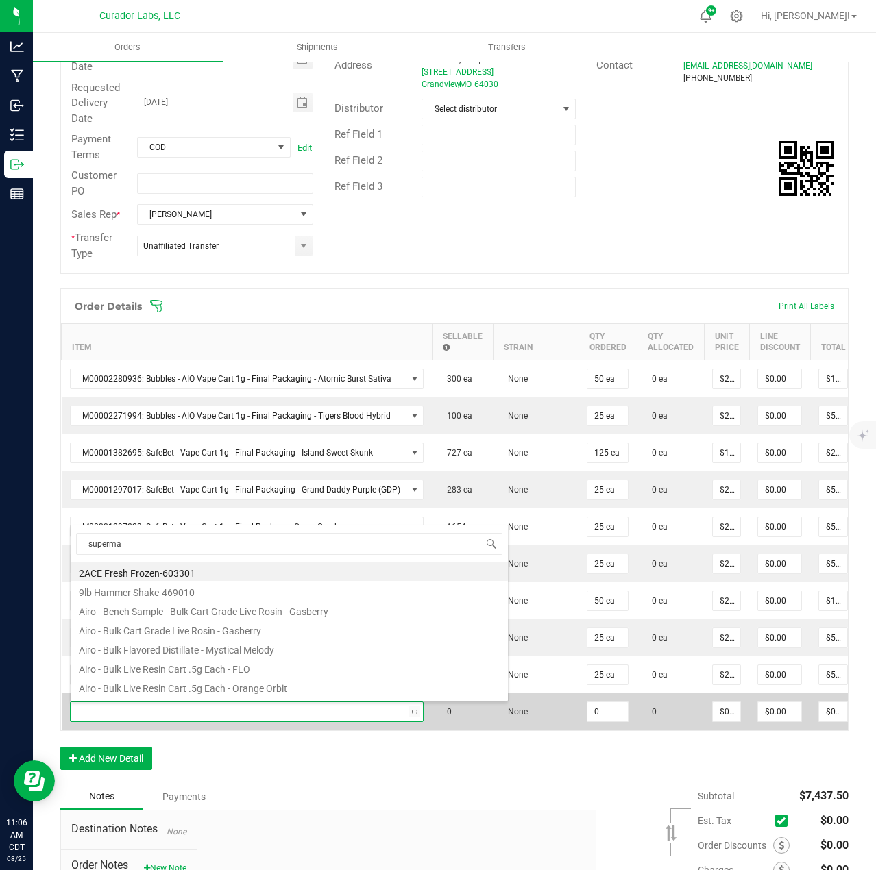
type input "superman"
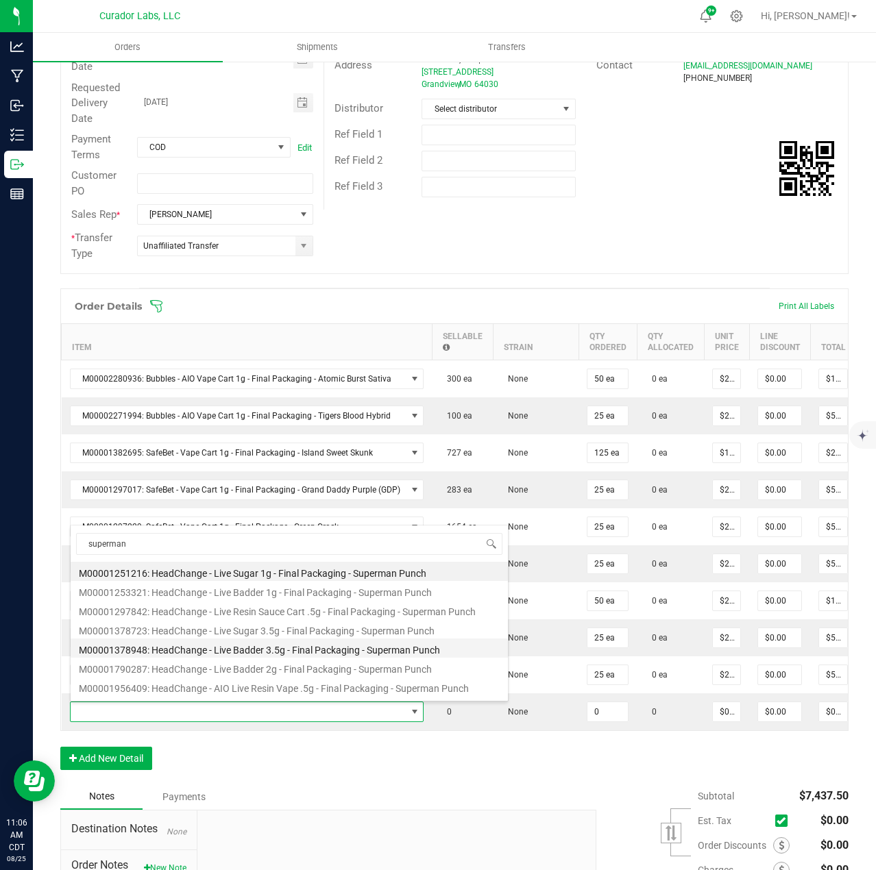
click at [243, 648] on li "M00001378948: HeadChange - Live Badder 3.5g - Final Packaging - Superman Punch" at bounding box center [289, 648] width 437 height 19
type input "0 ea"
type input "$75.00000"
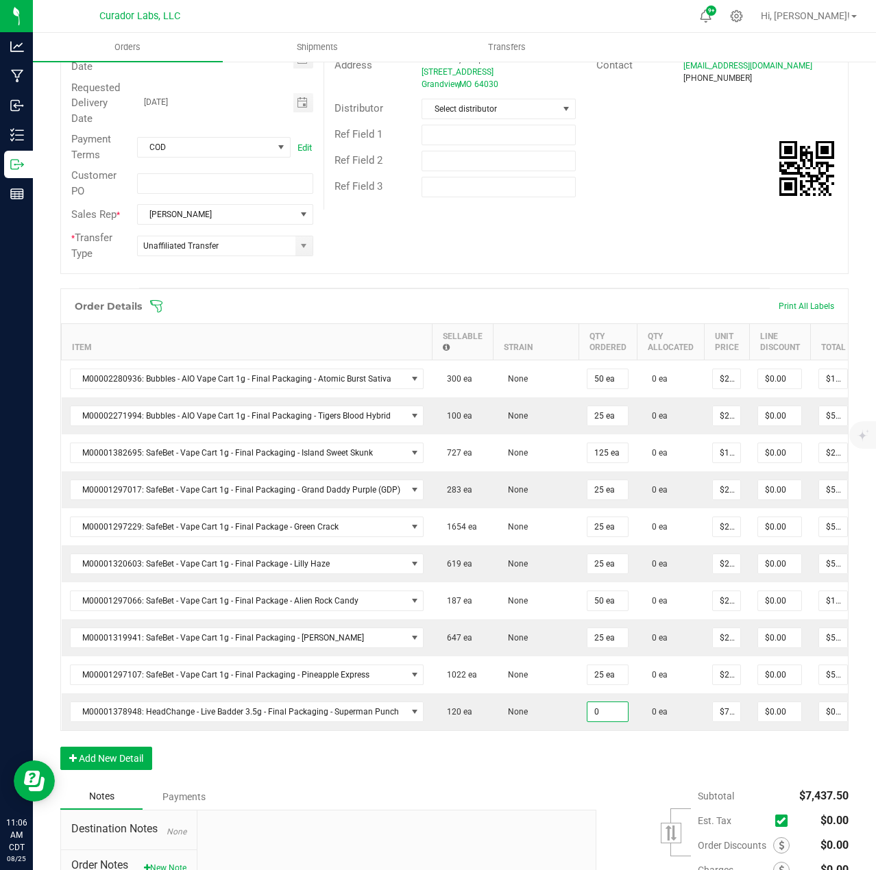
drag, startPoint x: 613, startPoint y: 708, endPoint x: 604, endPoint y: 731, distance: 24.3
click at [611, 709] on input "0" at bounding box center [607, 711] width 40 height 19
type input "12 ea"
type input "$900.00"
drag, startPoint x: 596, startPoint y: 753, endPoint x: 213, endPoint y: 761, distance: 382.5
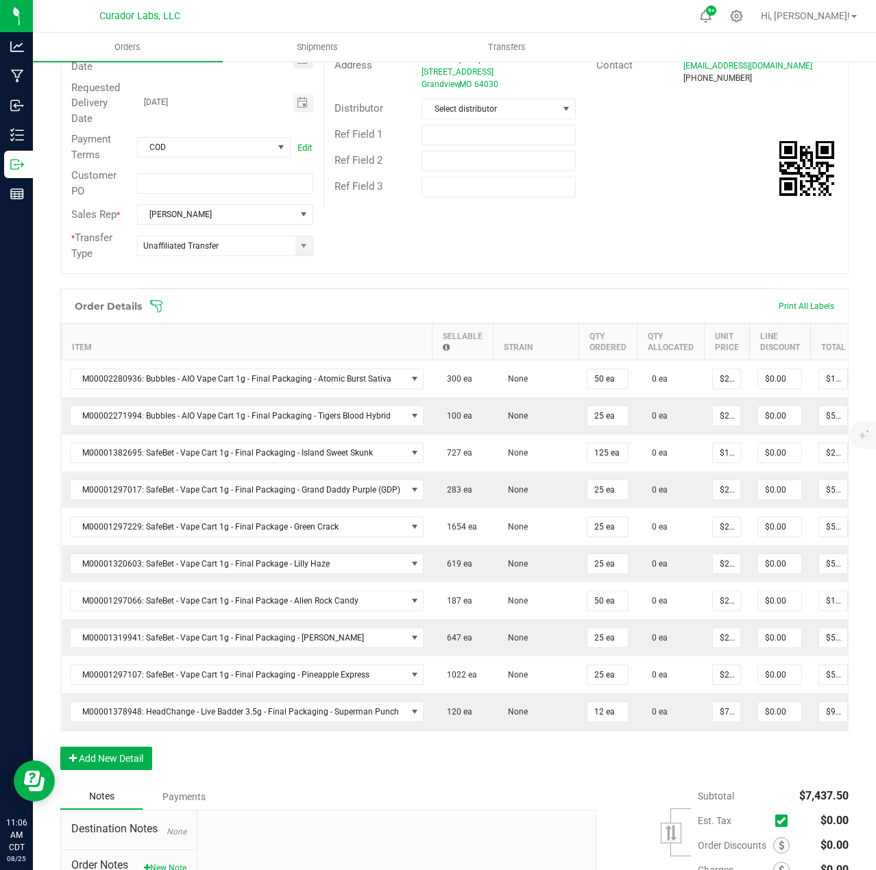
click at [589, 757] on div "Order Details Print All Labels Item Sellable Strain Qty Ordered Qty Allocated U…" at bounding box center [454, 536] width 788 height 495
click at [76, 759] on button "Add New Detail" at bounding box center [106, 758] width 92 height 23
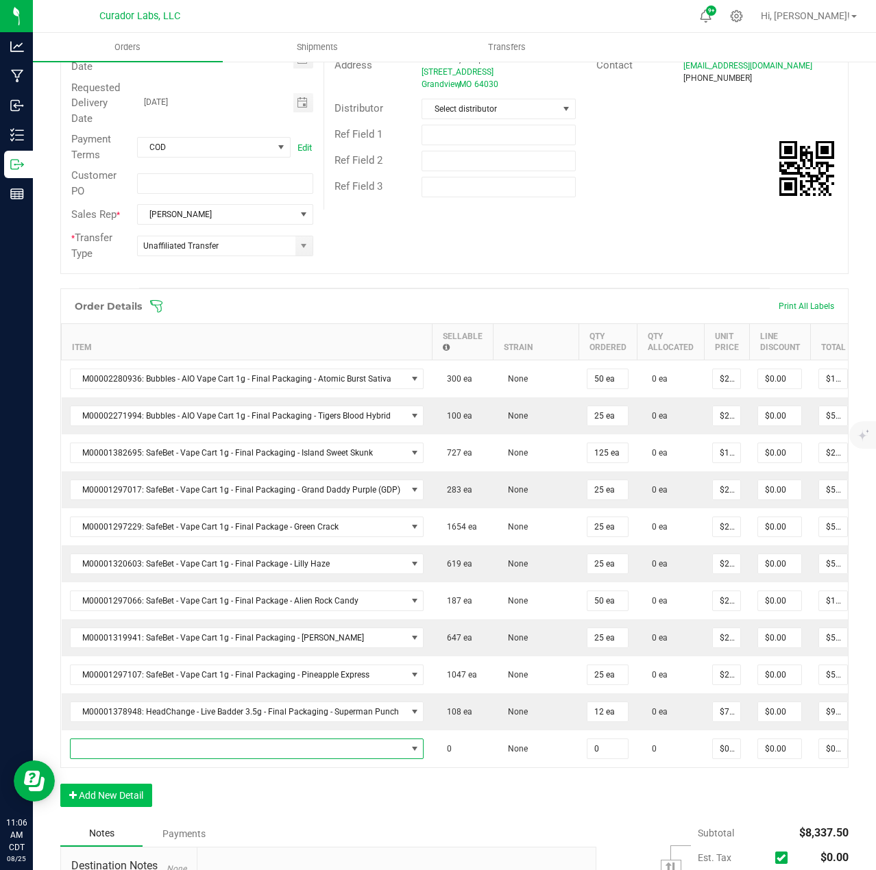
click at [84, 754] on span "NO DATA FOUND" at bounding box center [239, 748] width 336 height 19
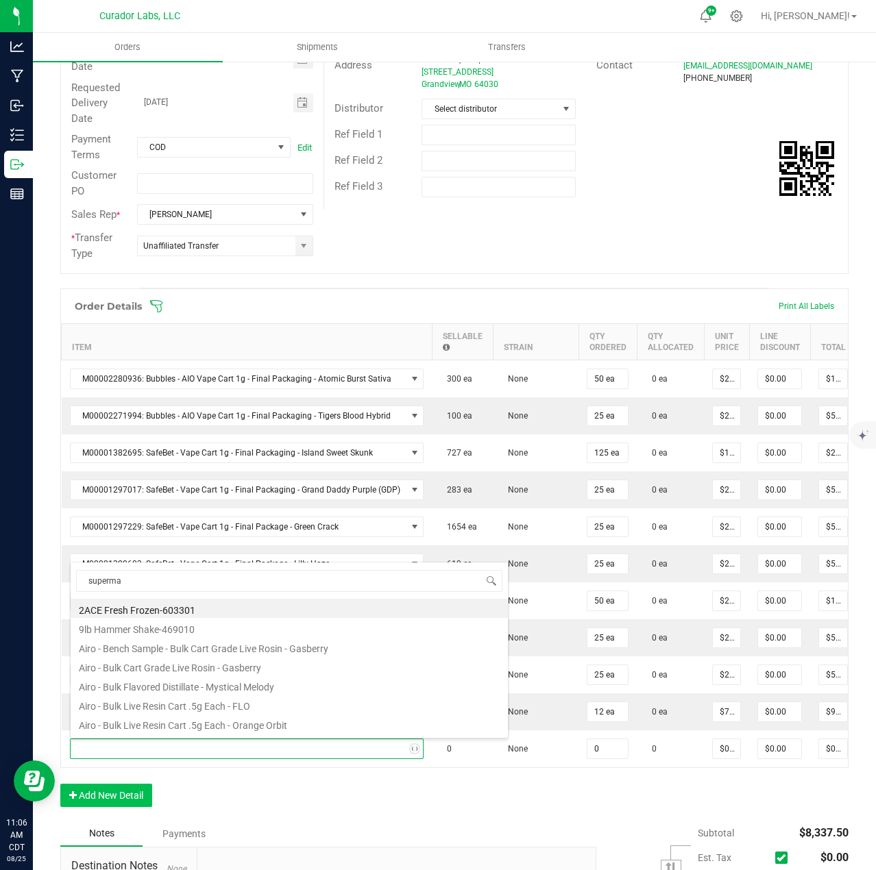
type input "superman"
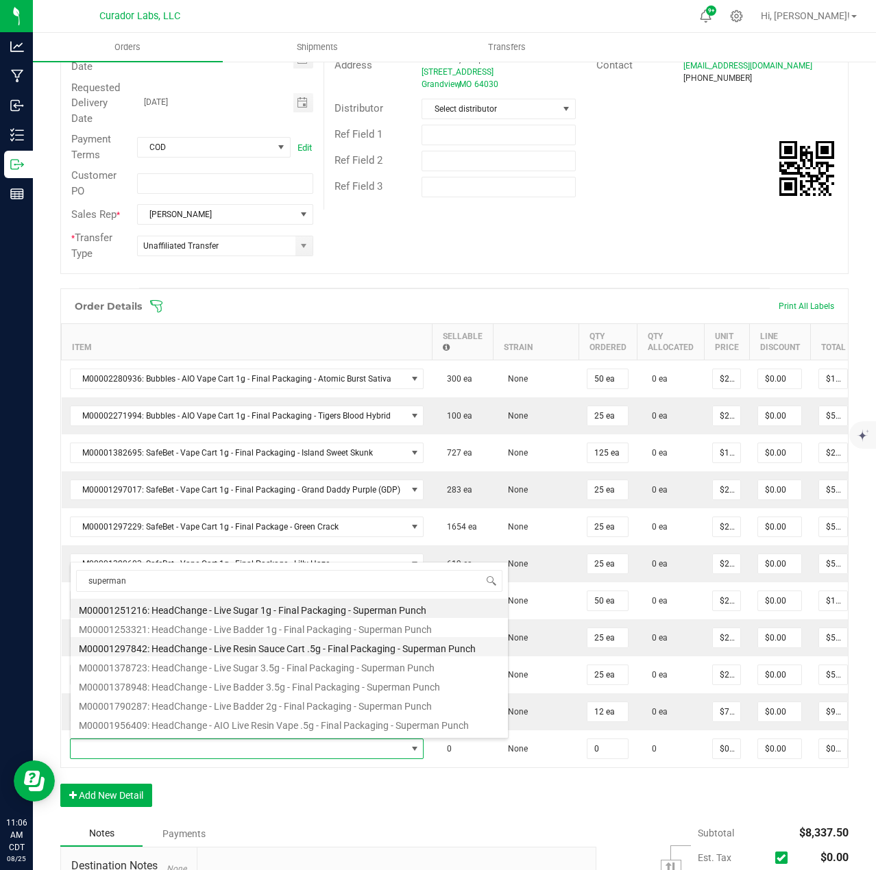
click at [194, 640] on li "M00001297842: HeadChange - Live Resin Sauce Cart .5g - Final Packaging - Superm…" at bounding box center [289, 646] width 437 height 19
type input "0 ea"
type input "$22.50000"
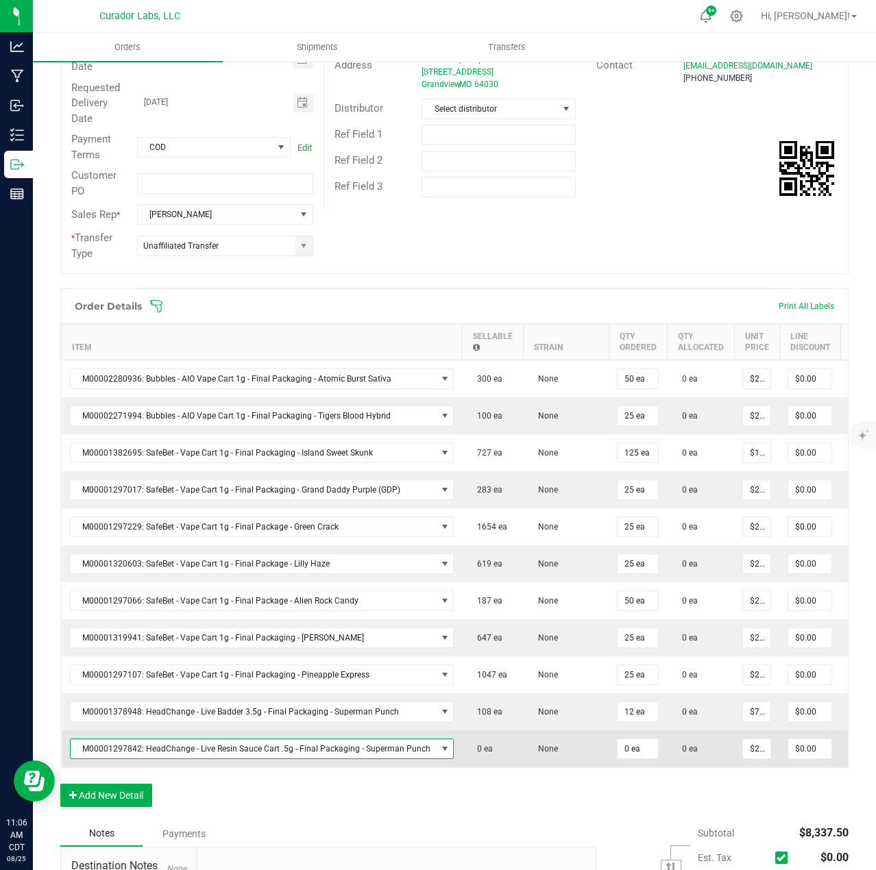
click at [218, 744] on span "M00001297842: HeadChange - Live Resin Sauce Cart .5g - Final Packaging - Superm…" at bounding box center [254, 748] width 366 height 19
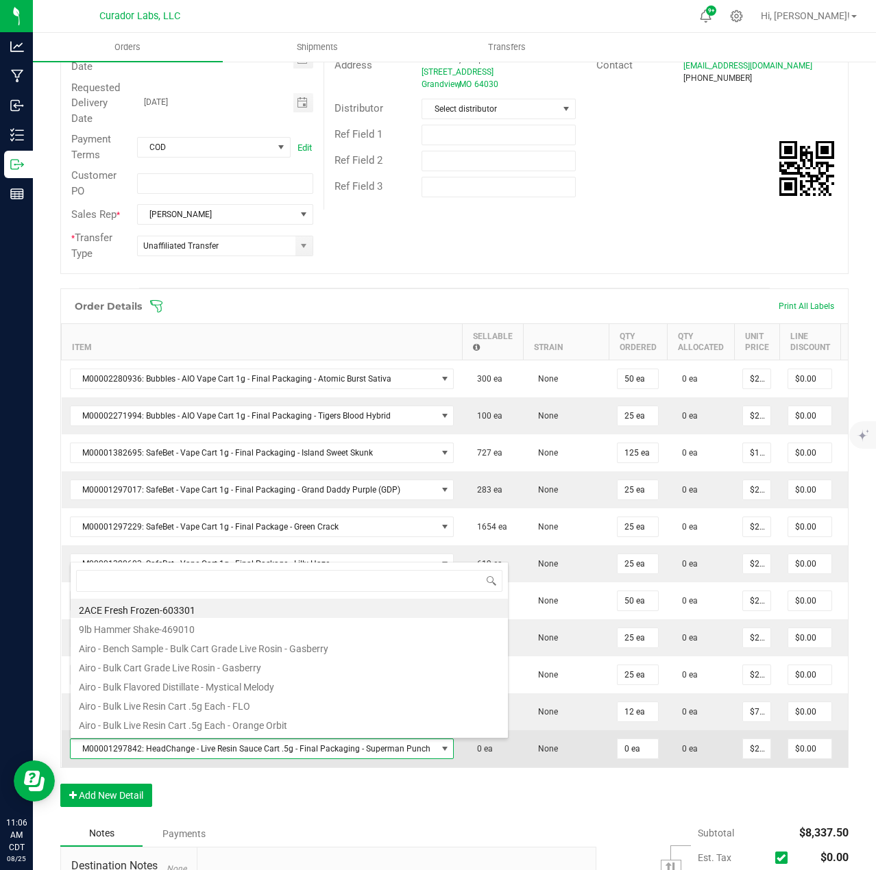
scroll to position [21, 377]
type input "superman"
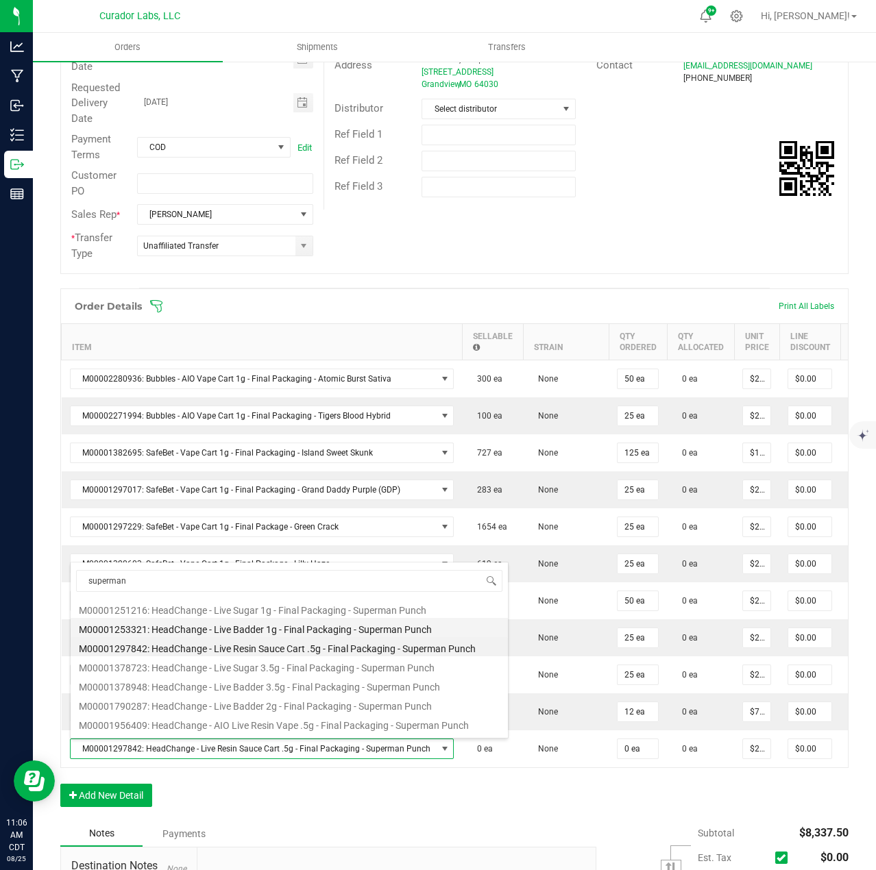
click at [252, 632] on li "M00001253321: HeadChange - Live Badder 1g - Final Packaging - Superman Punch" at bounding box center [289, 627] width 437 height 19
type input "$25.00000"
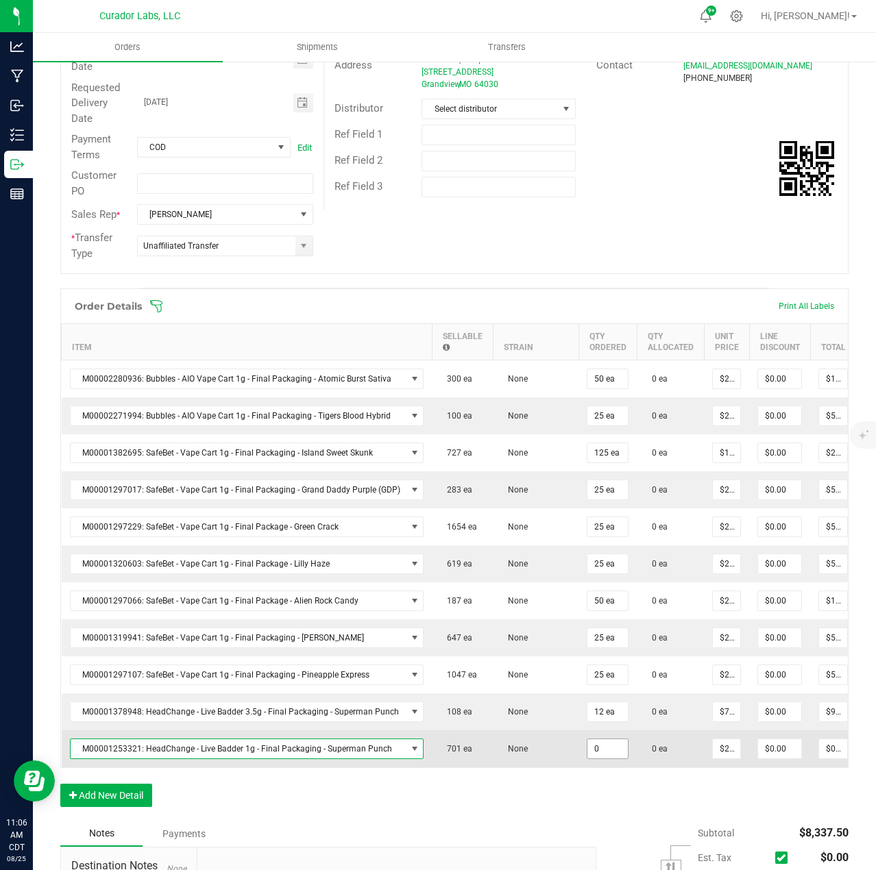
click at [600, 757] on input "0" at bounding box center [607, 748] width 40 height 19
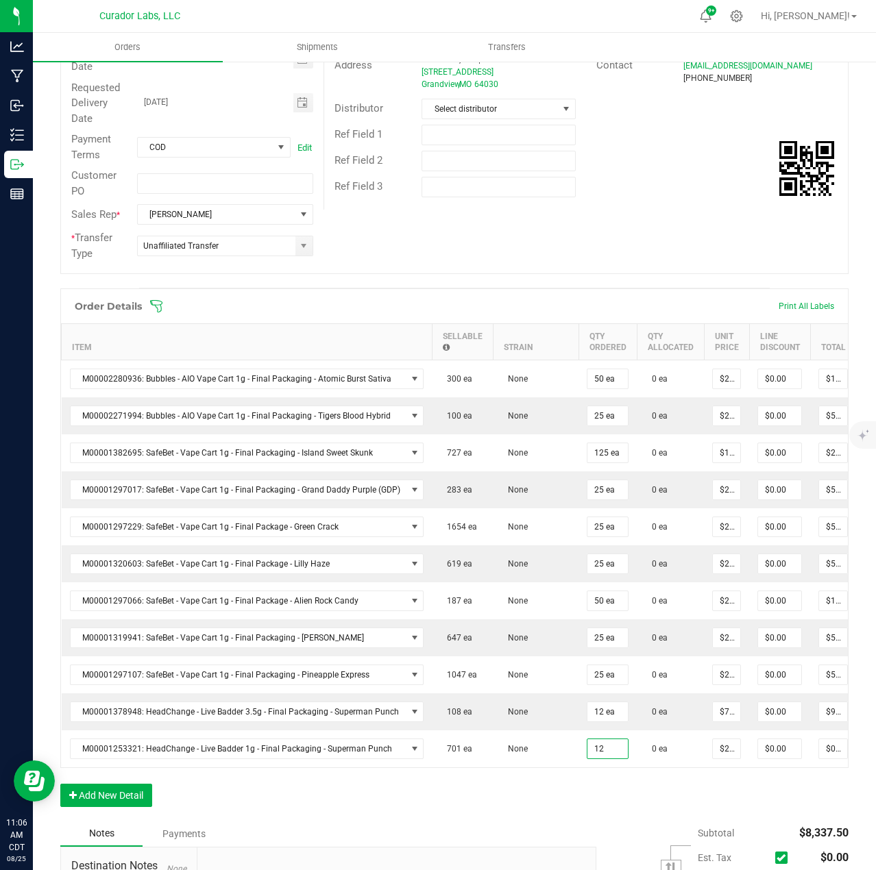
type input "12 ea"
type input "$300.00"
click at [598, 793] on div "Order Details Print All Labels Item Sellable Strain Qty Ordered Qty Allocated U…" at bounding box center [454, 555] width 788 height 532
click at [144, 807] on button "Add New Detail" at bounding box center [106, 795] width 92 height 23
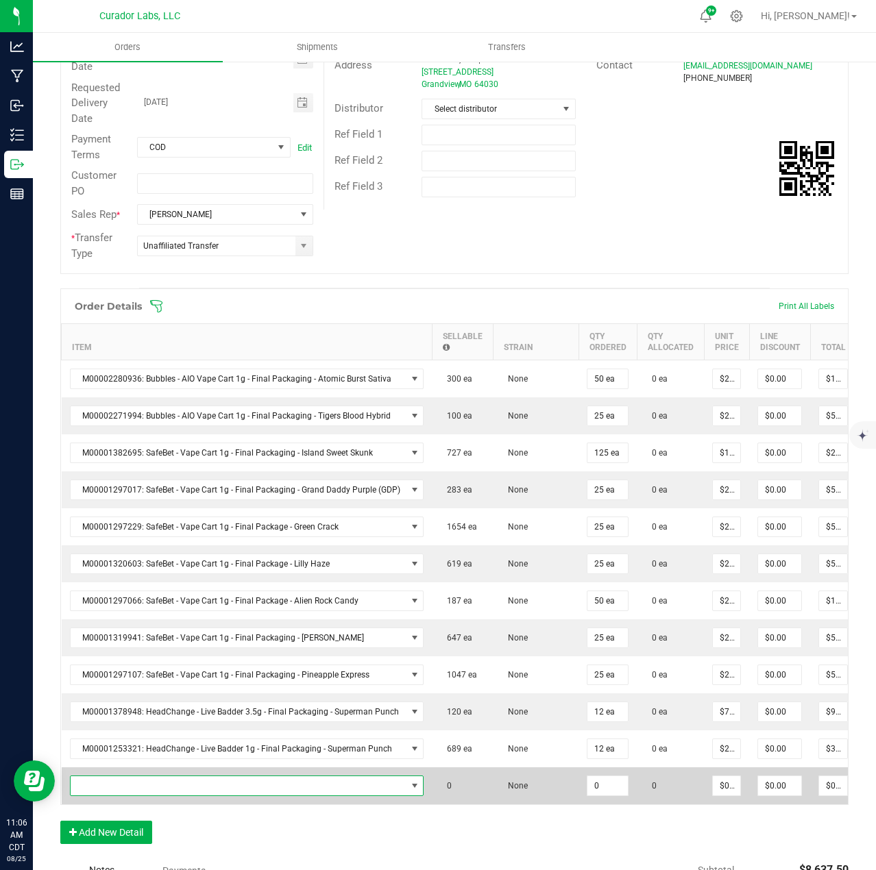
click at [138, 783] on span "NO DATA FOUND" at bounding box center [239, 785] width 336 height 19
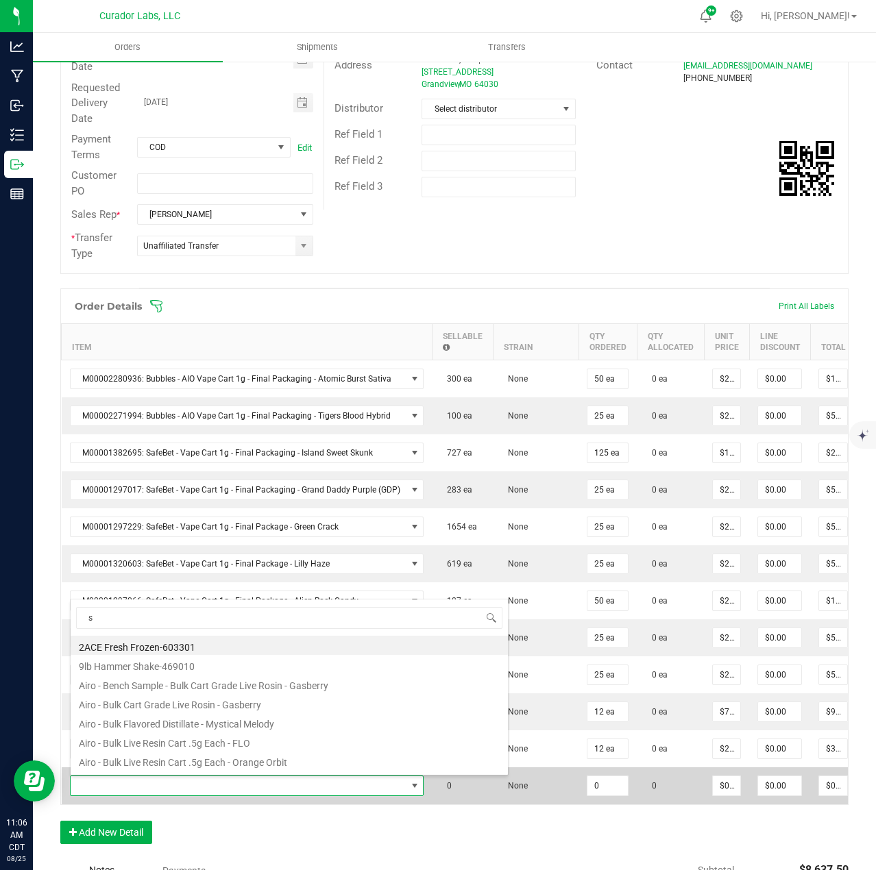
scroll to position [21, 347]
type input "superman"
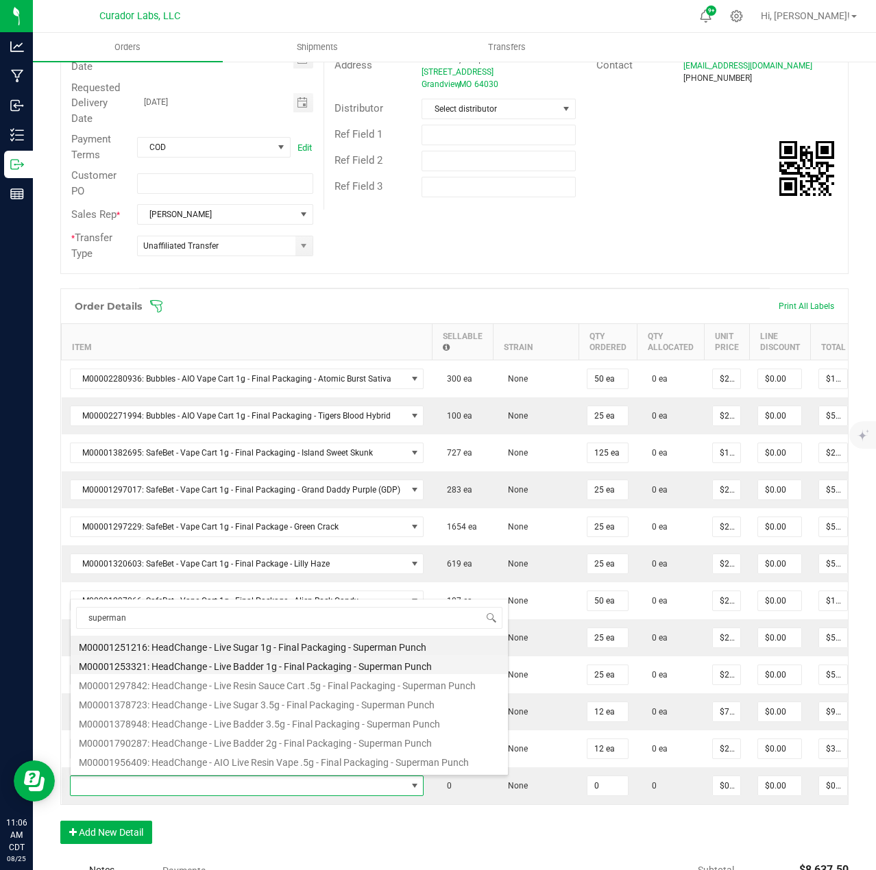
click at [238, 664] on li "M00001253321: HeadChange - Live Badder 1g - Final Packaging - Superman Punch" at bounding box center [289, 664] width 437 height 19
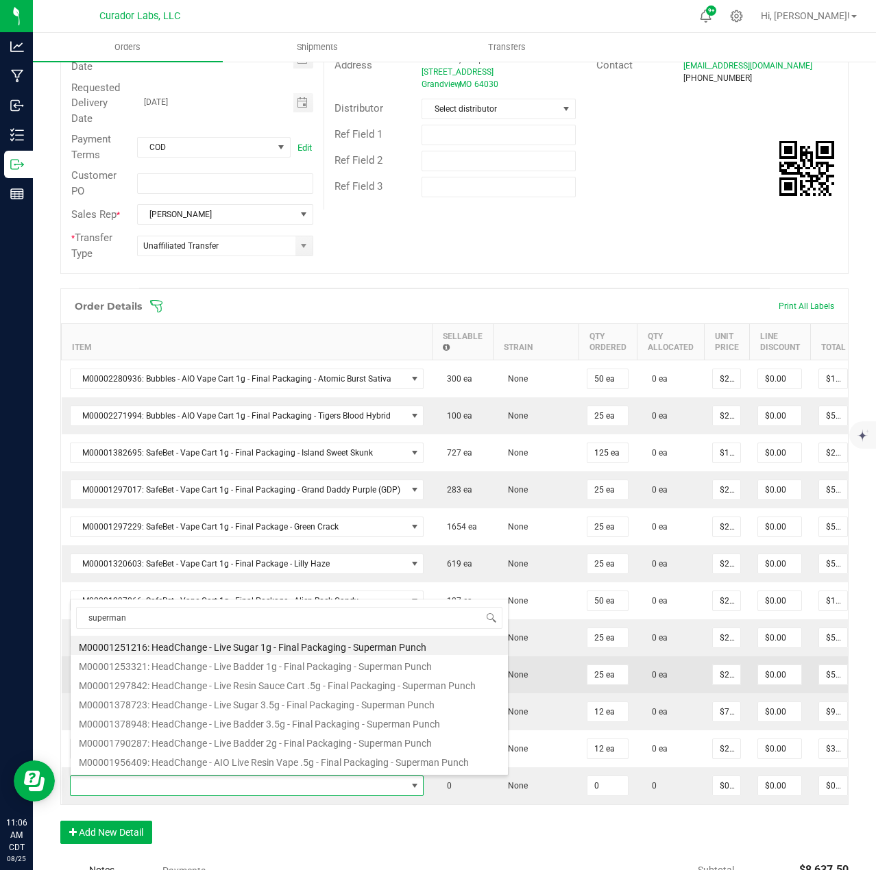
type input "0 ea"
type input "$25.00000"
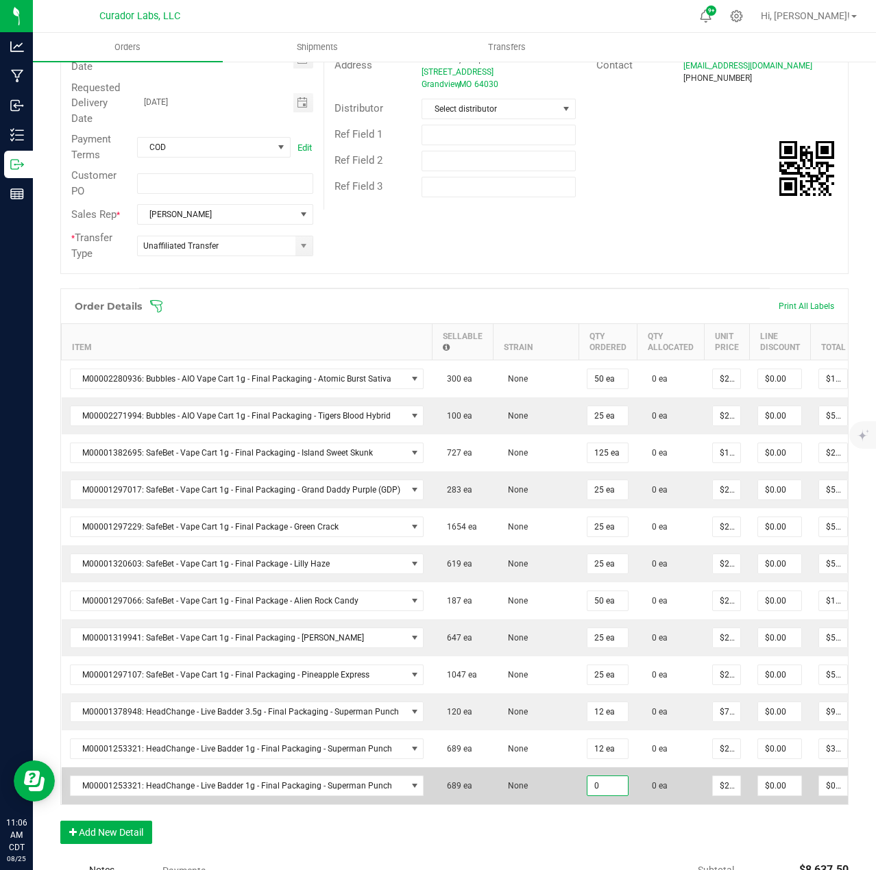
click at [603, 789] on input "0" at bounding box center [607, 785] width 40 height 19
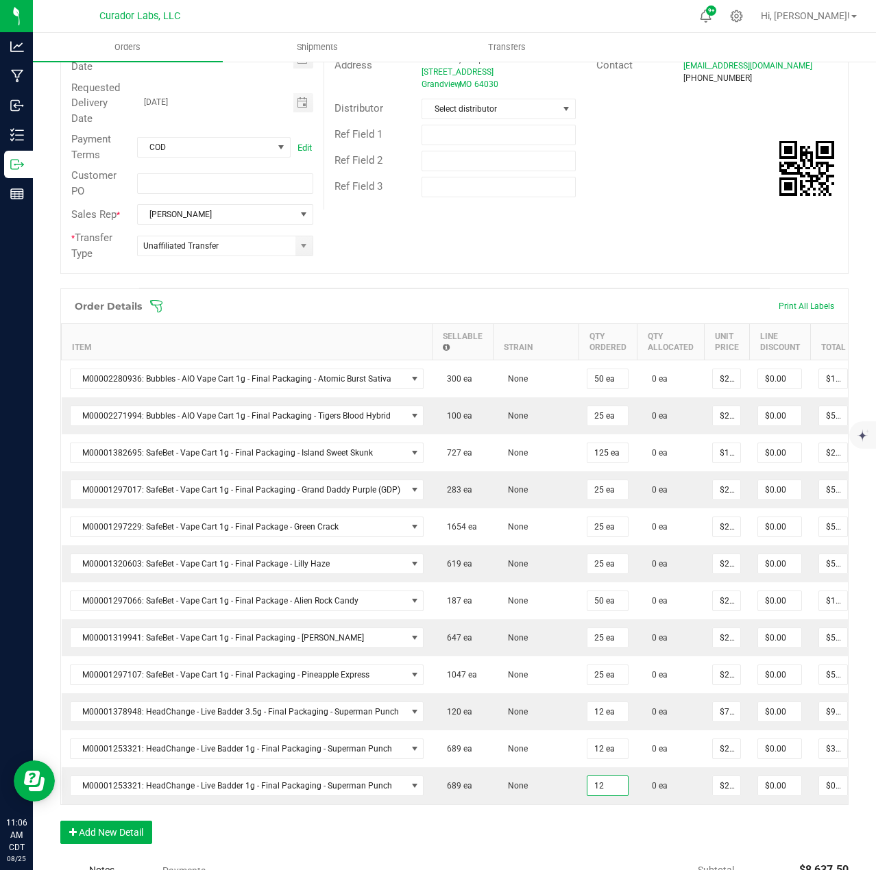
type input "12 ea"
type input "$300.00"
click at [600, 831] on div "Order Details Print All Labels Item Sellable Strain Qty Ordered Qty Allocated U…" at bounding box center [454, 573] width 788 height 569
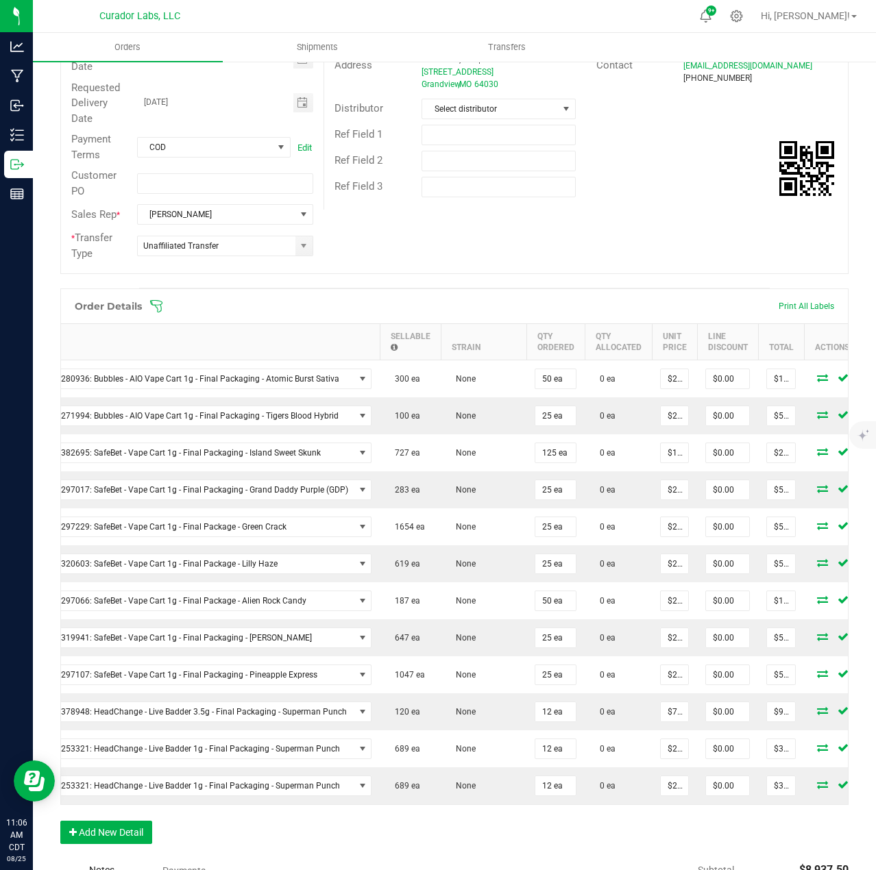
scroll to position [0, 76]
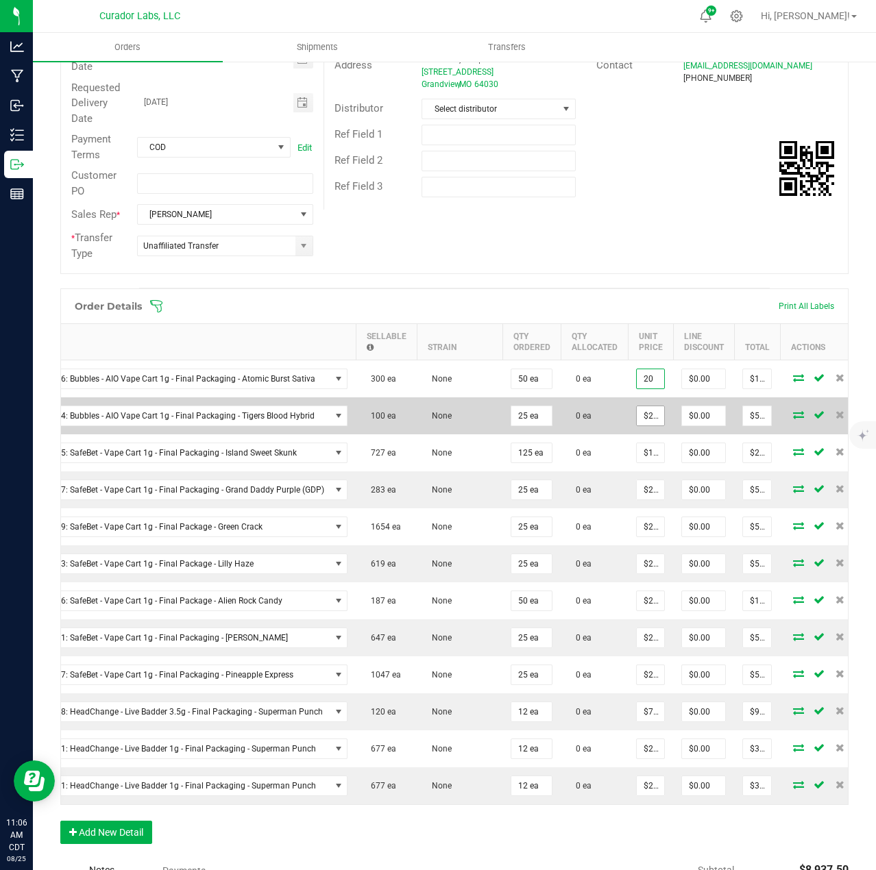
drag, startPoint x: 637, startPoint y: 381, endPoint x: 644, endPoint y: 416, distance: 35.6
click at [637, 381] on input "20" at bounding box center [650, 378] width 27 height 19
type input "$20.00000"
click at [644, 416] on input "20" at bounding box center [650, 415] width 27 height 19
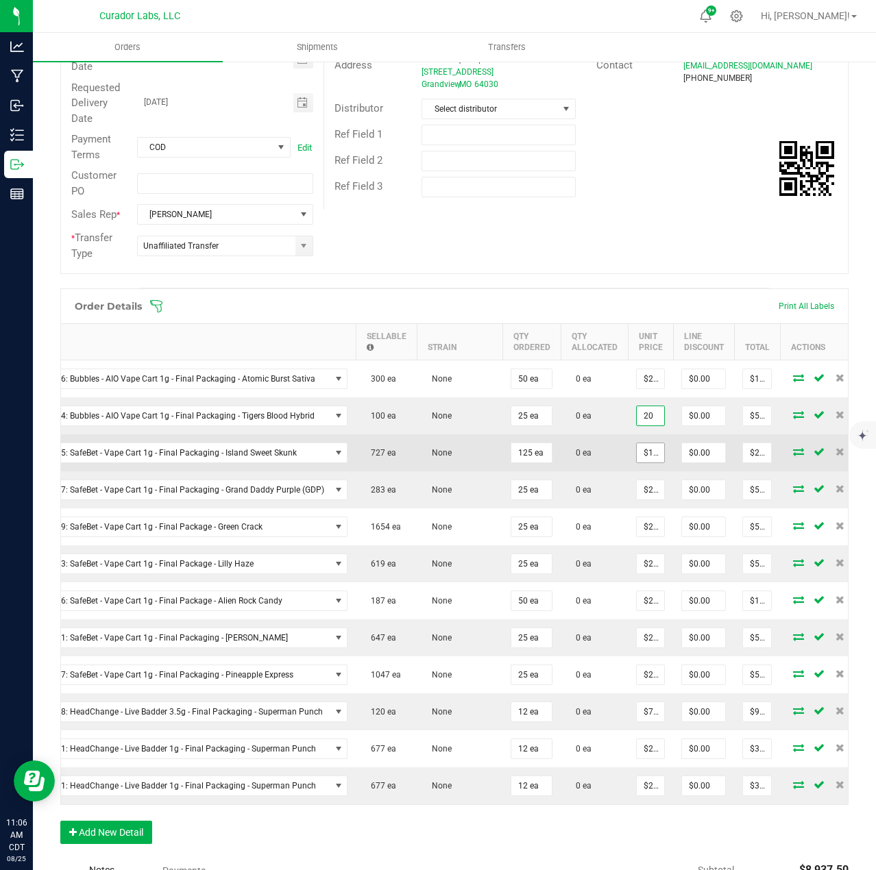
type input "$20.00000"
click at [643, 450] on input "16" at bounding box center [650, 452] width 27 height 19
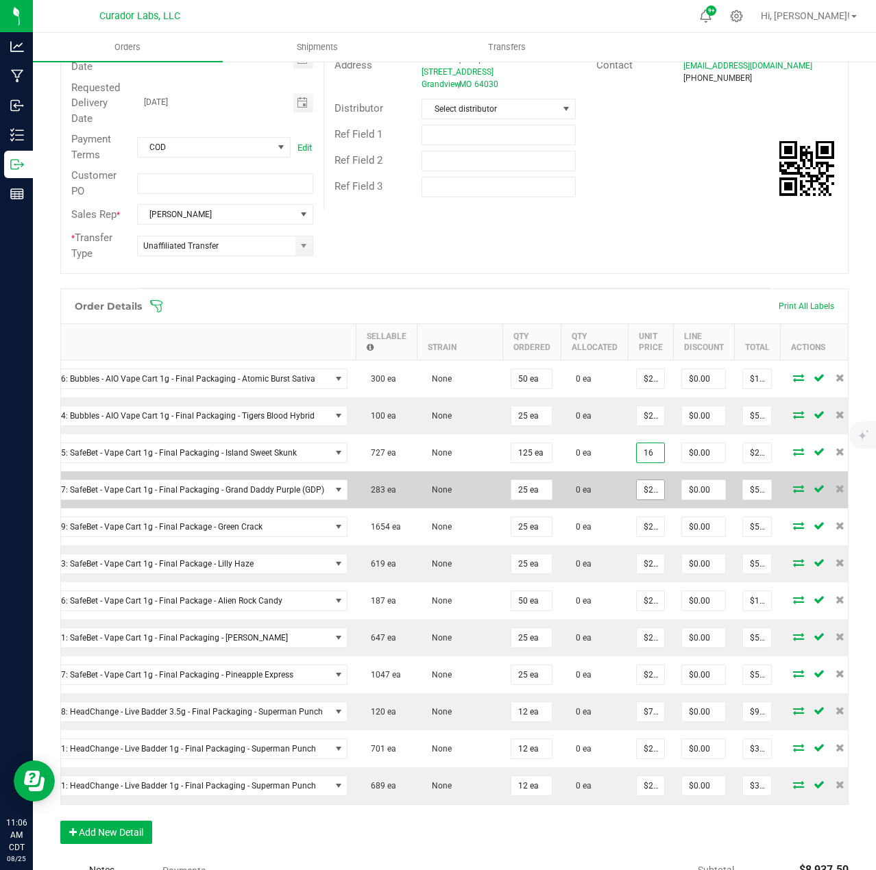
type input "$16.00000"
click at [643, 488] on input "22.5" at bounding box center [650, 489] width 27 height 19
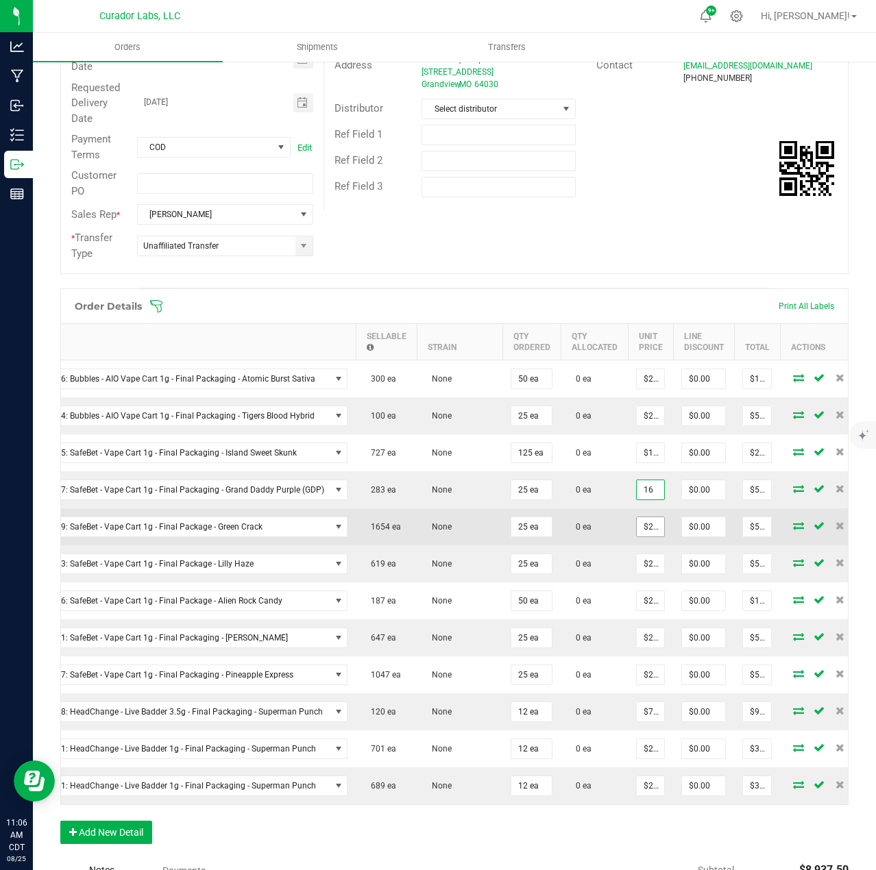
type input "$16.00000"
type input "$400.00"
click at [641, 520] on input "22.5" at bounding box center [650, 526] width 27 height 19
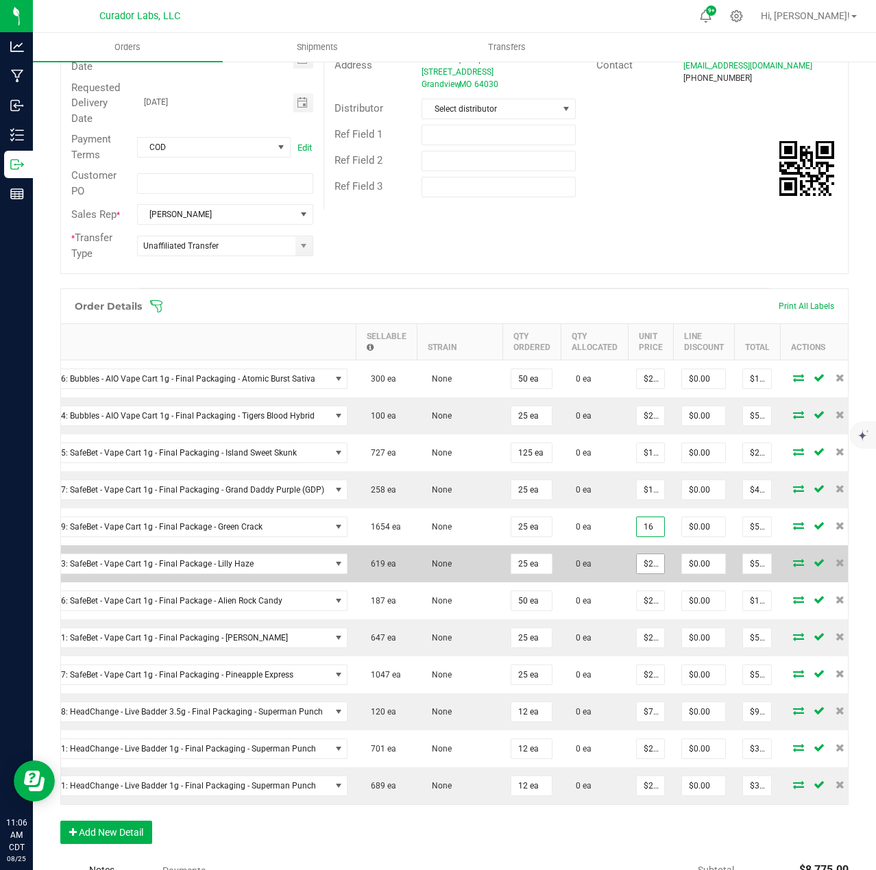
type input "$16.00000"
type input "$400.00"
click at [646, 565] on input "22.5" at bounding box center [650, 563] width 27 height 19
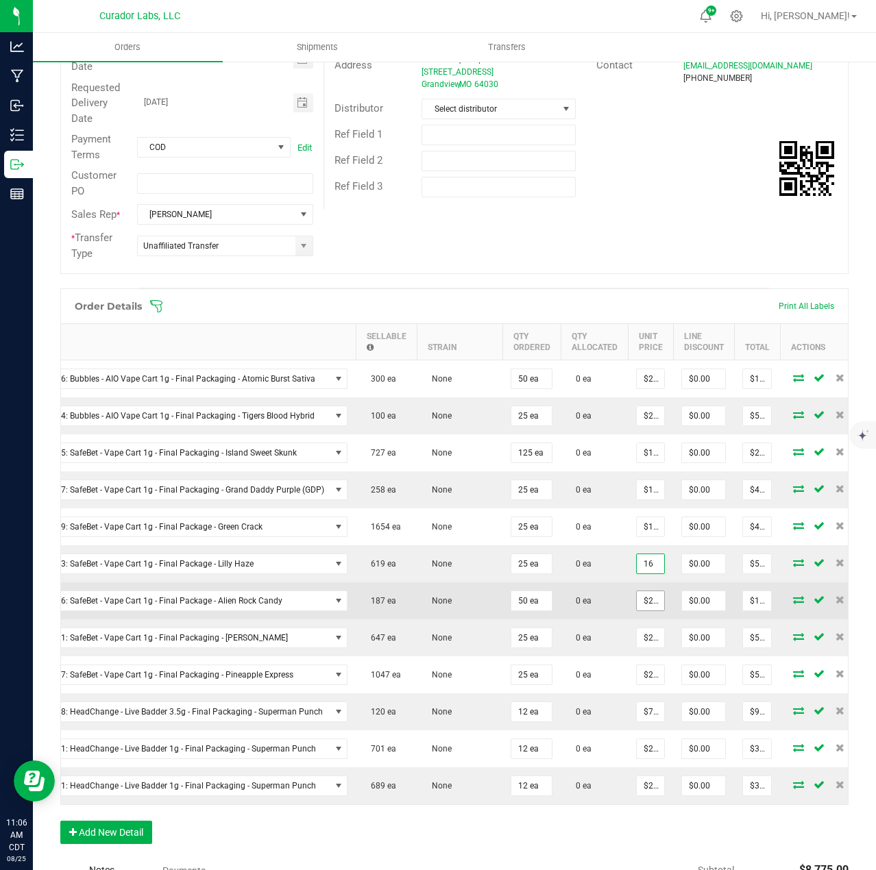
type input "$16.00000"
type input "$400.00"
click at [646, 594] on input "22.5" at bounding box center [650, 600] width 27 height 19
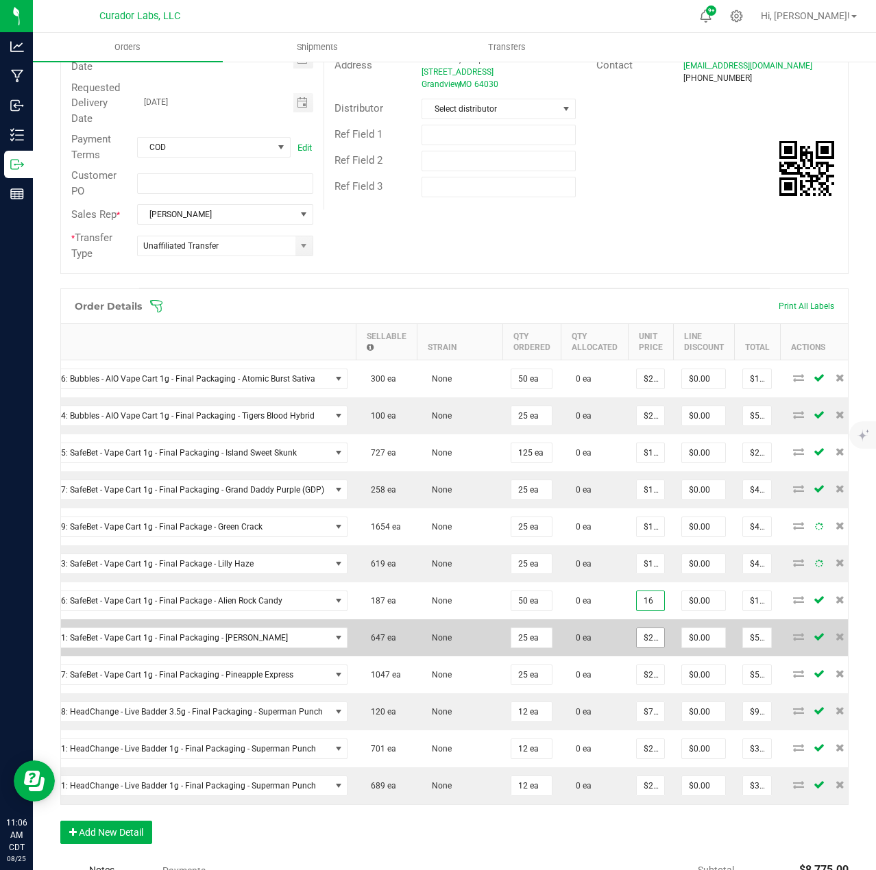
type input "$16.00000"
type input "$800.00"
click at [644, 636] on input "22.5" at bounding box center [650, 637] width 27 height 19
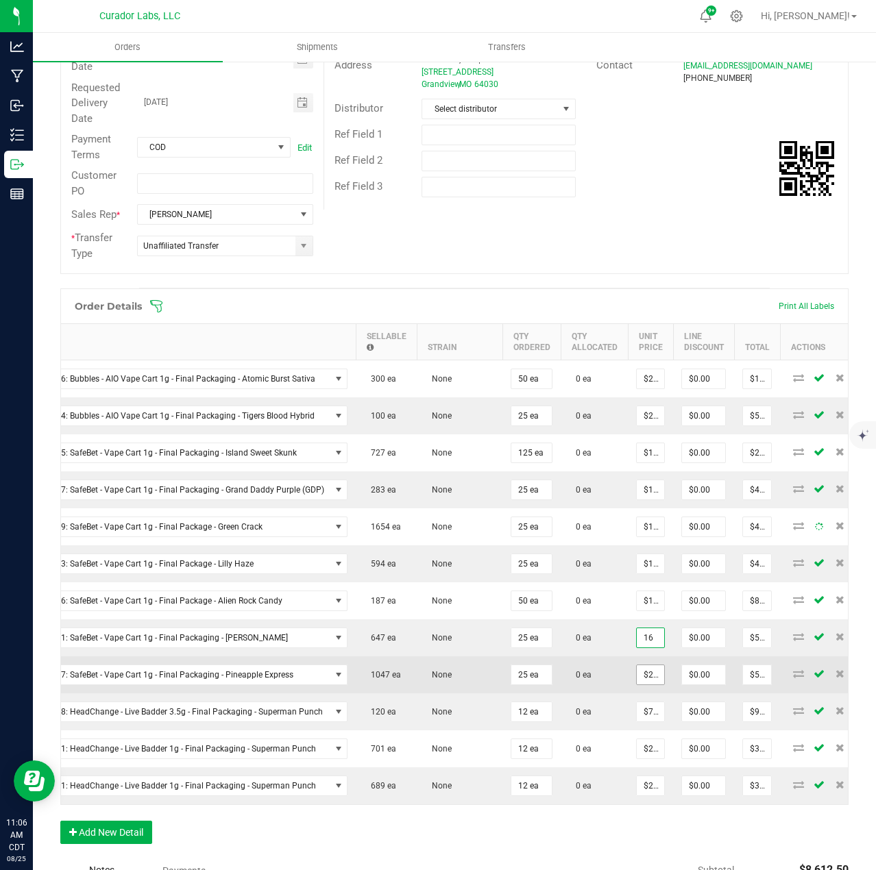
type input "$16.00000"
type input "$400.00"
click at [643, 677] on input "22.5" at bounding box center [650, 674] width 27 height 19
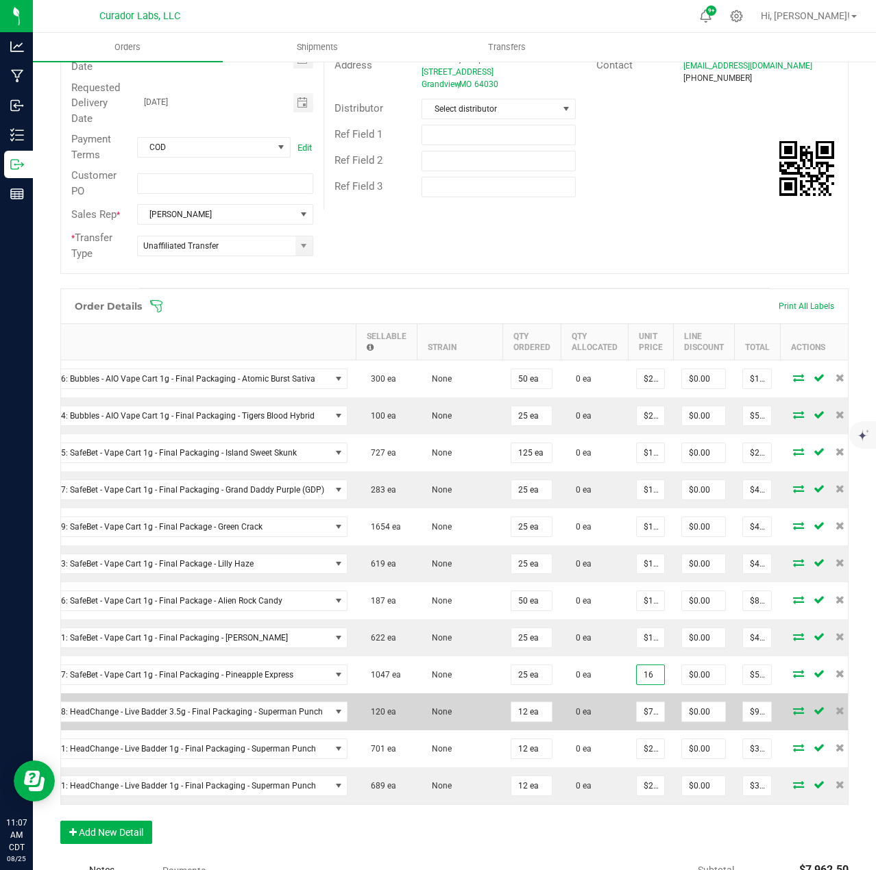
type input "$16.00000"
type input "$400.00"
click at [645, 700] on td "$75.00000" at bounding box center [650, 712] width 45 height 37
click at [647, 709] on input "75" at bounding box center [650, 711] width 27 height 19
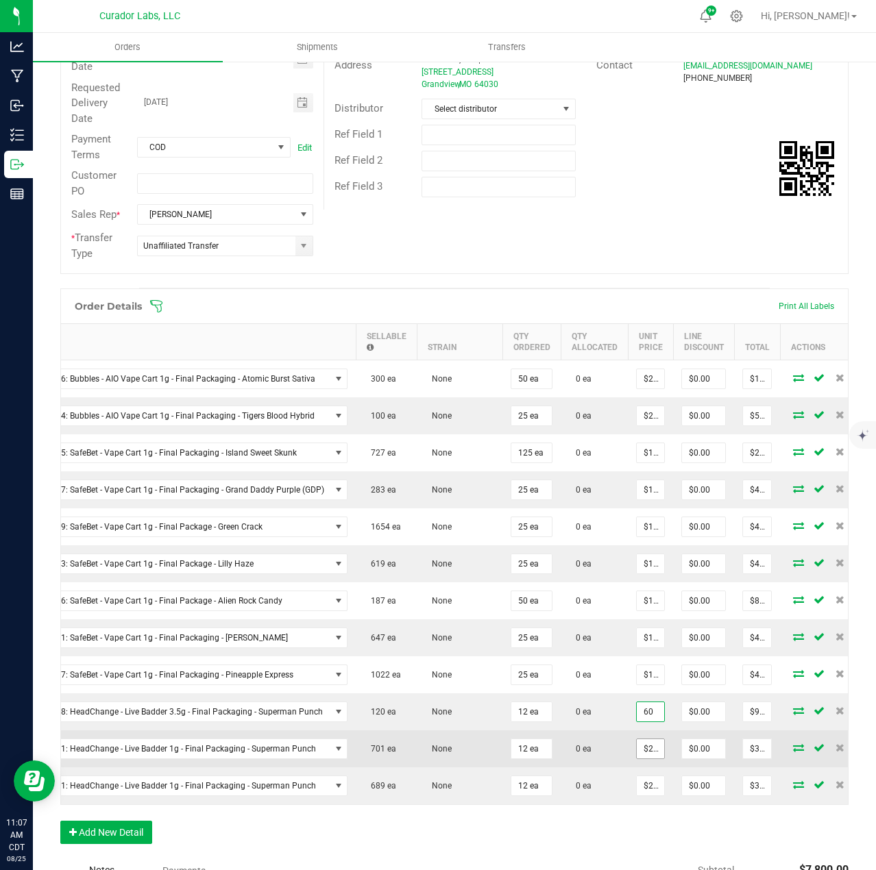
type input "$60.00000"
type input "$720.00"
click at [650, 748] on input "25" at bounding box center [650, 748] width 27 height 19
type input "$25.00000"
click at [254, 747] on span "M00001253321: HeadChange - Live Badder 1g - Final Packaging - Superman Punch" at bounding box center [163, 748] width 336 height 19
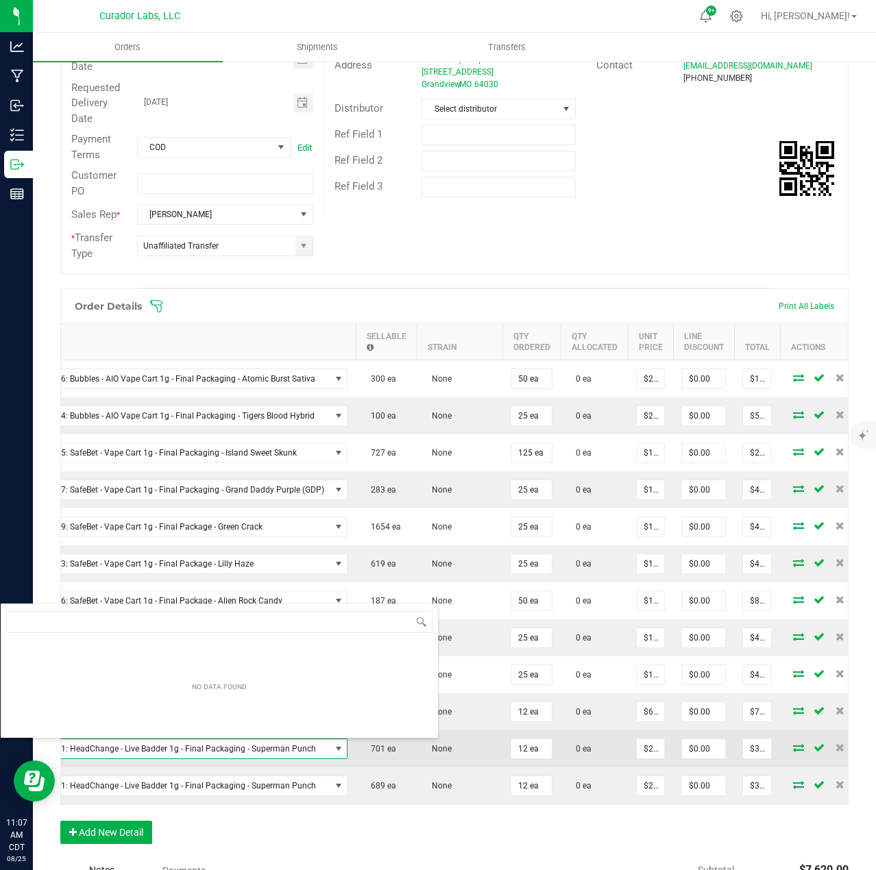
scroll to position [21, 347]
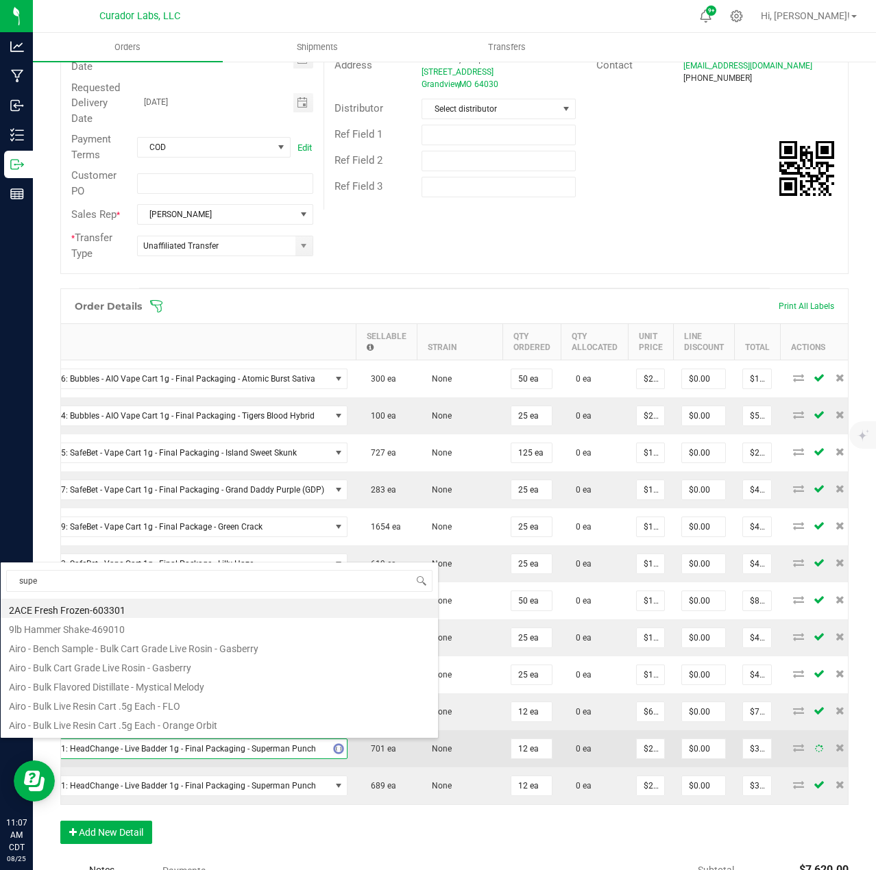
type input "super"
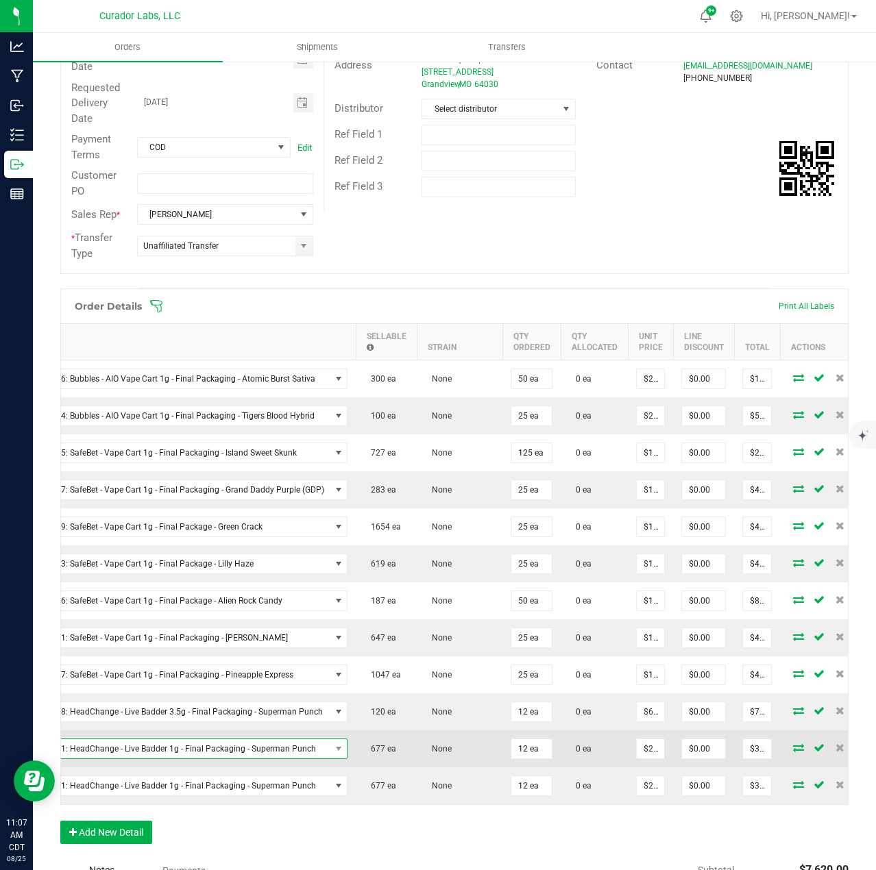
click at [245, 747] on span "M00001253321: HeadChange - Live Badder 1g - Final Packaging - Superman Punch" at bounding box center [163, 748] width 336 height 19
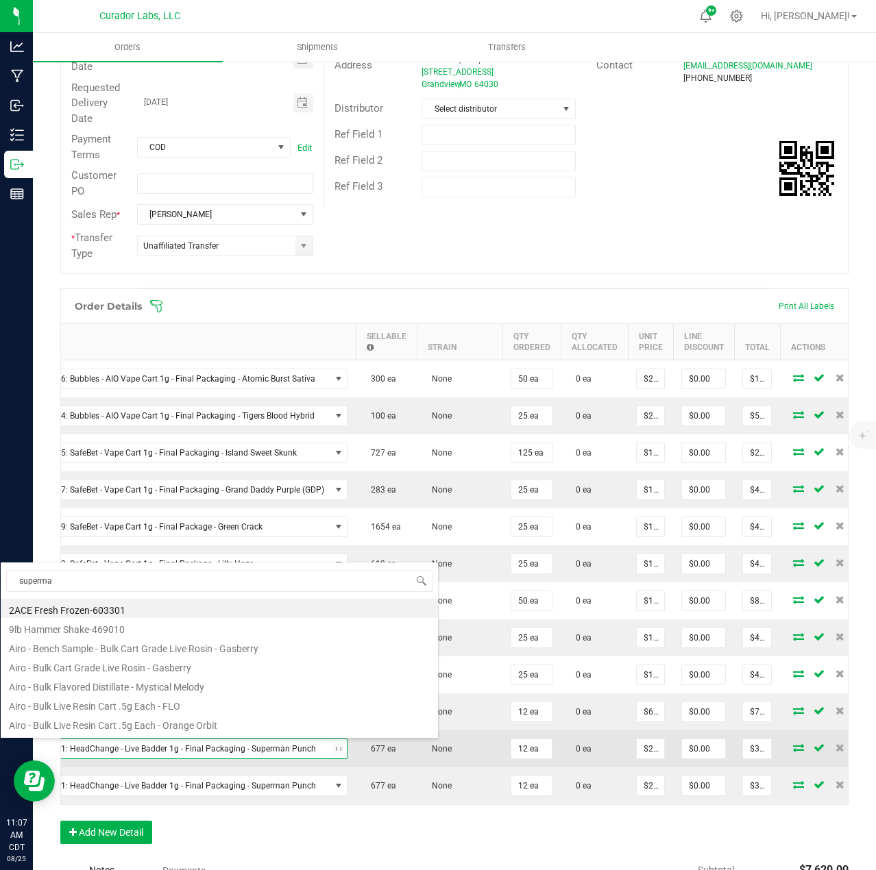
type input "superman"
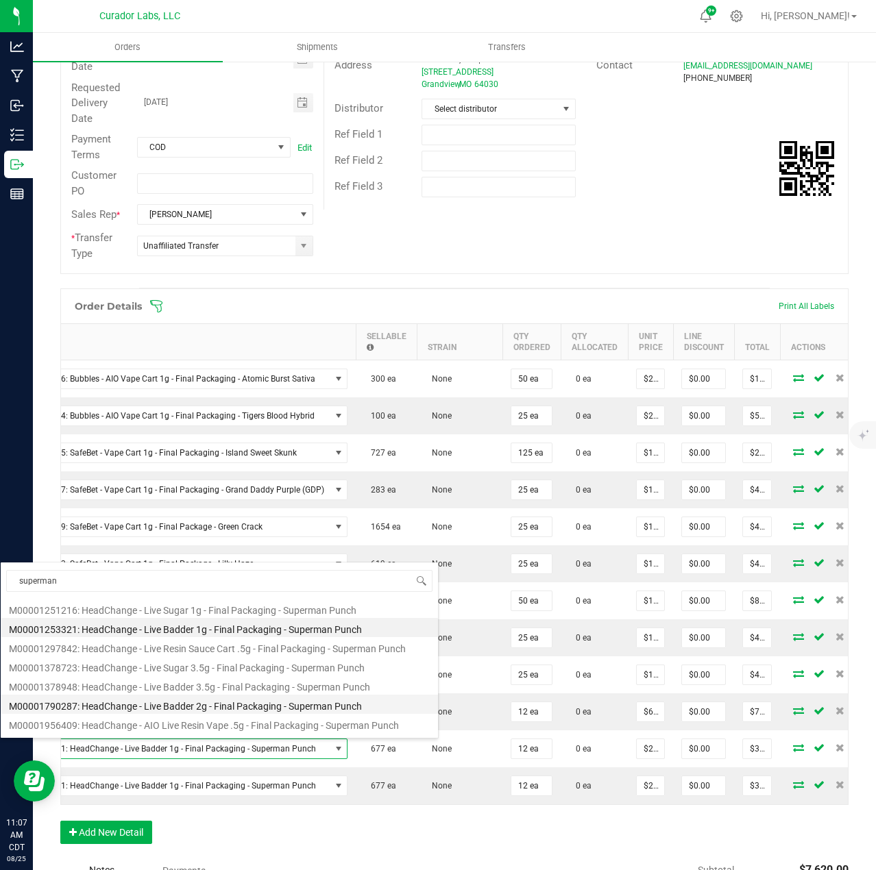
click at [194, 698] on li "M00001790287: HeadChange - Live Badder 2g - Final Packaging - Superman Punch" at bounding box center [219, 704] width 437 height 19
type input "$45.00000"
type input "$540.00"
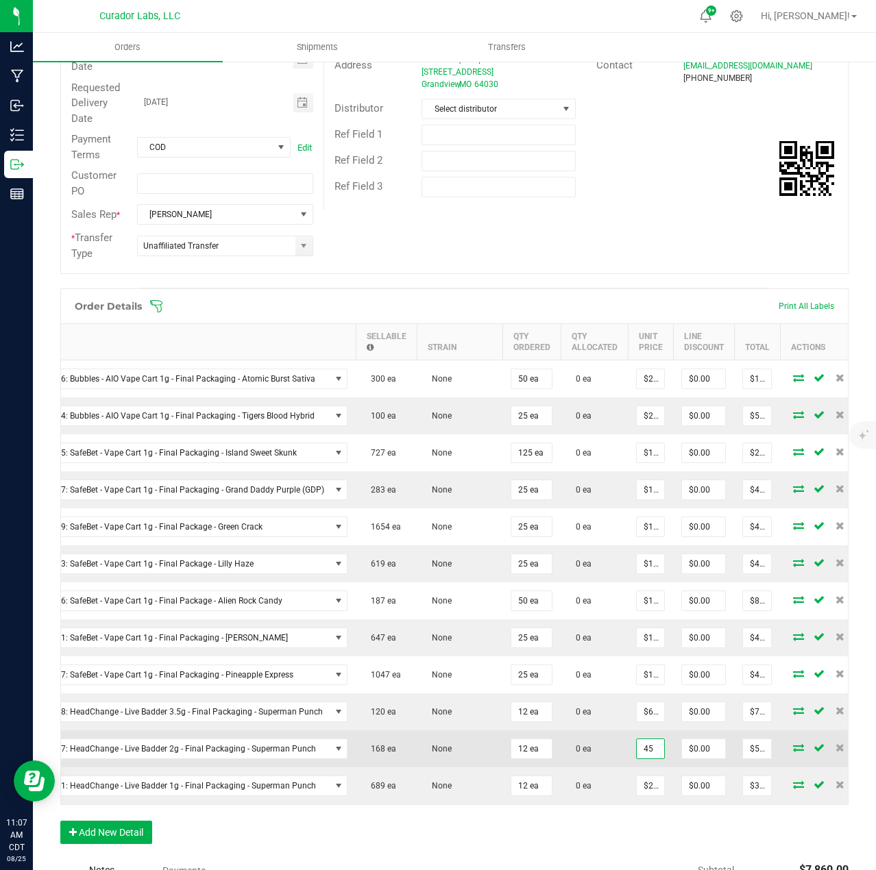
click at [648, 753] on input "45" at bounding box center [650, 748] width 27 height 19
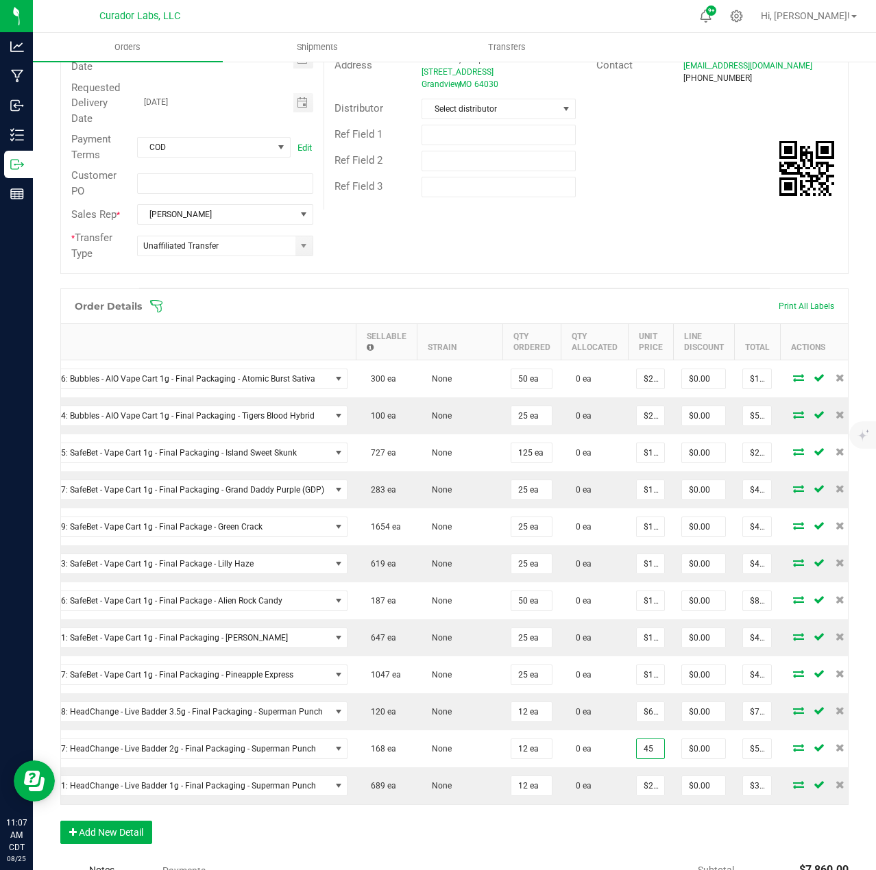
type input "$45.00000"
click at [641, 843] on div "Order Details Print All Labels Item Sellable Strain Qty Ordered Qty Allocated U…" at bounding box center [454, 573] width 788 height 569
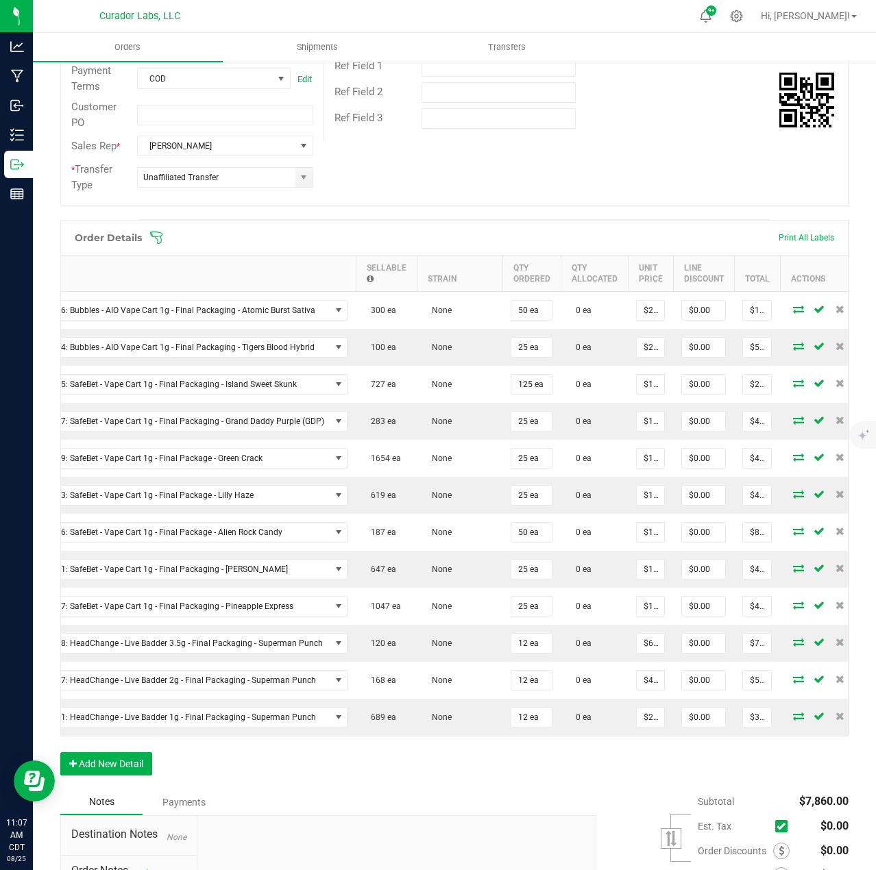
scroll to position [206, 0]
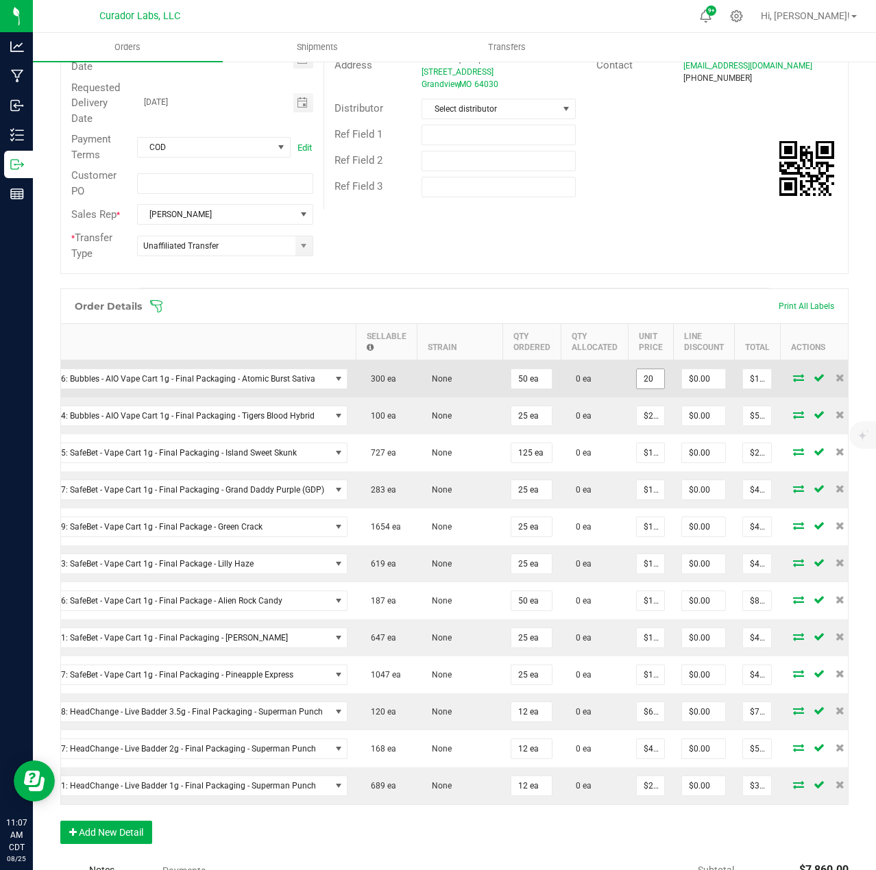
click at [637, 376] on input "20" at bounding box center [650, 378] width 27 height 19
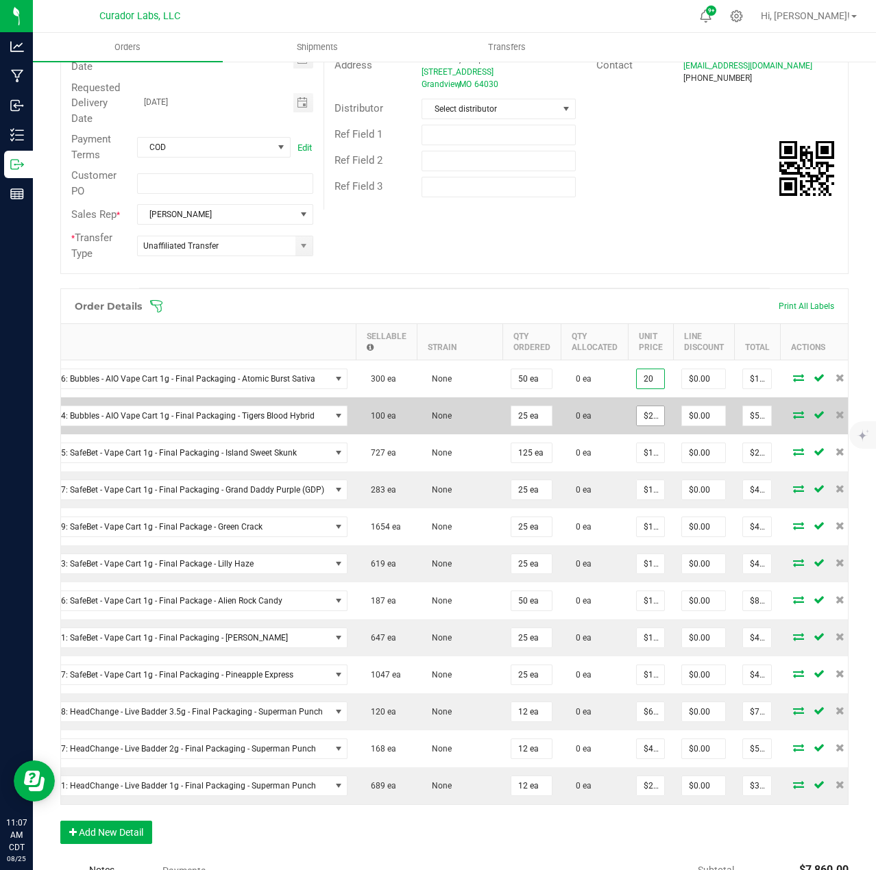
type input "$20.00000"
click at [648, 415] on input "20" at bounding box center [650, 415] width 27 height 19
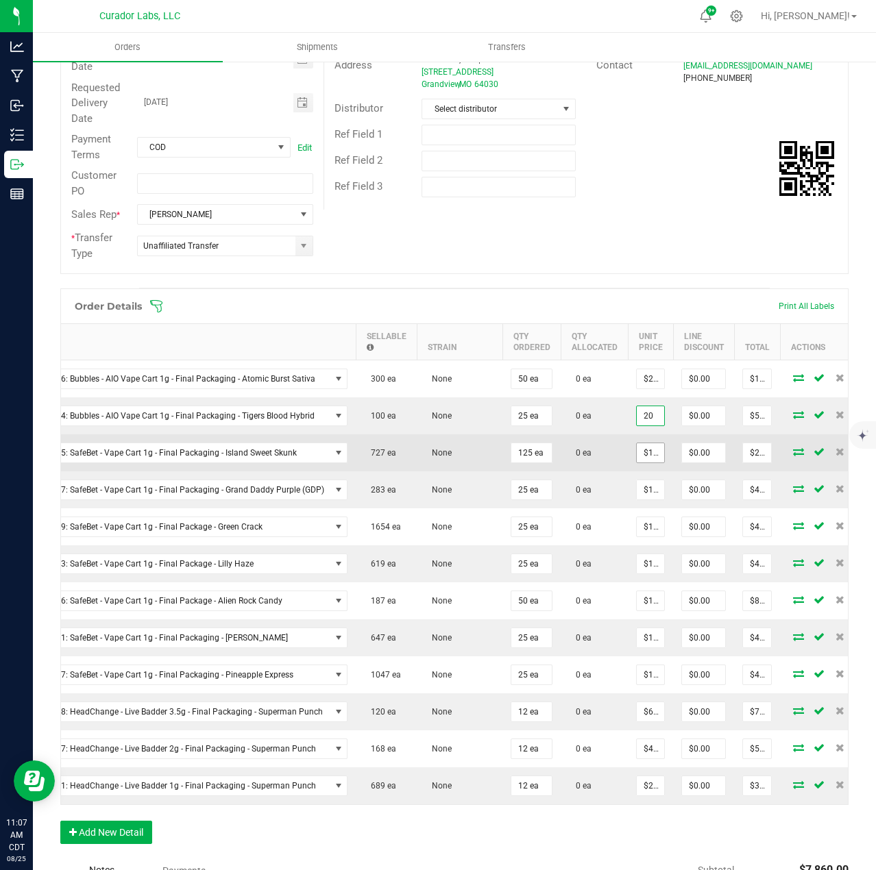
type input "$20.00000"
click at [646, 454] on input "16" at bounding box center [650, 452] width 27 height 19
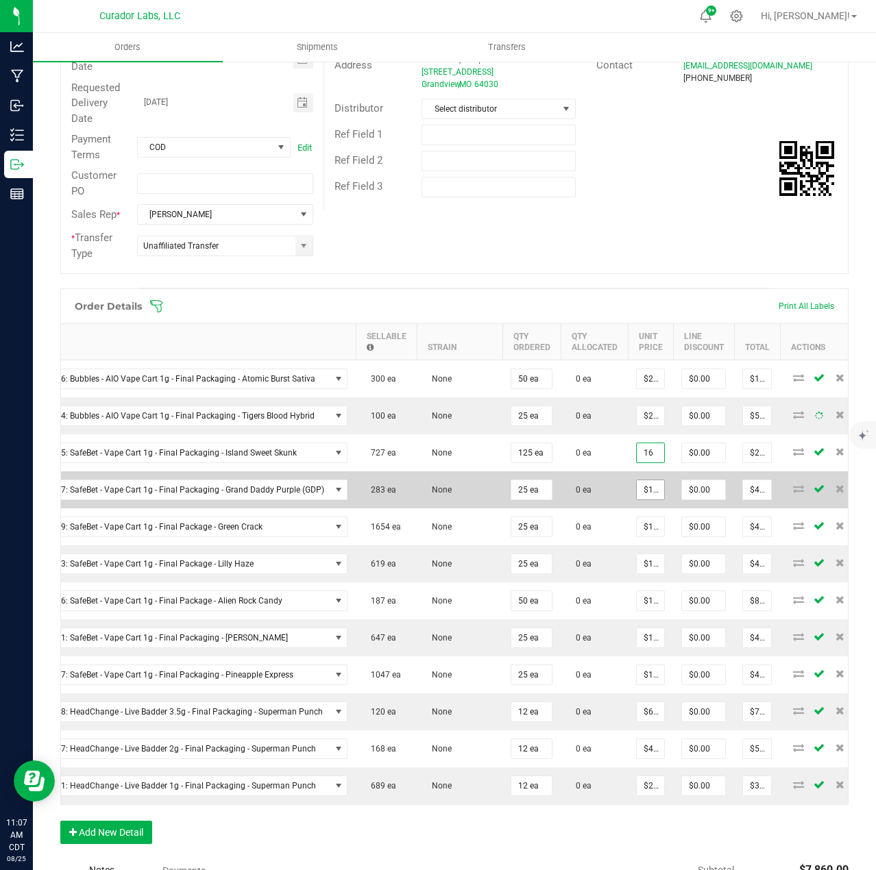
type input "$16.00000"
click at [646, 495] on input "16" at bounding box center [650, 489] width 27 height 19
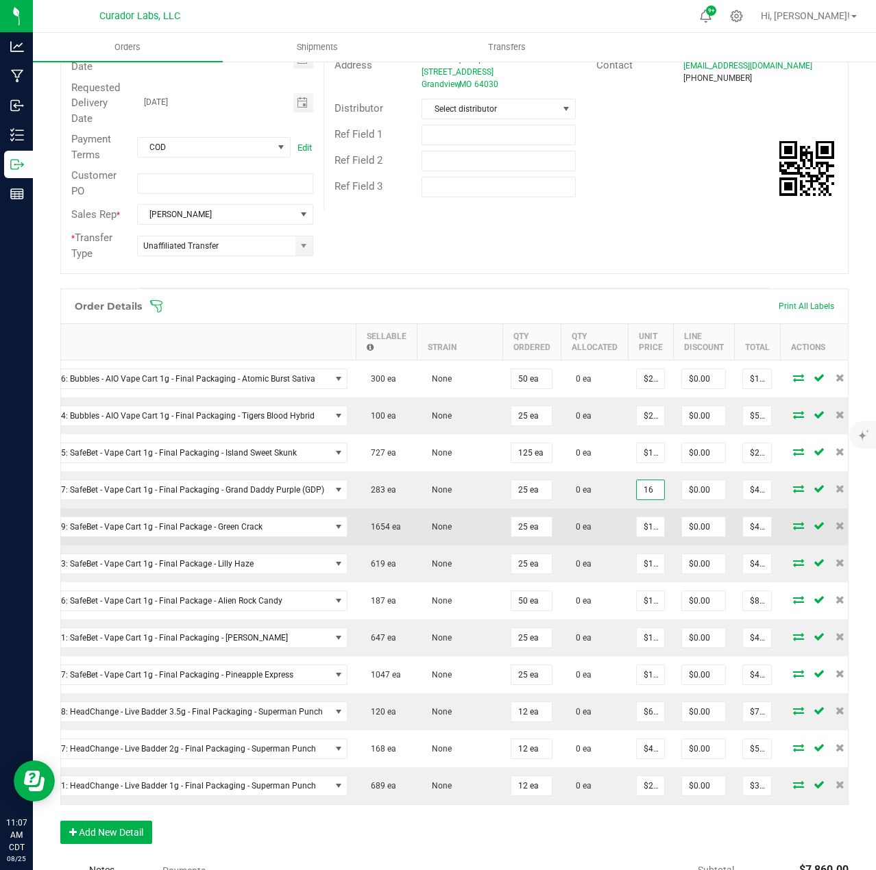
type input "$16.00000"
click at [646, 516] on td "$16.00000" at bounding box center [650, 526] width 45 height 37
click at [646, 537] on span "$16.00000" at bounding box center [650, 527] width 29 height 21
type input "16"
click at [644, 529] on input "16" at bounding box center [650, 526] width 27 height 19
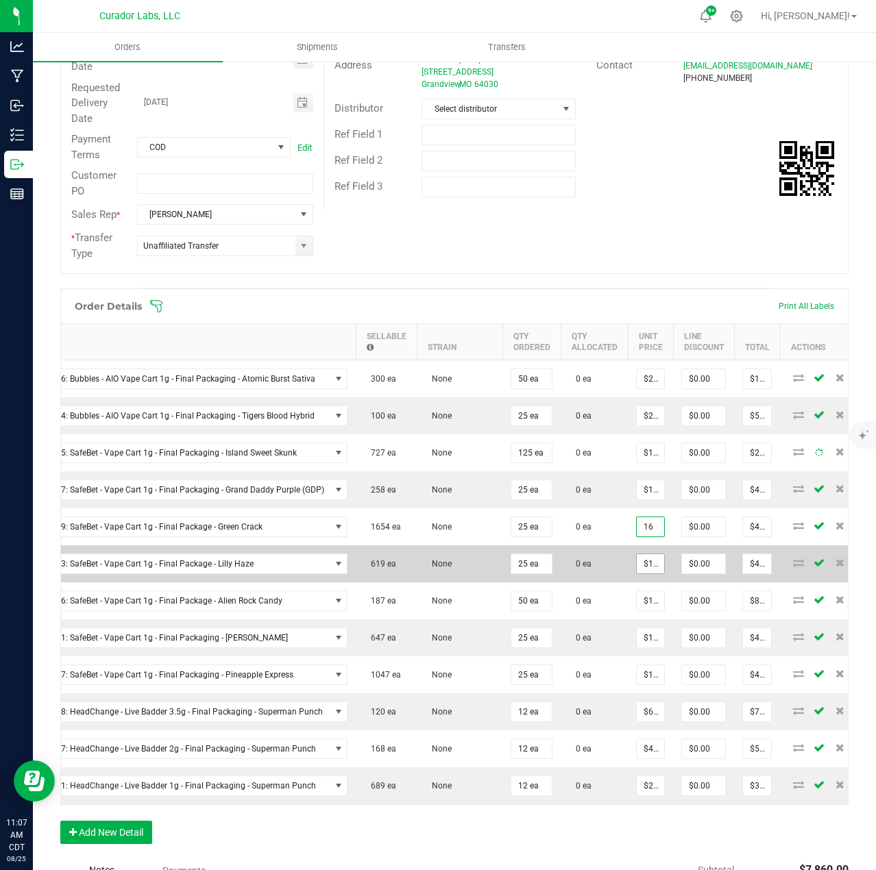
type input "16"
type input "$16.00000"
click at [644, 560] on input "16" at bounding box center [650, 563] width 27 height 19
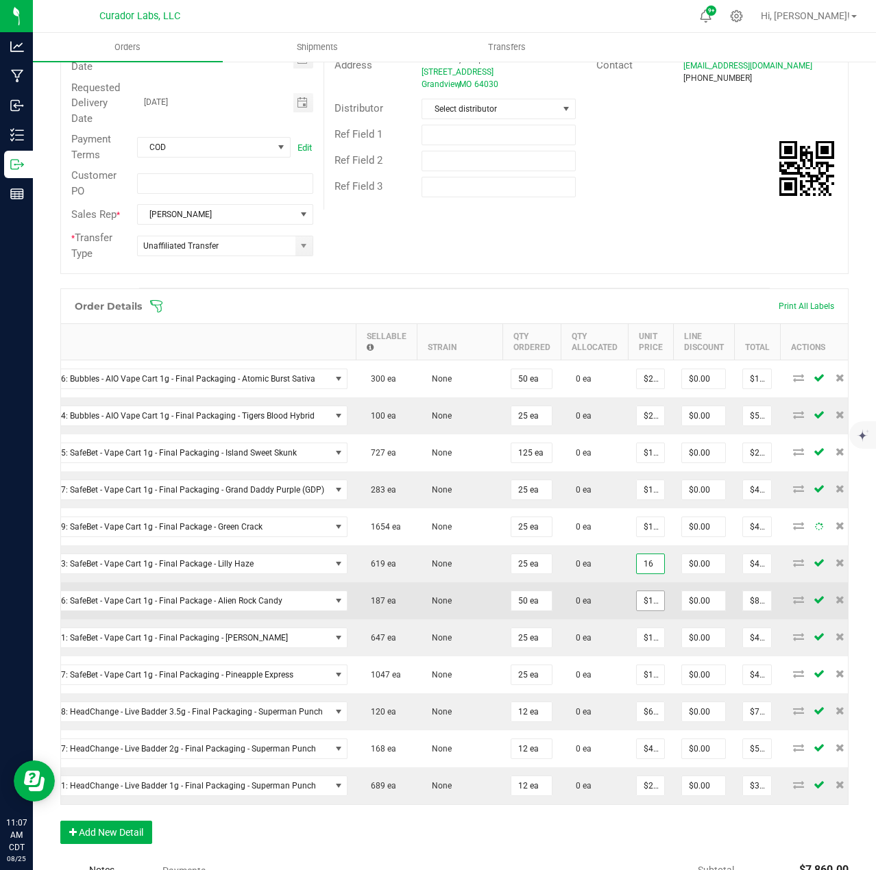
type input "$16.00000"
click at [647, 591] on input "16" at bounding box center [650, 600] width 27 height 19
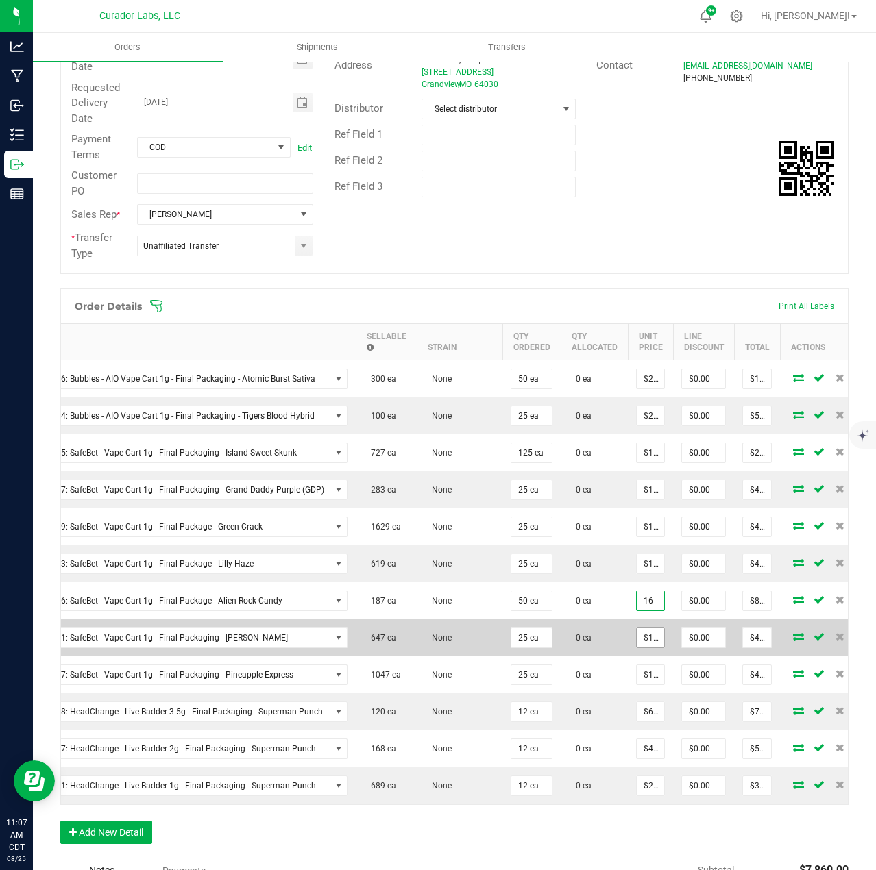
type input "$16.00000"
click at [648, 629] on input "16" at bounding box center [650, 637] width 27 height 19
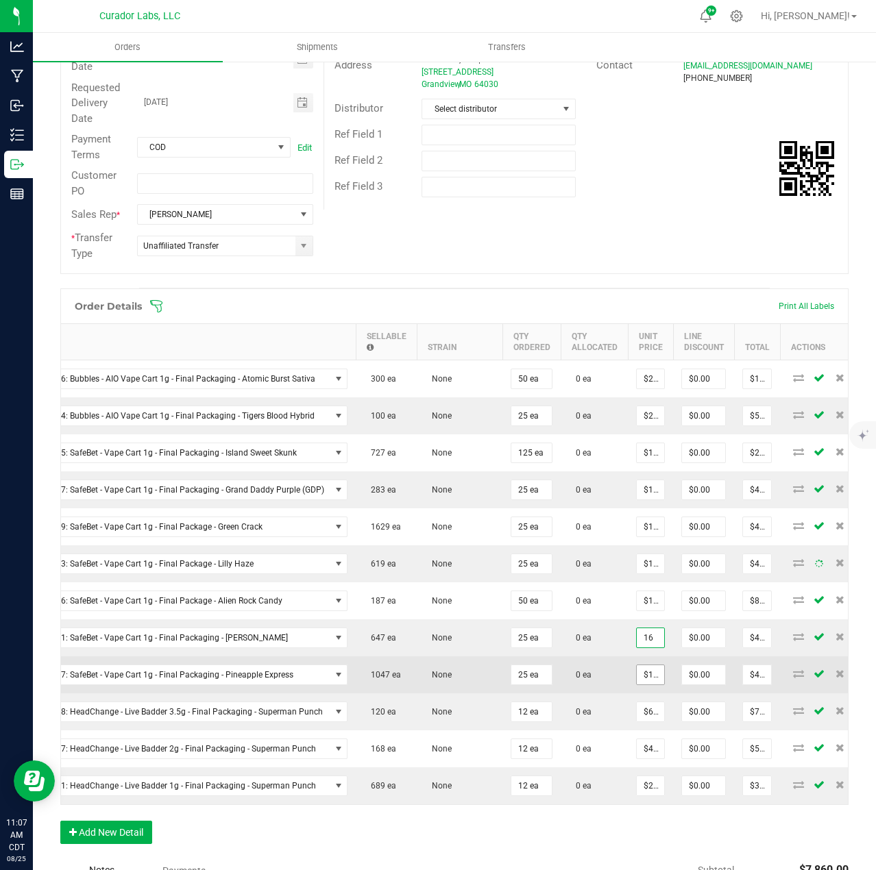
type input "$16.00000"
click at [648, 668] on input "16" at bounding box center [650, 674] width 27 height 19
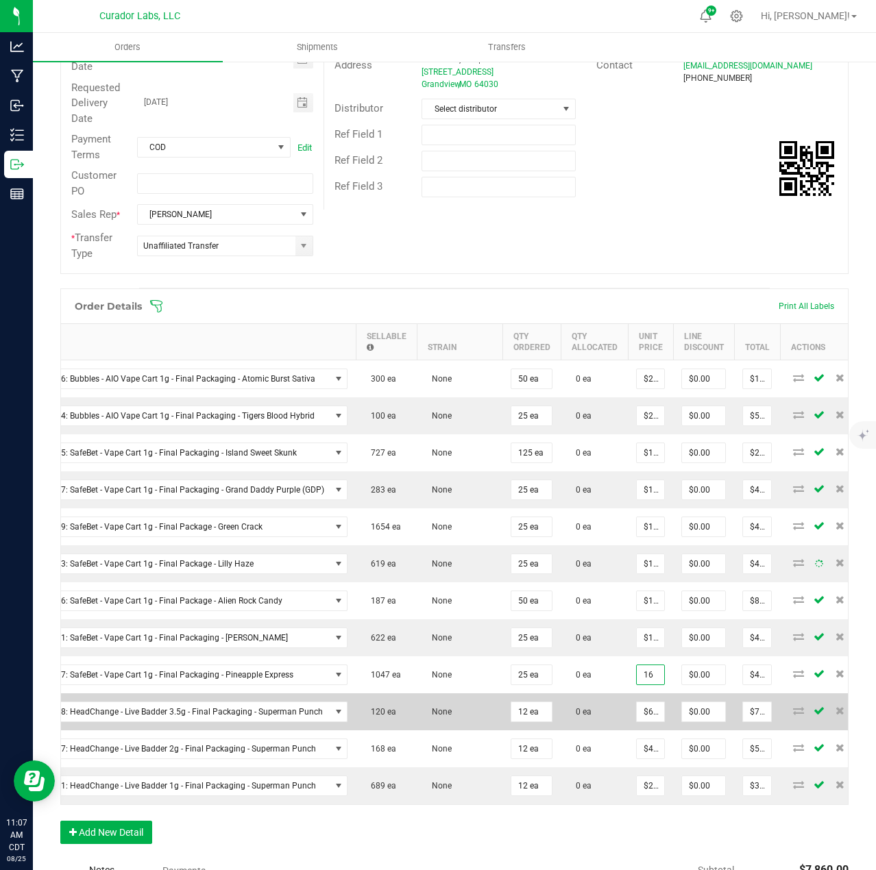
type input "$16.00000"
click at [647, 729] on td "$60.00000" at bounding box center [650, 712] width 45 height 37
click at [649, 723] on td "$60.00000" at bounding box center [650, 712] width 45 height 37
click at [648, 712] on input "60" at bounding box center [650, 711] width 27 height 19
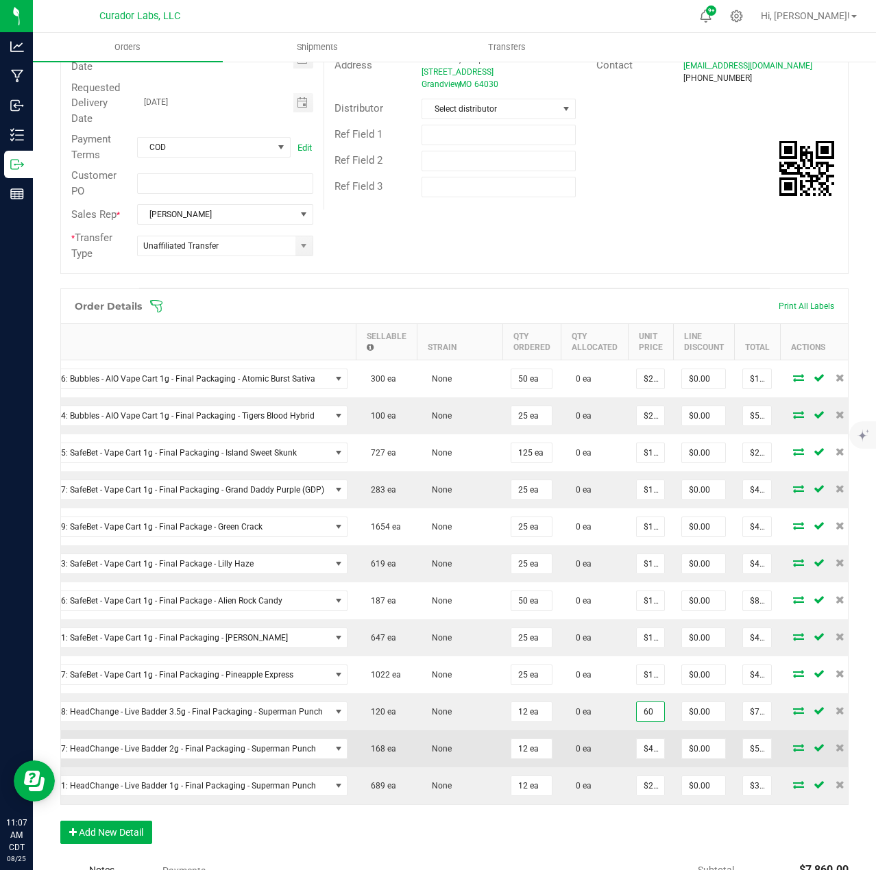
type input "$60.00000"
click at [648, 761] on td "$45.00000" at bounding box center [650, 749] width 45 height 37
click at [645, 752] on input "45" at bounding box center [650, 748] width 27 height 19
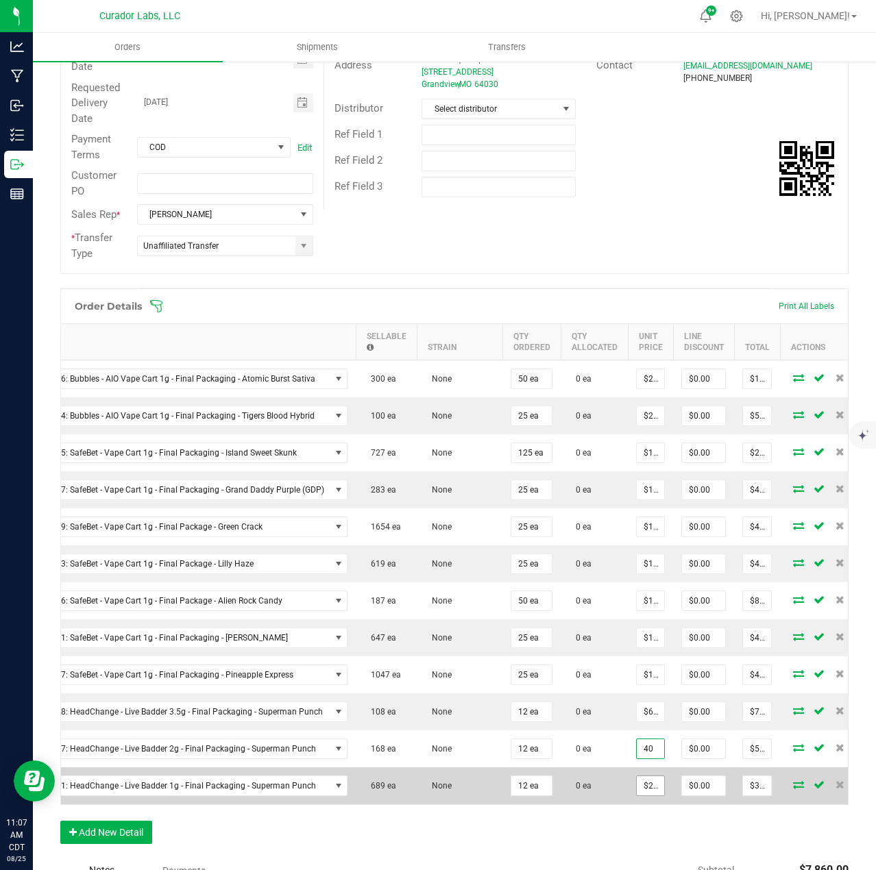
type input "40"
type input "25"
type input "$40.00000"
type input "$480.00"
click at [648, 793] on input "25" at bounding box center [650, 785] width 27 height 19
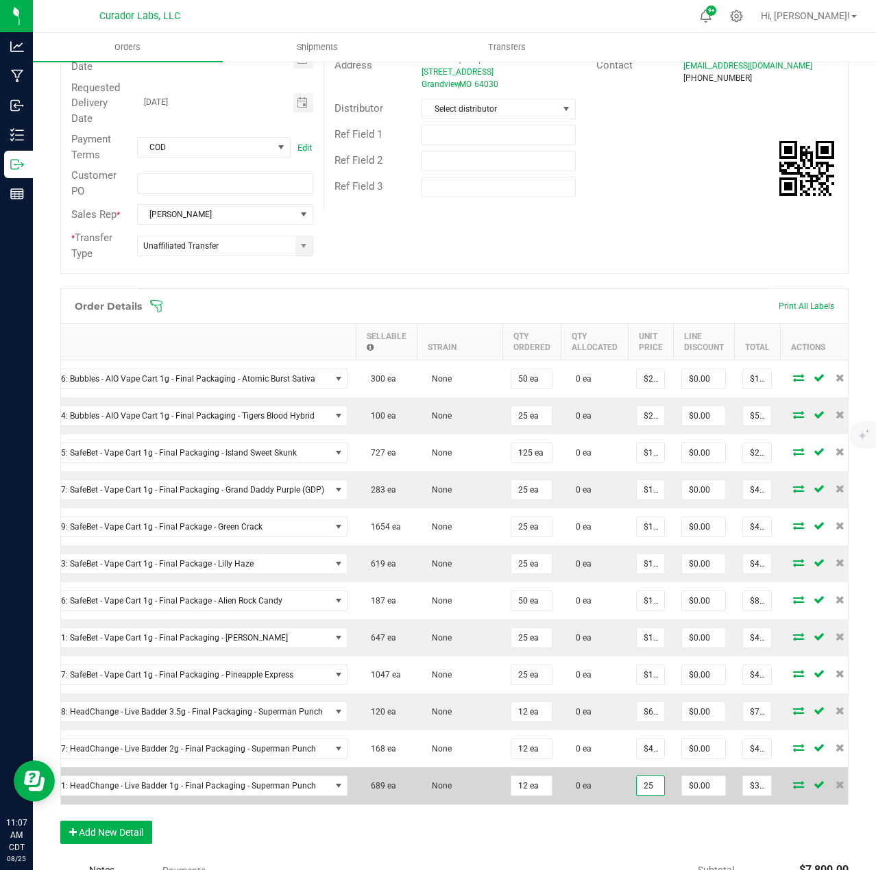
click at [648, 792] on input "25" at bounding box center [650, 785] width 27 height 19
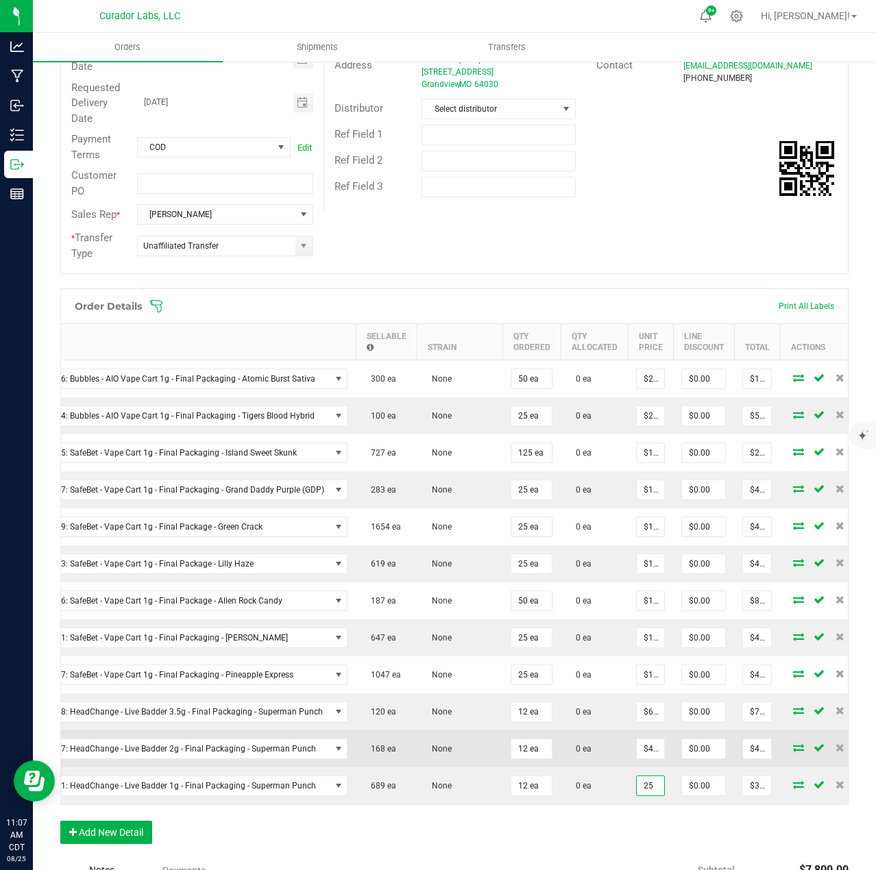
type input "$25.00000"
click at [648, 759] on td "$40.00000" at bounding box center [650, 749] width 45 height 37
click at [646, 755] on input "40" at bounding box center [650, 748] width 27 height 19
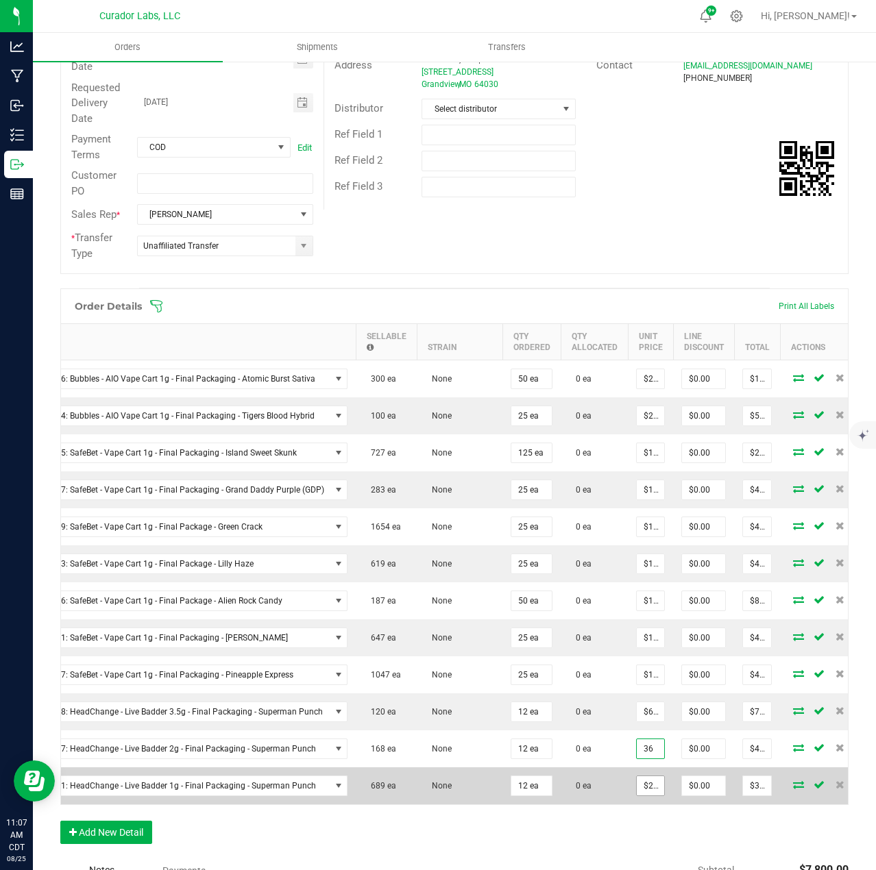
type input "$36.00000"
type input "$432.00"
click at [647, 786] on input "25" at bounding box center [650, 785] width 27 height 19
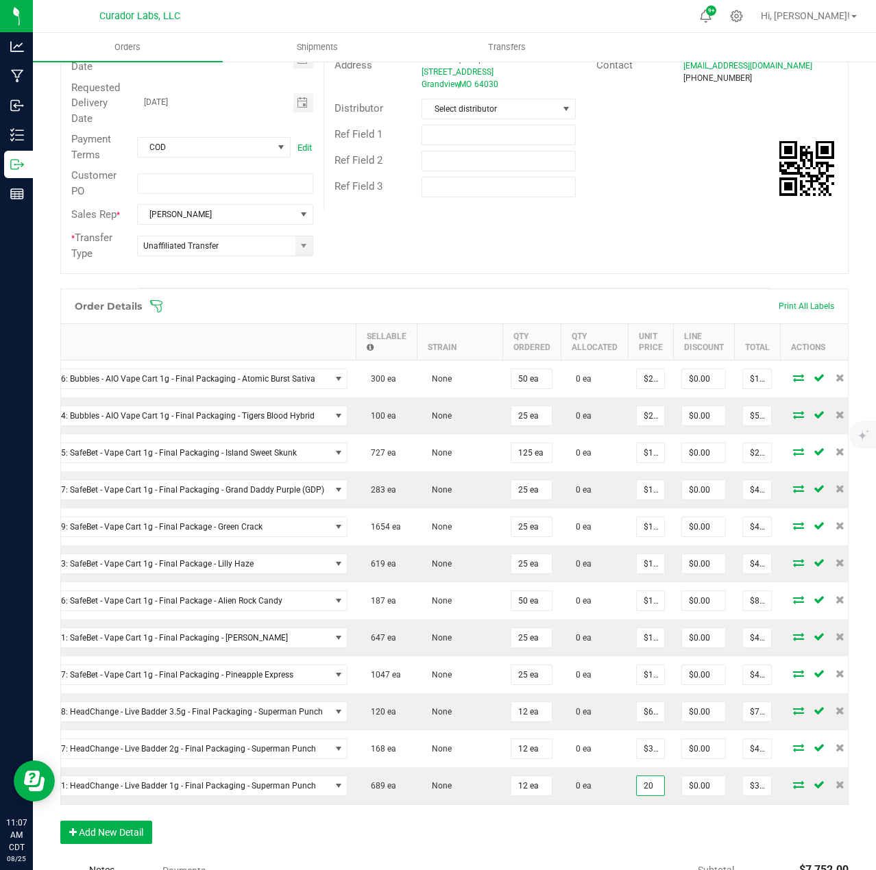
type input "$20.00000"
type input "$240.00"
click at [646, 844] on div "Order Details Print All Labels Item Sellable Strain Qty Ordered Qty Allocated U…" at bounding box center [454, 573] width 788 height 569
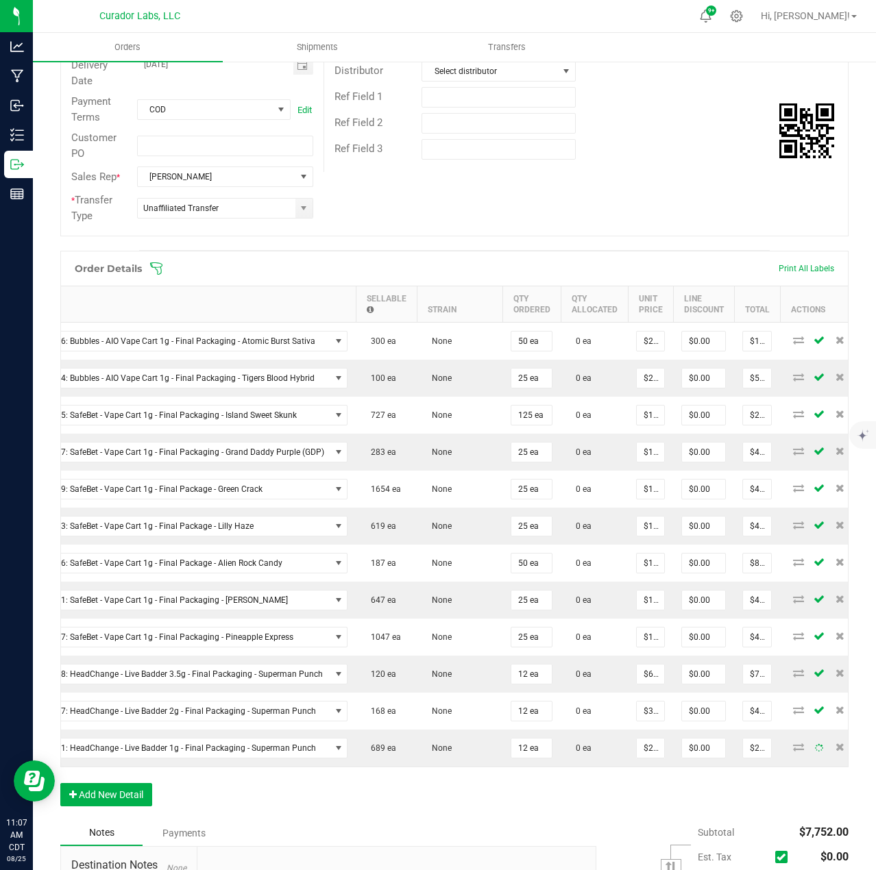
scroll to position [274, 0]
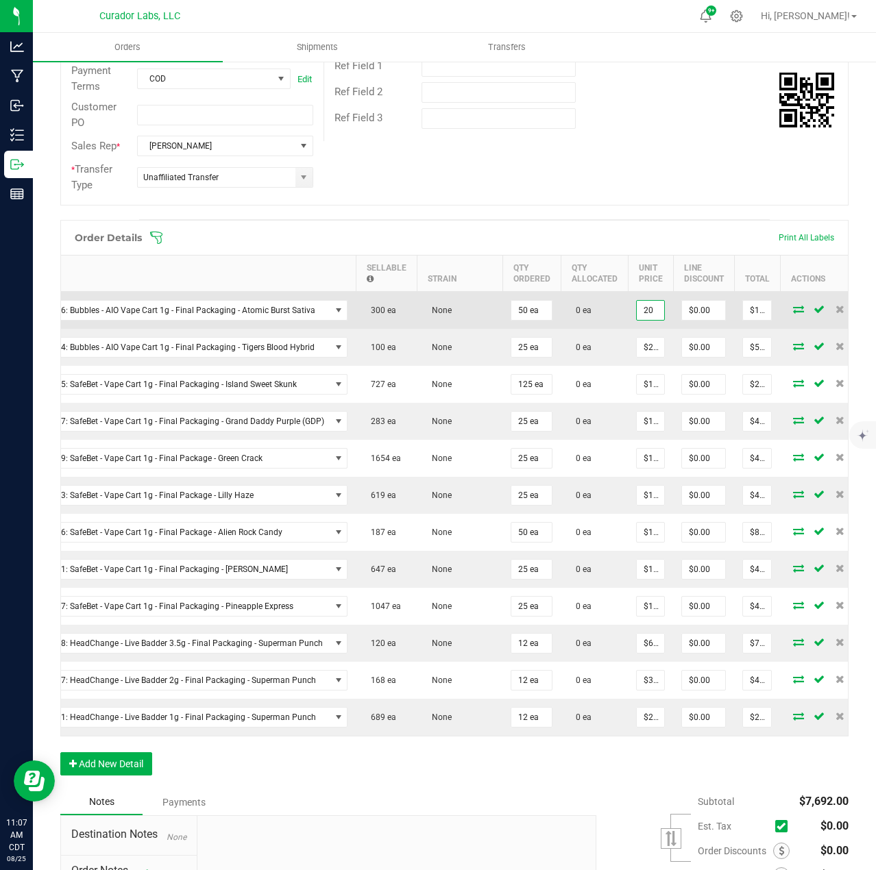
click at [650, 305] on input "20" at bounding box center [650, 310] width 27 height 19
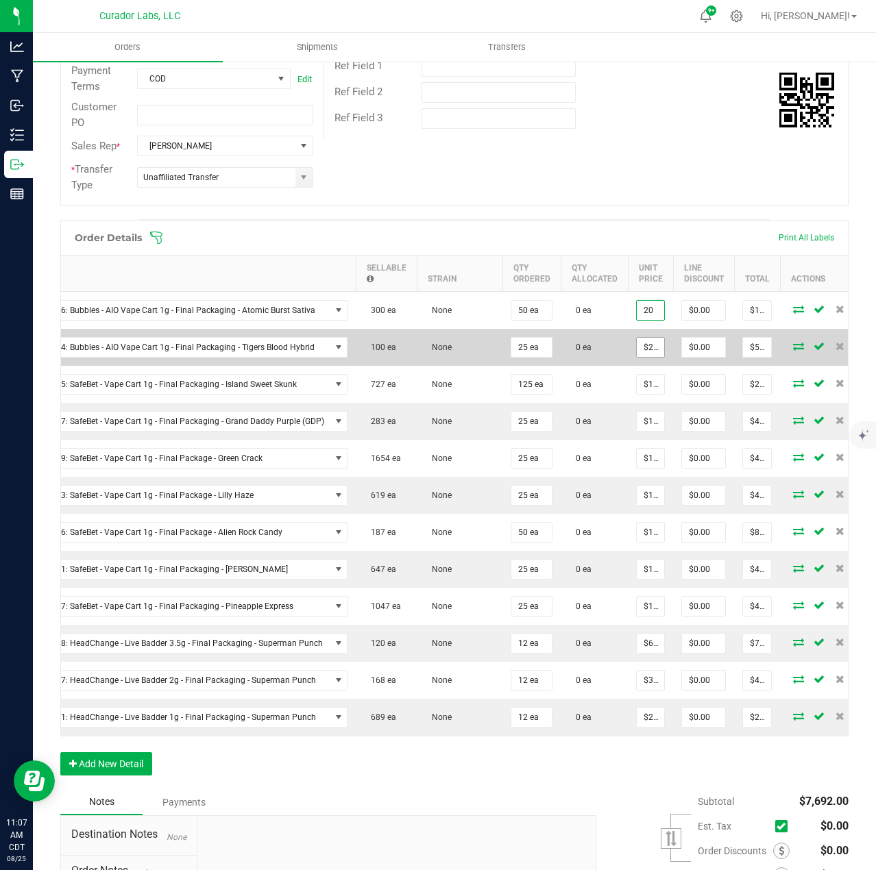
type input "$20.00000"
drag, startPoint x: 649, startPoint y: 351, endPoint x: 647, endPoint y: 365, distance: 14.5
click at [649, 352] on input "20" at bounding box center [650, 347] width 27 height 19
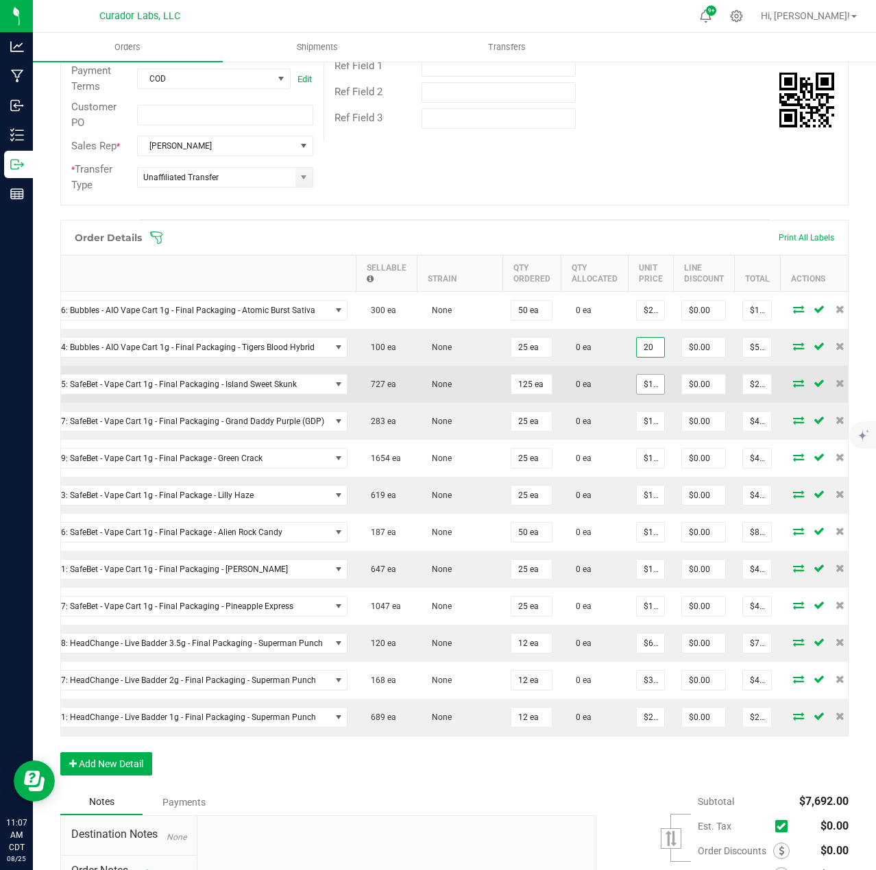
type input "$20.00000"
type input "16"
click at [644, 391] on input "16" at bounding box center [650, 384] width 27 height 19
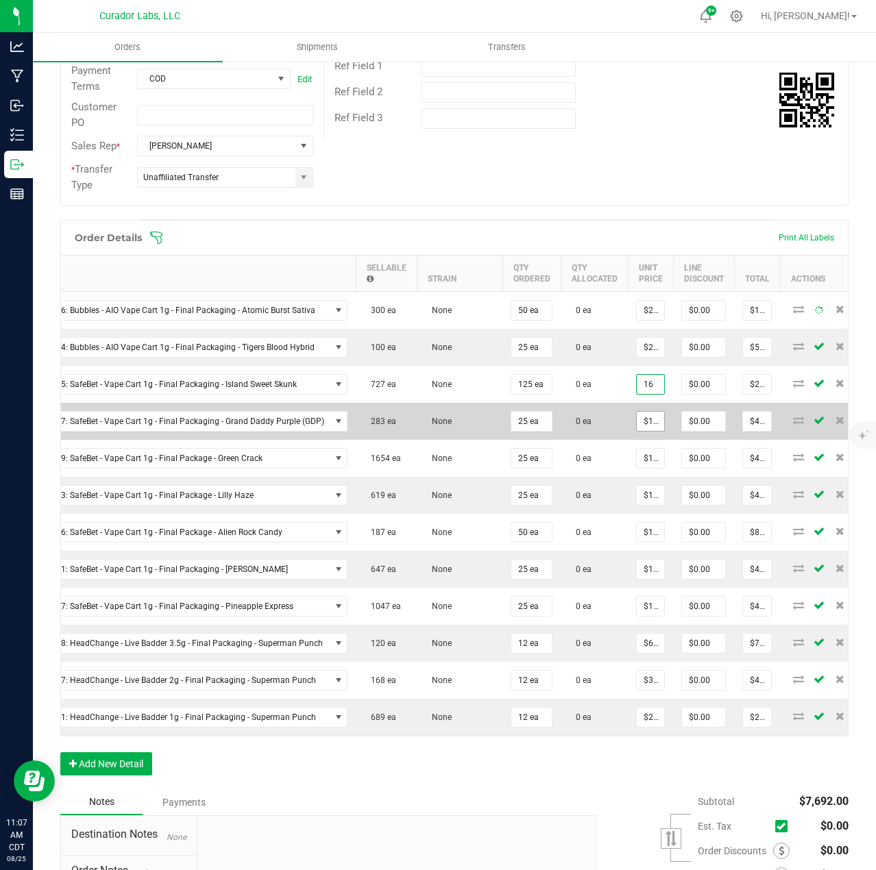
type input "16"
type input "$16.00000"
click at [642, 415] on input "16" at bounding box center [650, 421] width 27 height 19
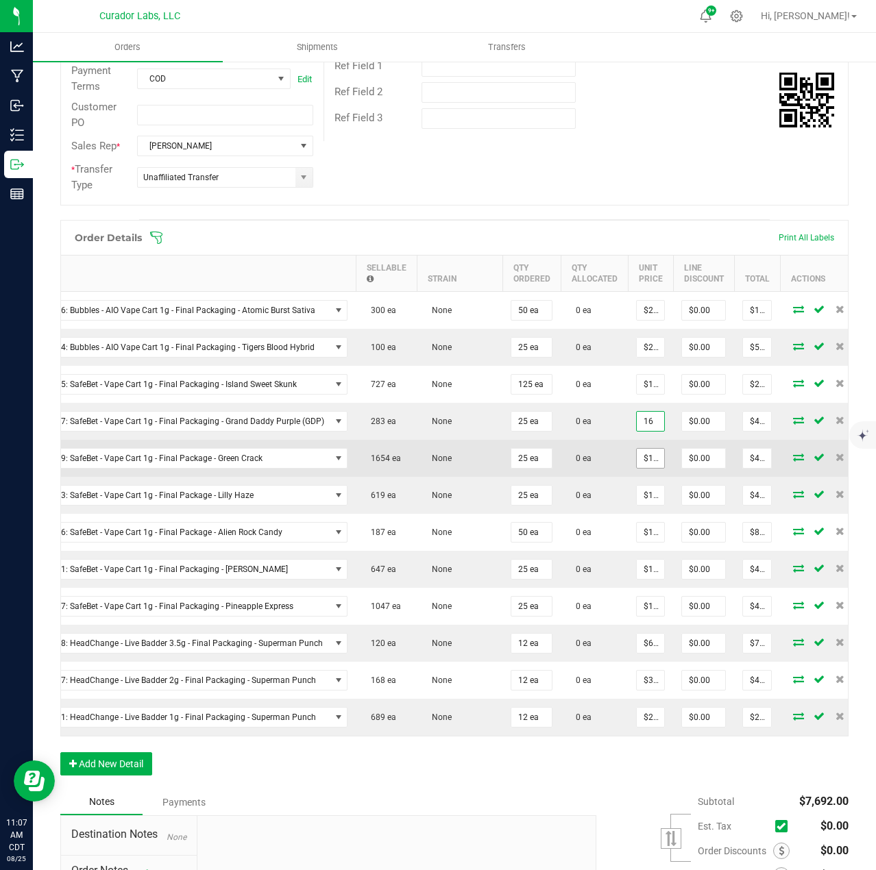
type input "$16.00000"
click at [641, 453] on input "16" at bounding box center [650, 458] width 27 height 19
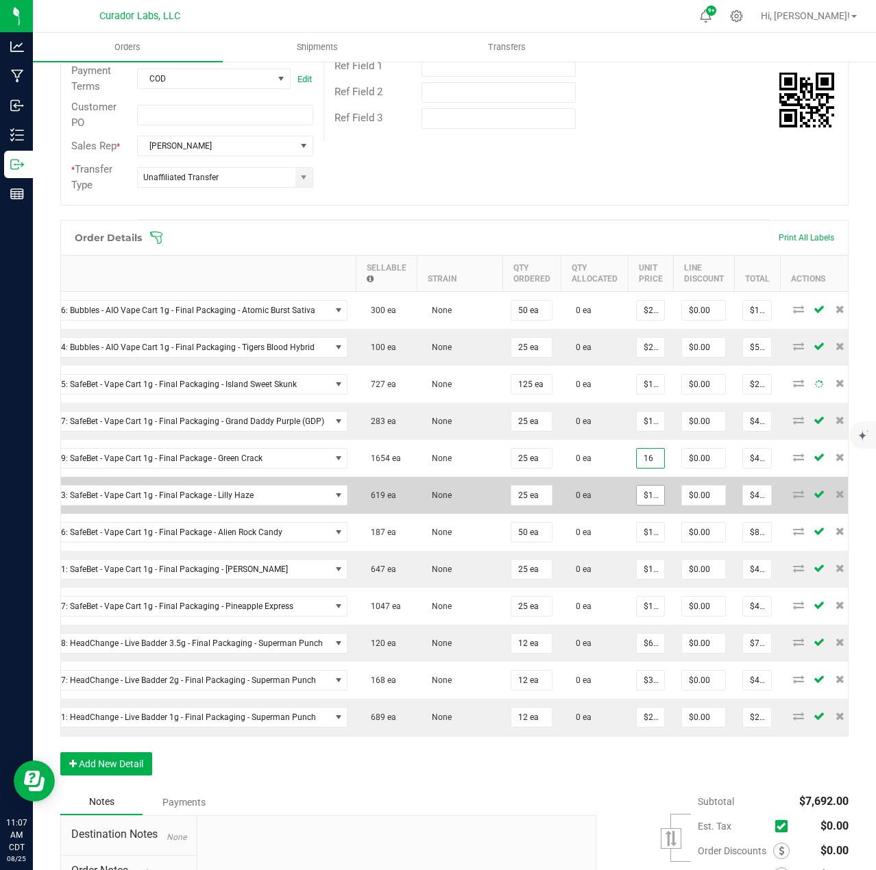
type input "$16.00000"
type input "16"
click at [641, 489] on input "16" at bounding box center [650, 495] width 27 height 19
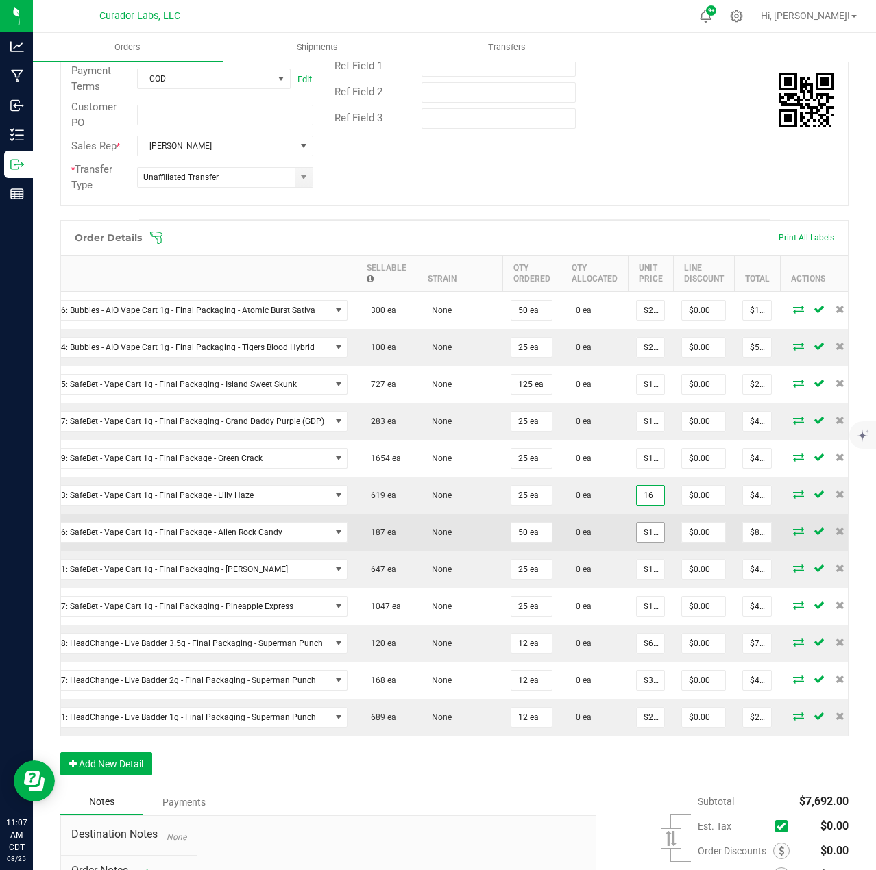
type input "16"
type input "$16.00000"
click at [641, 524] on input "16" at bounding box center [650, 532] width 27 height 19
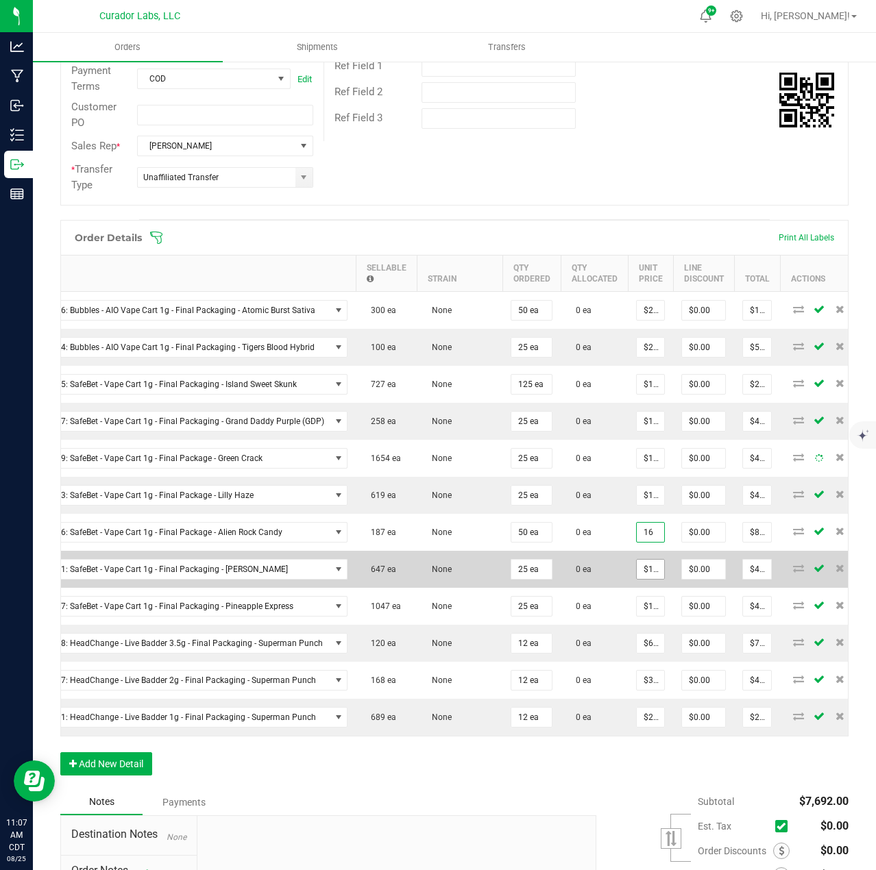
type input "$16.00000"
click at [641, 563] on input "16" at bounding box center [650, 569] width 27 height 19
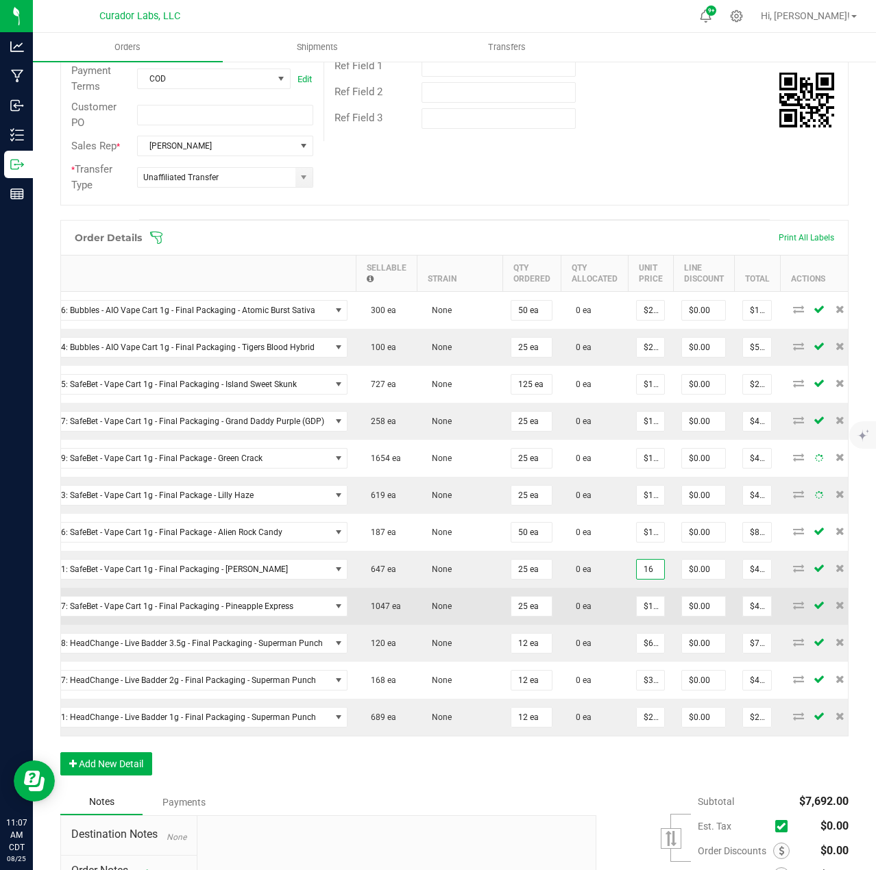
type input "$16.00000"
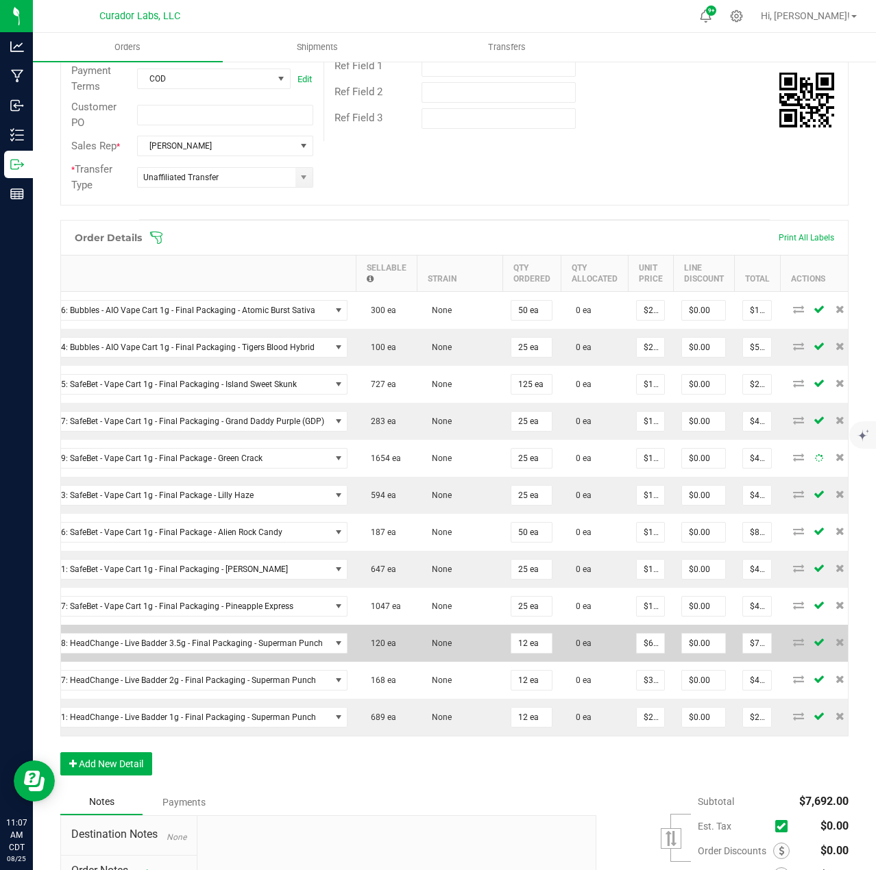
drag, startPoint x: 643, startPoint y: 596, endPoint x: 646, endPoint y: 626, distance: 30.3
click at [643, 597] on td "$16.00000" at bounding box center [650, 606] width 45 height 37
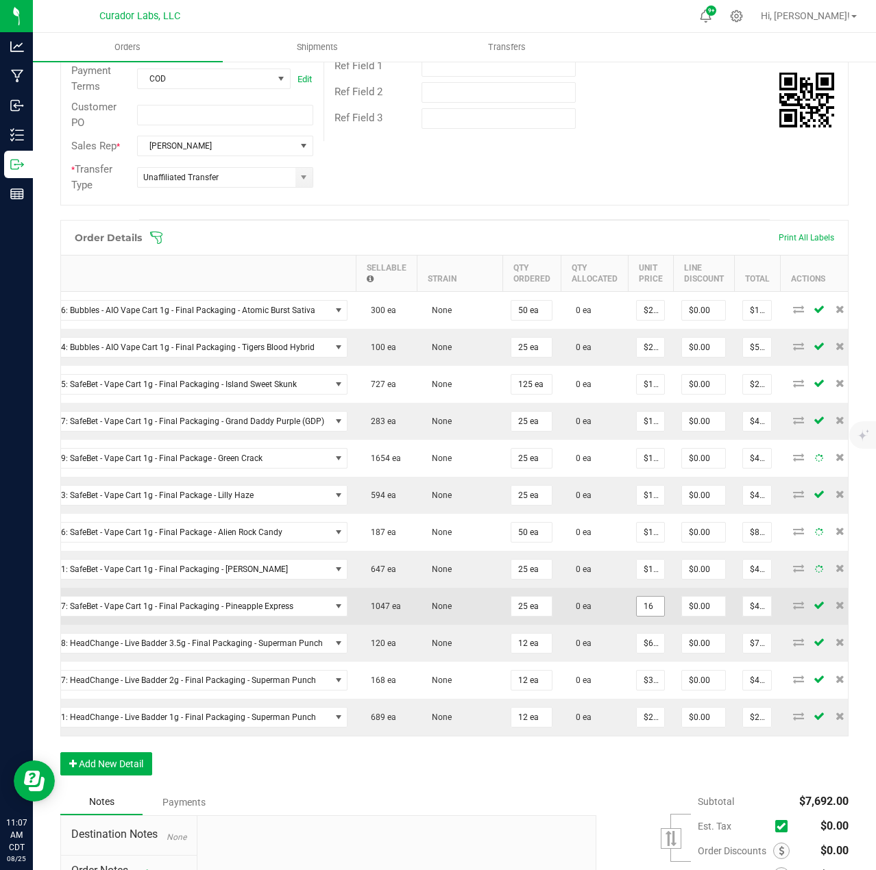
click at [646, 606] on input "16" at bounding box center [650, 606] width 27 height 19
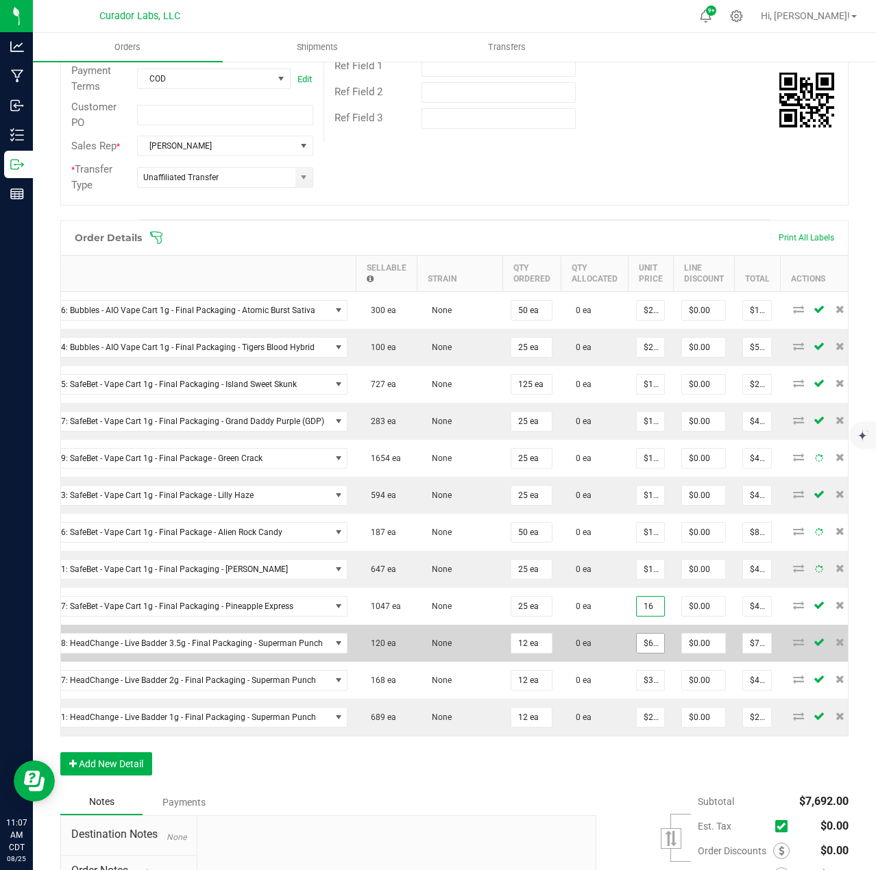
type input "$16.00000"
click at [646, 643] on input "60" at bounding box center [650, 643] width 27 height 19
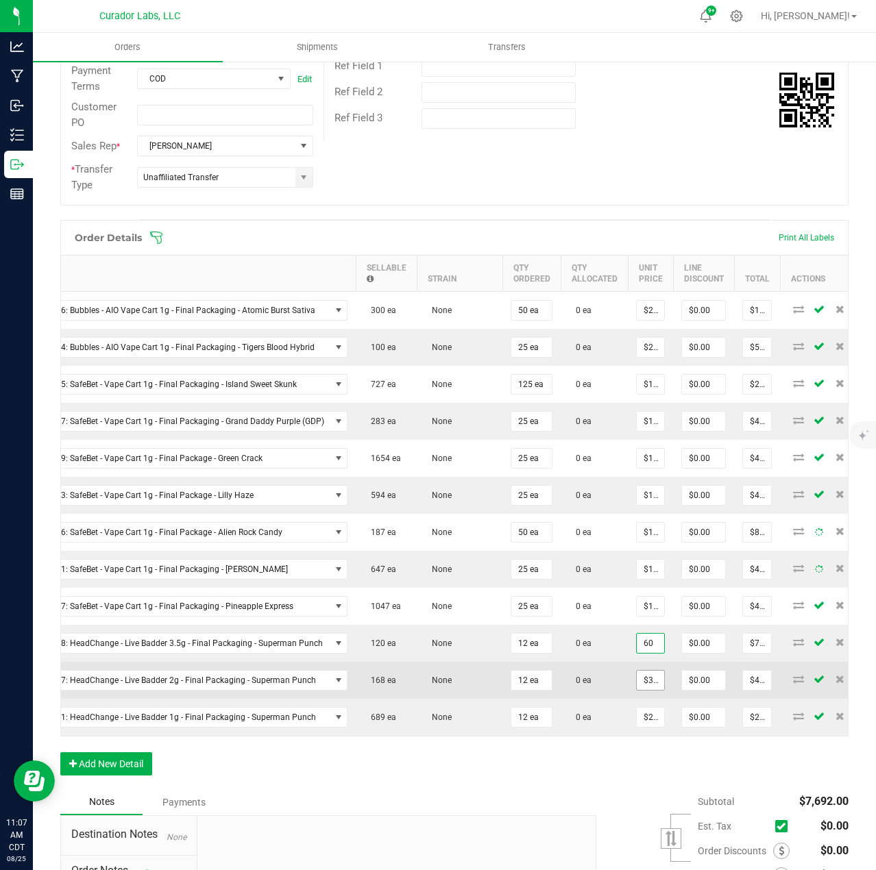
type input "$60.00000"
click at [646, 685] on input "36" at bounding box center [650, 680] width 27 height 19
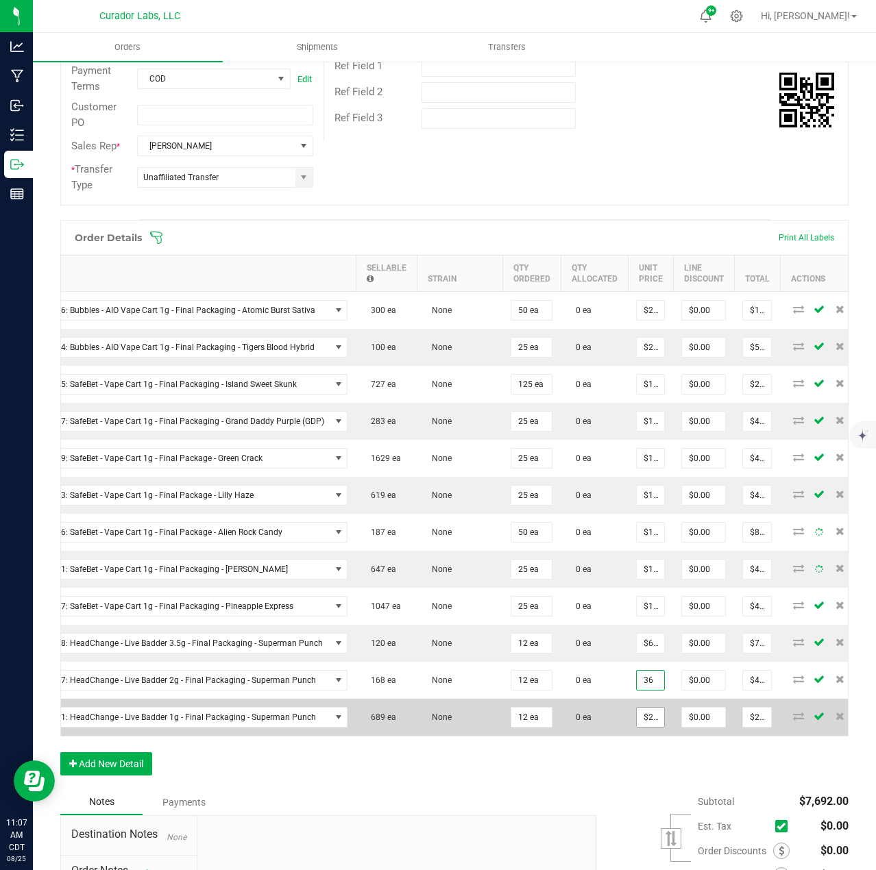
type input "$36.00000"
click at [646, 726] on input "20" at bounding box center [650, 717] width 27 height 19
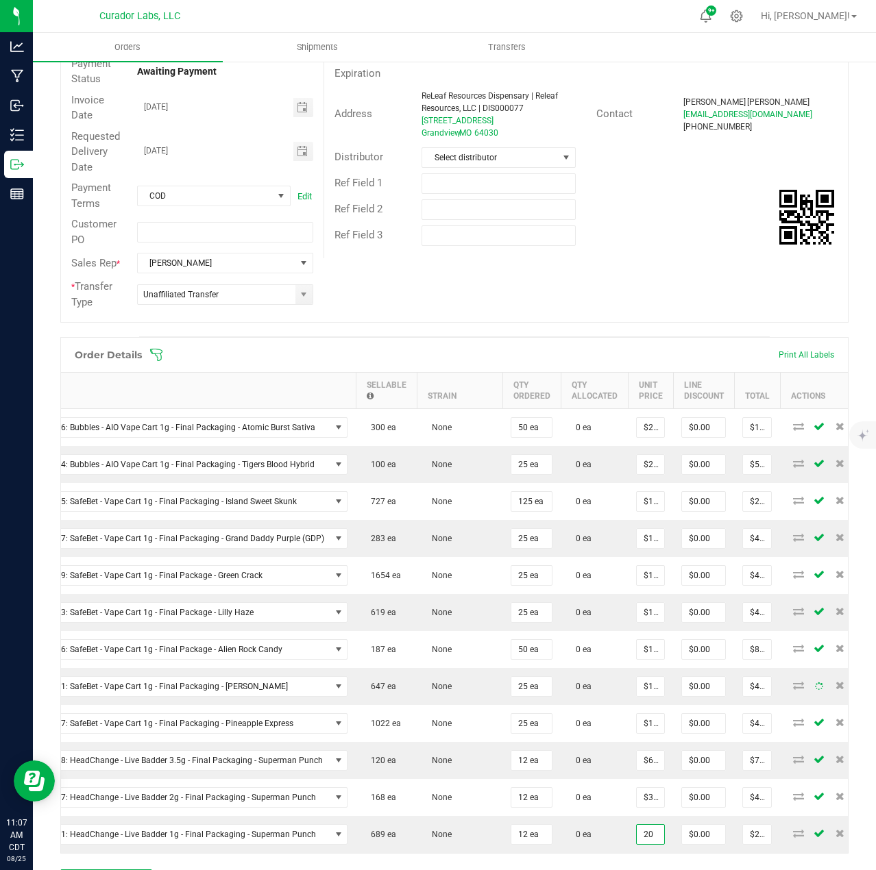
scroll to position [137, 0]
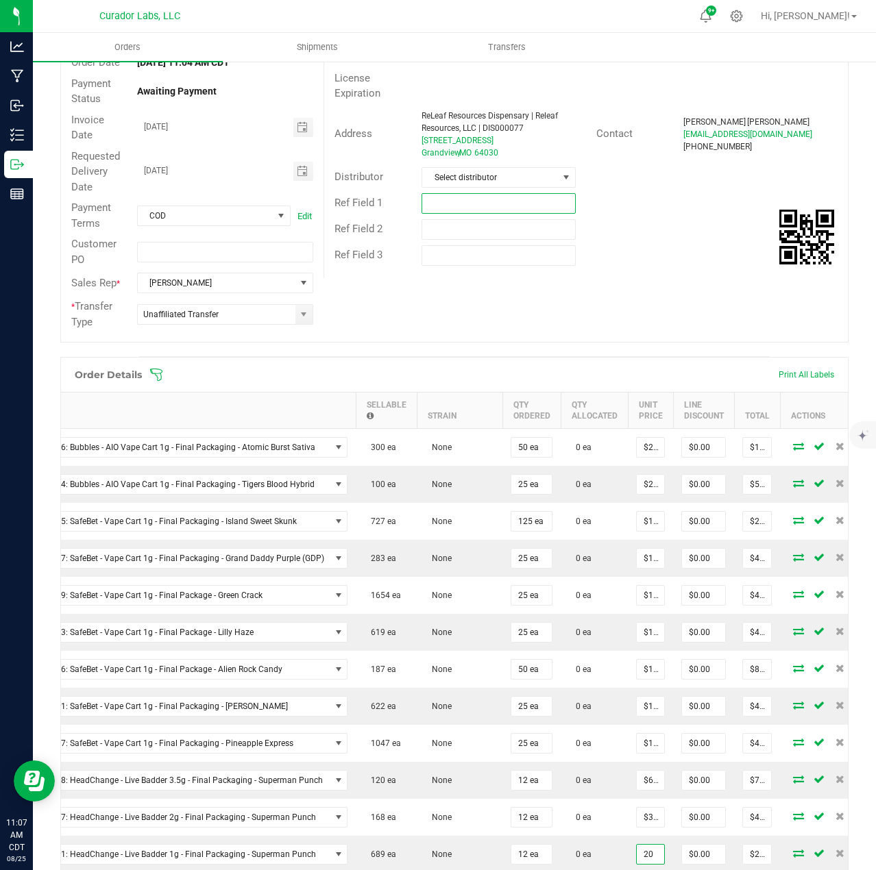
type input "$20.00000"
click at [483, 195] on input "text" at bounding box center [498, 203] width 154 height 21
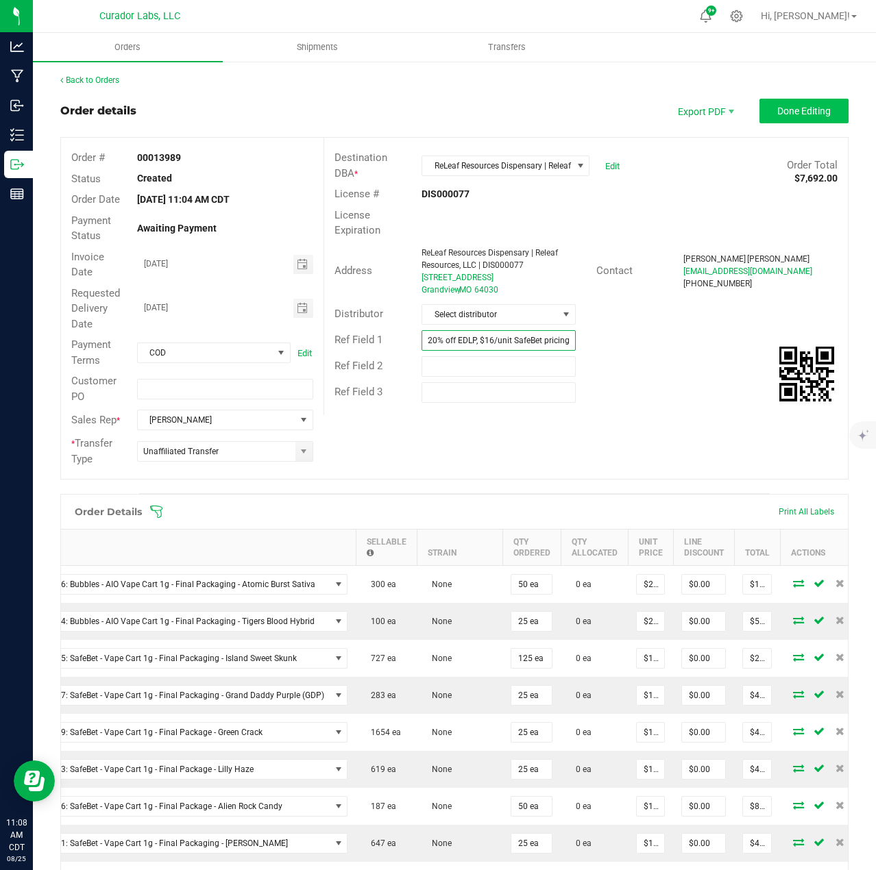
type input "20% off EDLP, $16/unit SafeBet pricing"
click at [794, 120] on button "Done Editing" at bounding box center [803, 111] width 89 height 25
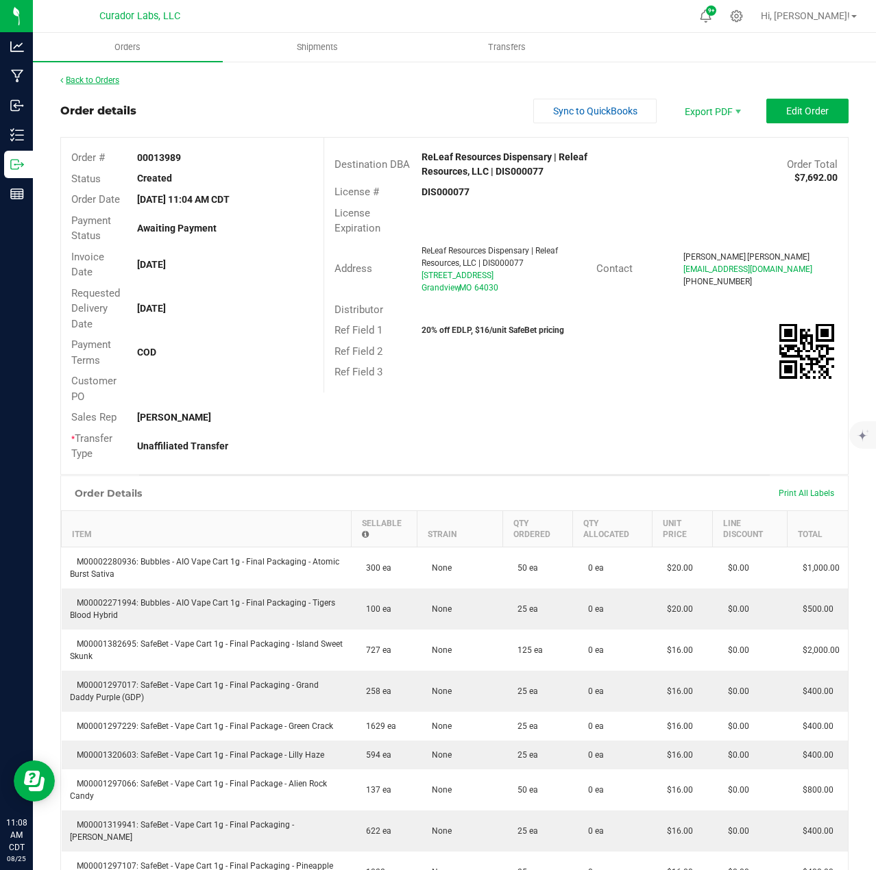
click at [99, 82] on link "Back to Orders" at bounding box center [89, 80] width 59 height 10
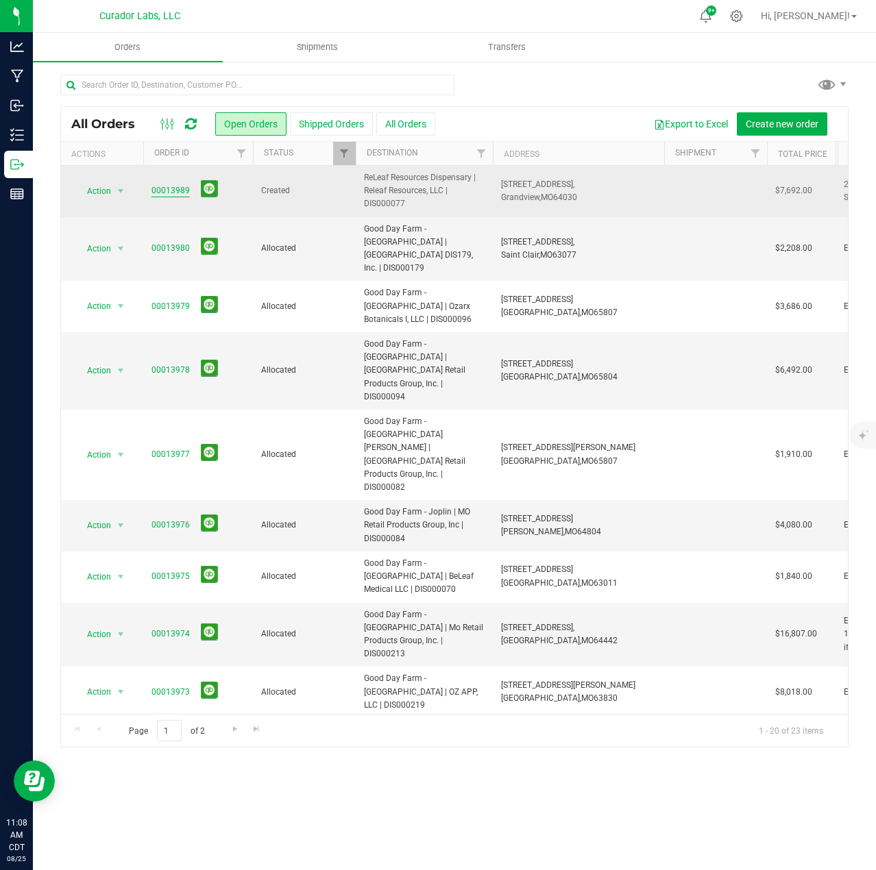
click at [181, 190] on link "00013989" at bounding box center [170, 190] width 38 height 13
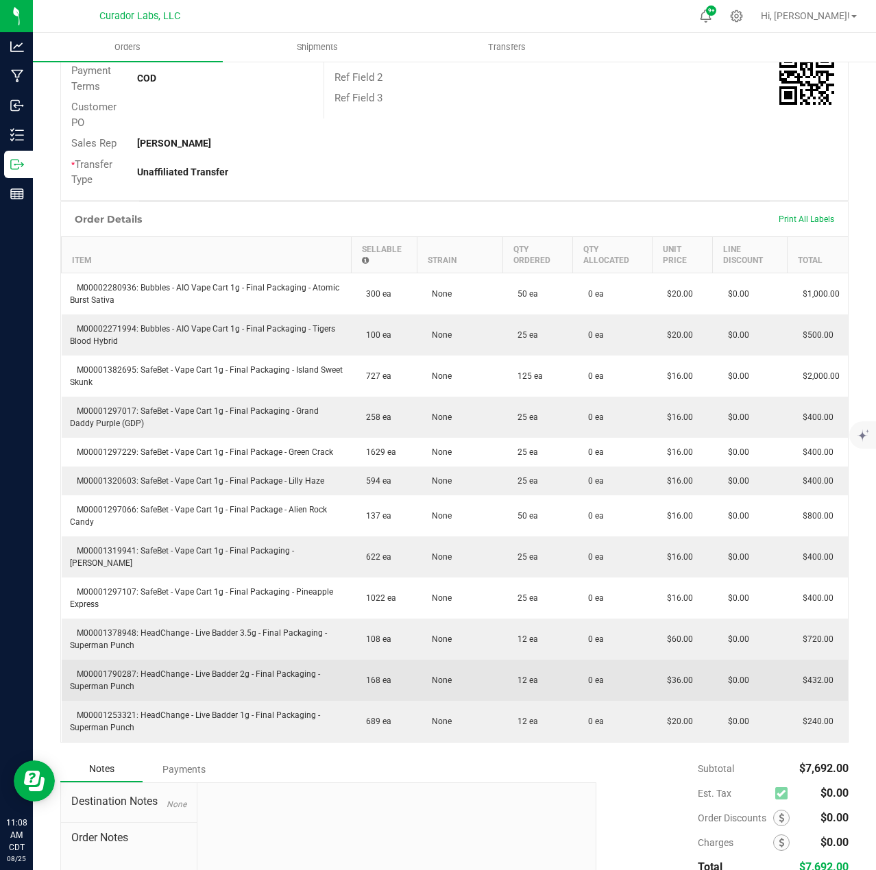
scroll to position [83, 0]
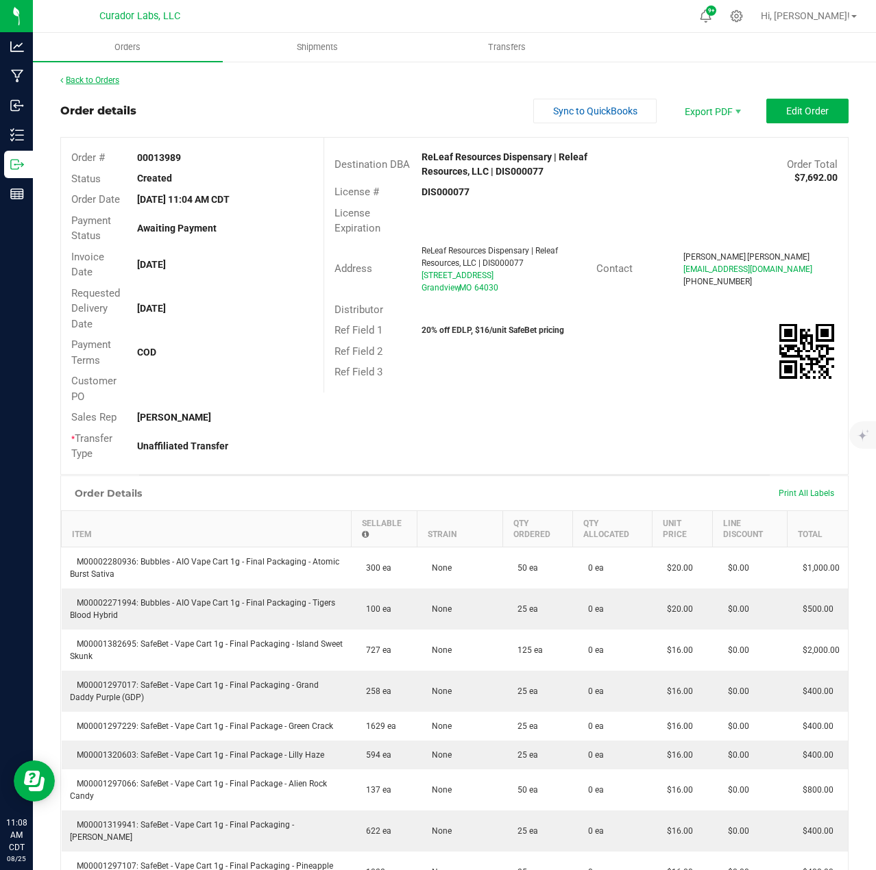
click at [86, 75] on link "Back to Orders" at bounding box center [89, 80] width 59 height 10
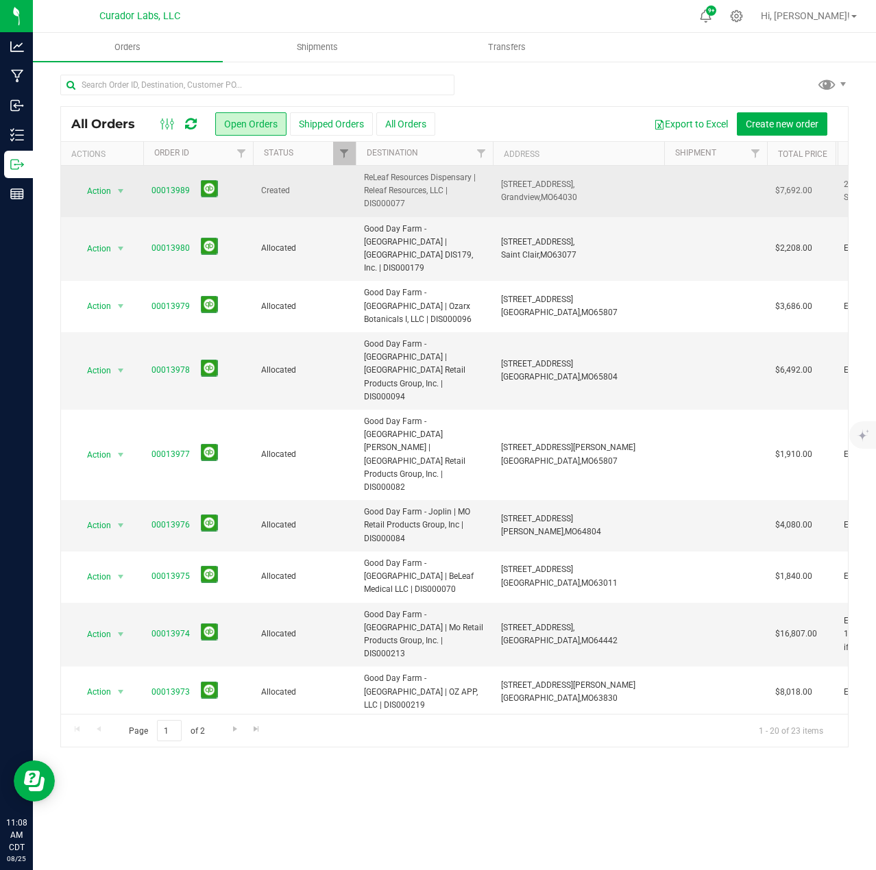
click at [121, 183] on span "select" at bounding box center [120, 191] width 17 height 19
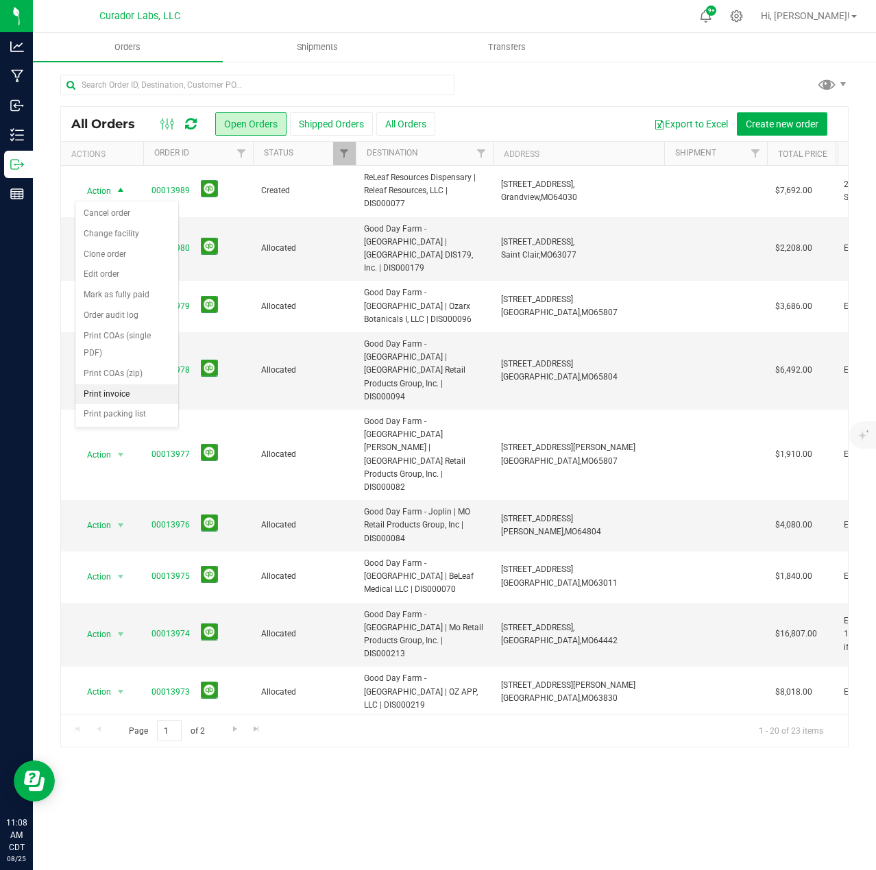
click at [120, 395] on li "Print invoice" at bounding box center [126, 394] width 103 height 21
click at [189, 127] on icon at bounding box center [191, 124] width 12 height 14
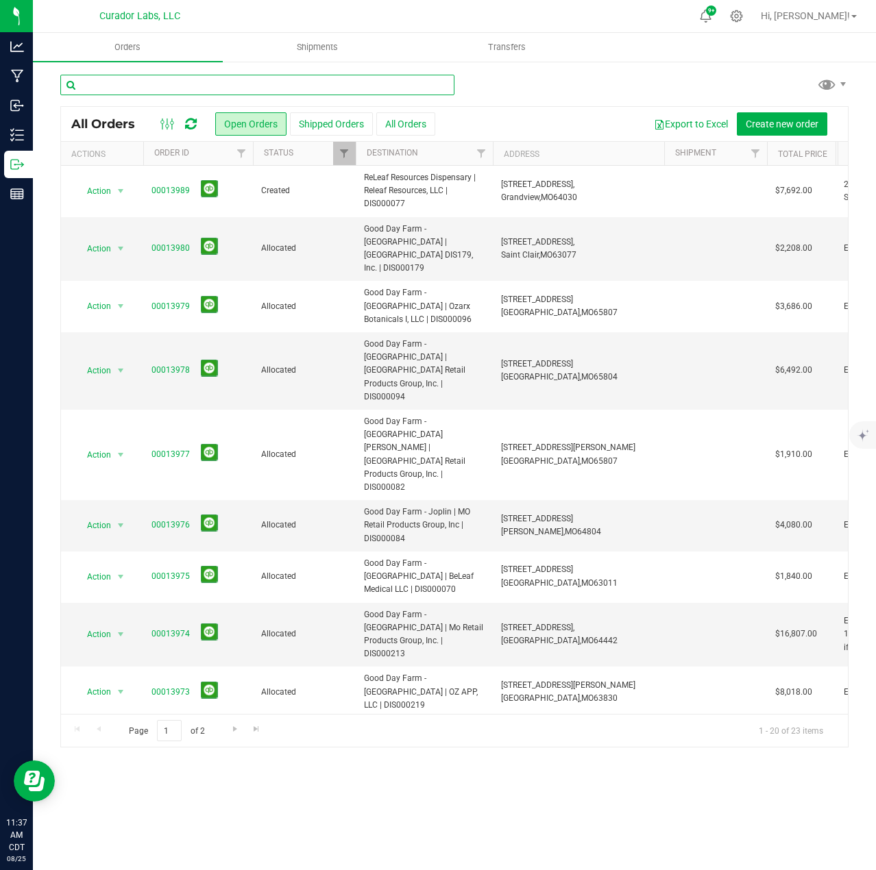
click at [121, 92] on input "text" at bounding box center [257, 85] width 394 height 21
type input "nature med"
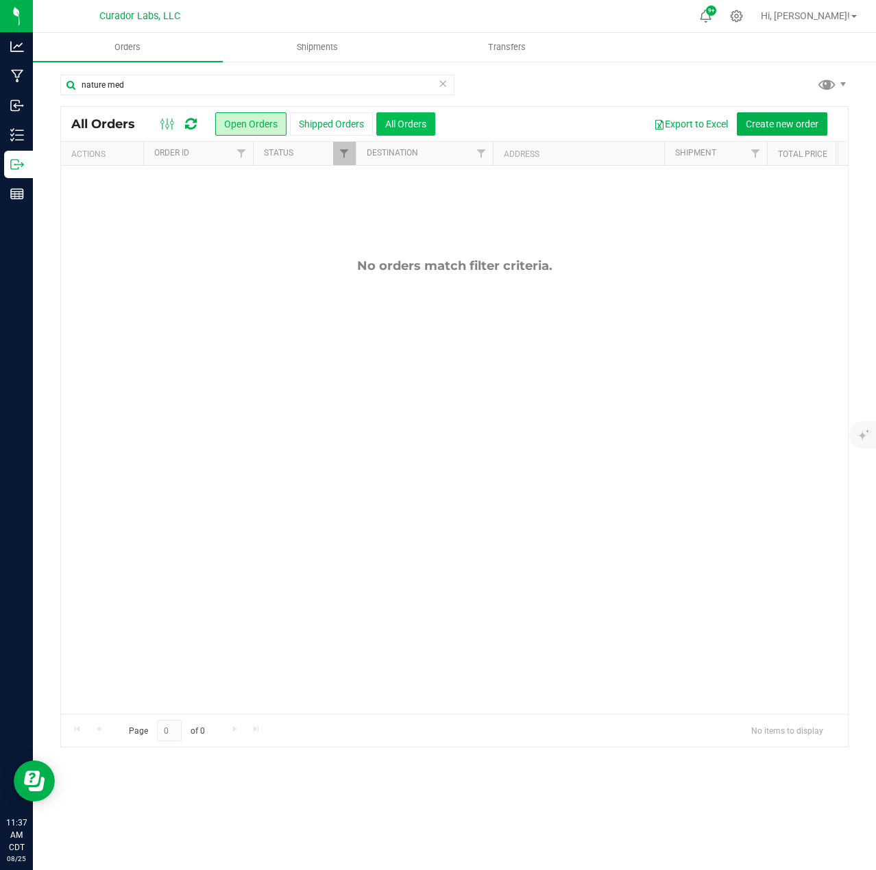
click at [404, 125] on button "All Orders" at bounding box center [405, 123] width 59 height 23
